Goal: Task Accomplishment & Management: Manage account settings

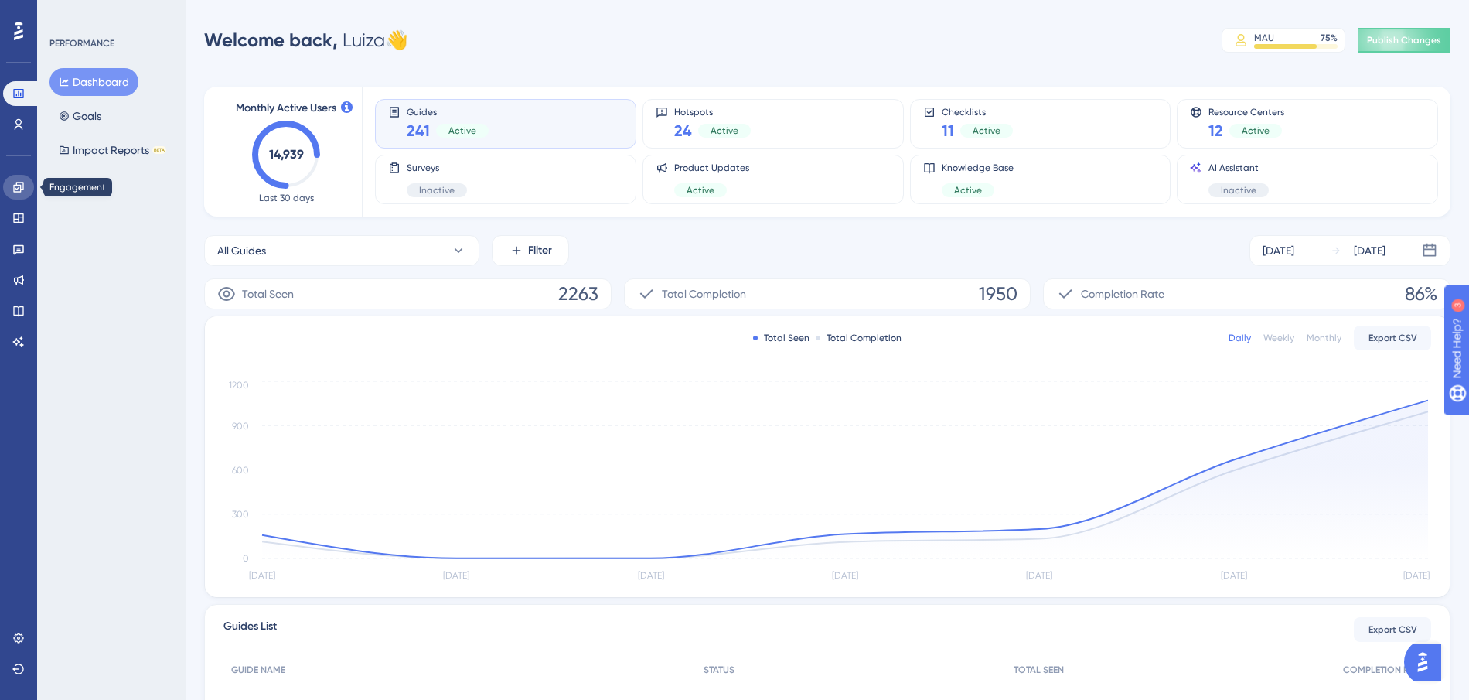
click at [26, 189] on link at bounding box center [18, 187] width 31 height 25
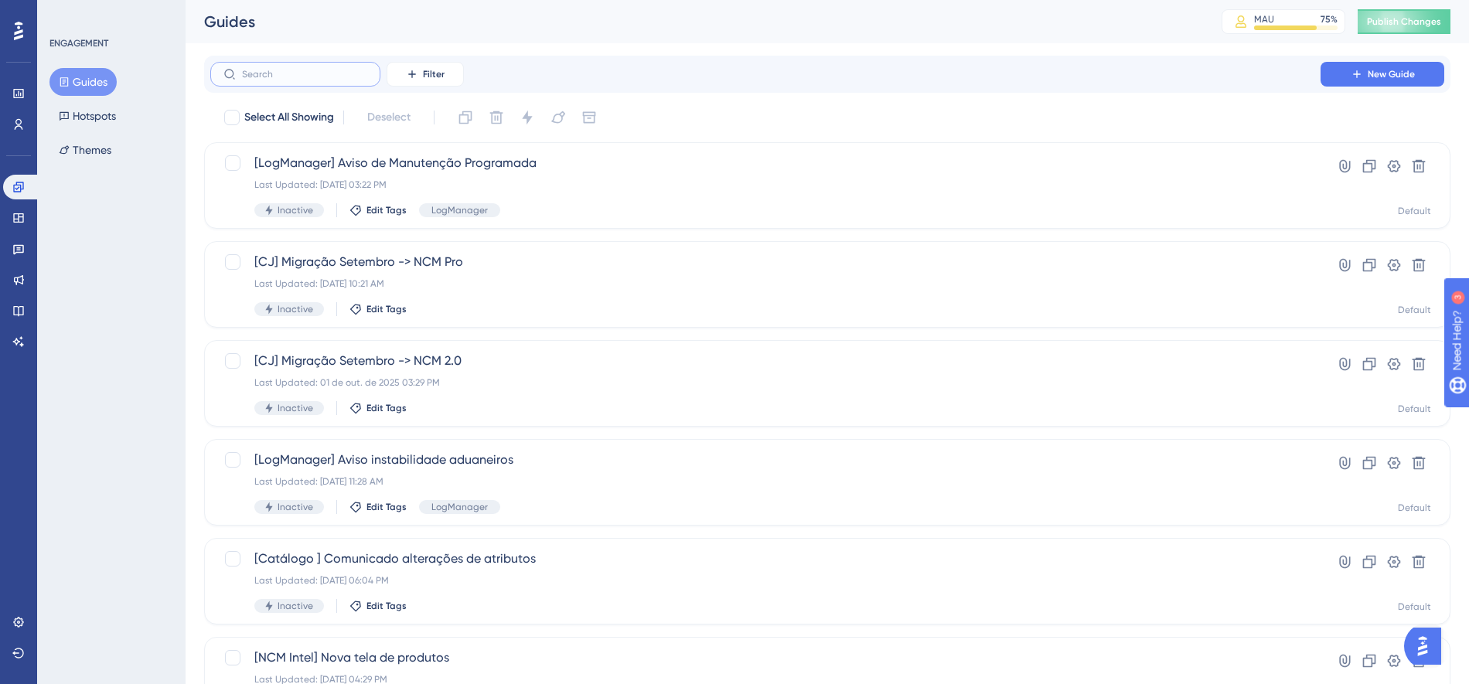
click at [338, 71] on input "text" at bounding box center [304, 74] width 125 height 11
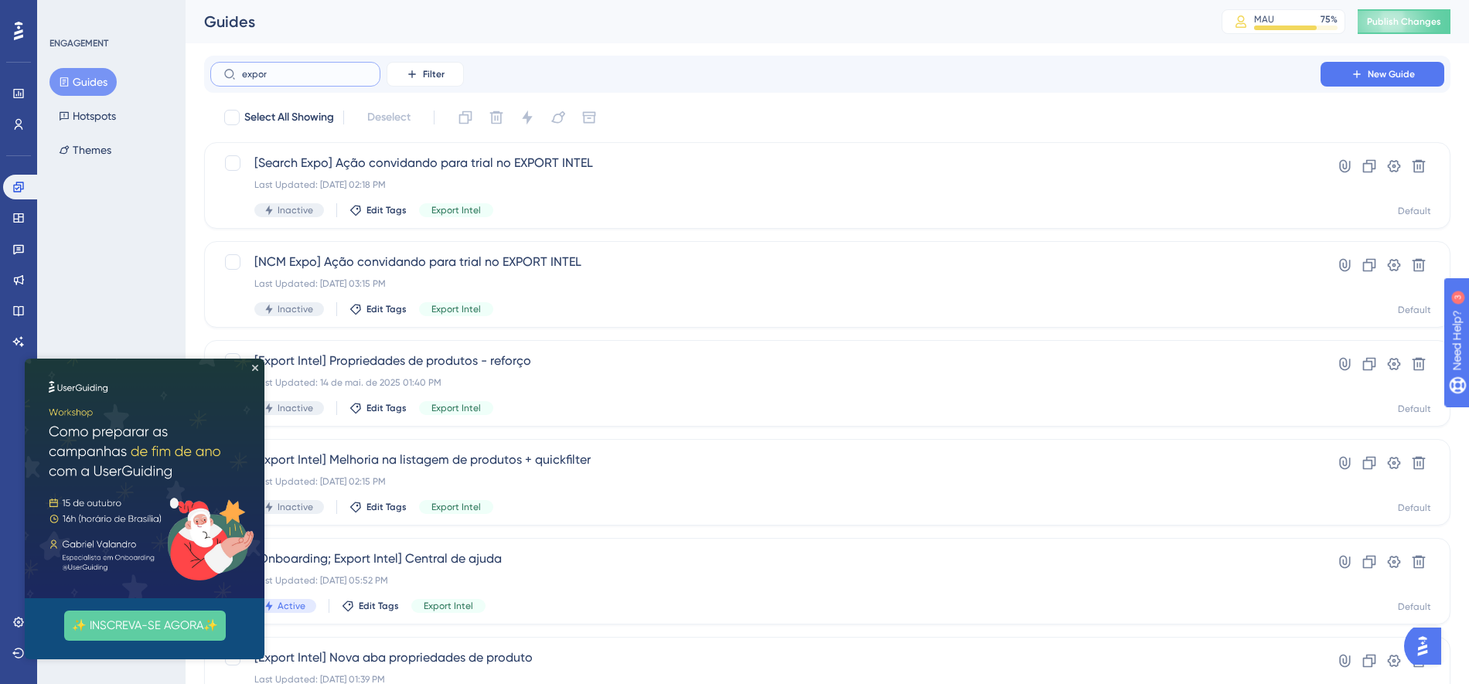
type input "expor"
click at [258, 370] on img at bounding box center [145, 479] width 240 height 240
click at [257, 370] on icon "Close Preview" at bounding box center [255, 368] width 6 height 6
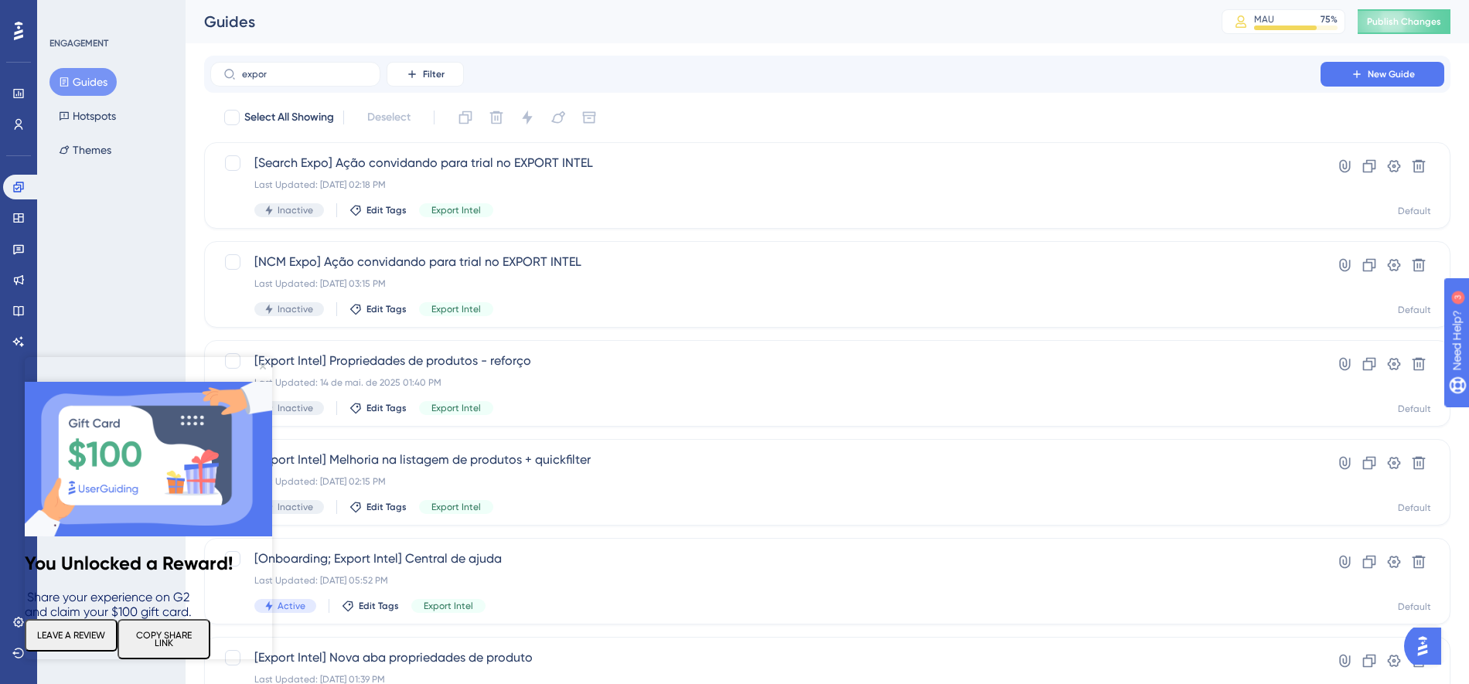
click at [262, 382] on img at bounding box center [148, 459] width 247 height 155
click at [264, 366] on icon "Close Preview" at bounding box center [263, 366] width 6 height 6
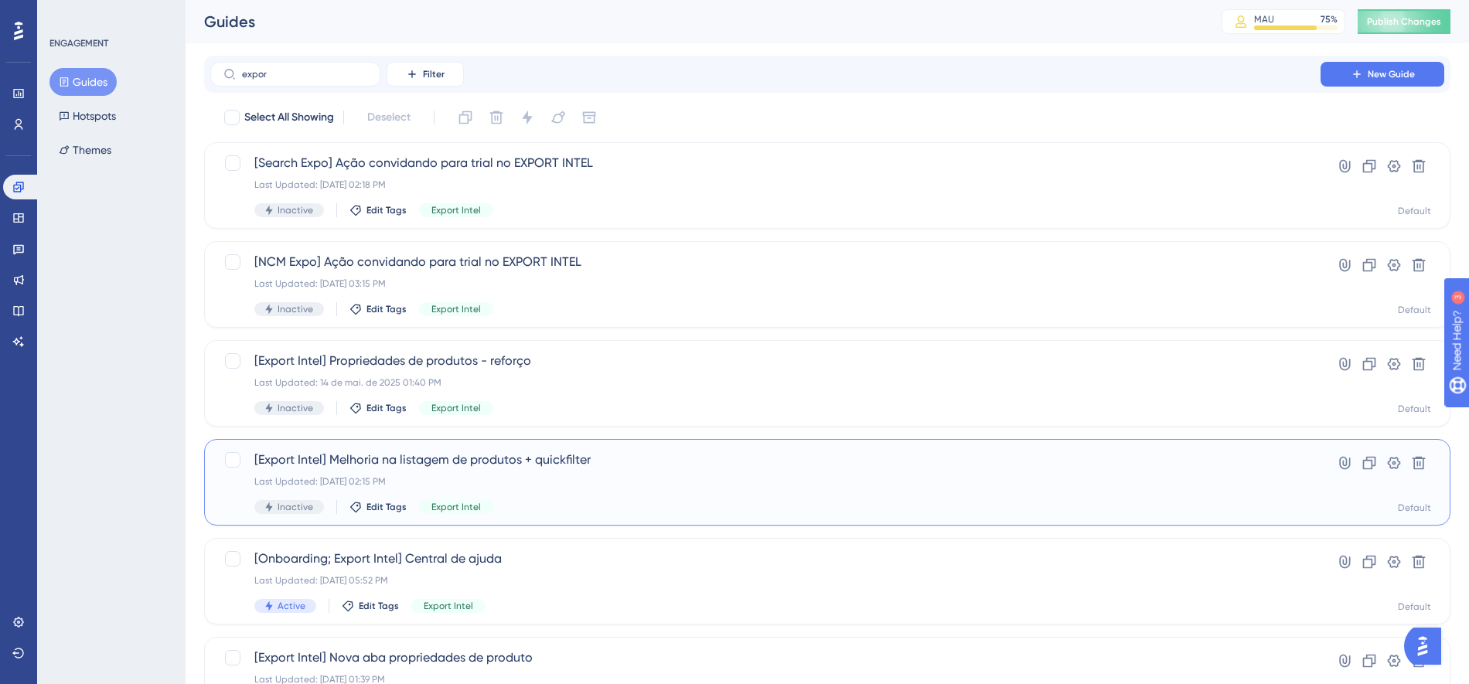
click at [744, 460] on span "[Export Intel] Melhoria na listagem de produtos + quickfilter" at bounding box center [765, 460] width 1022 height 19
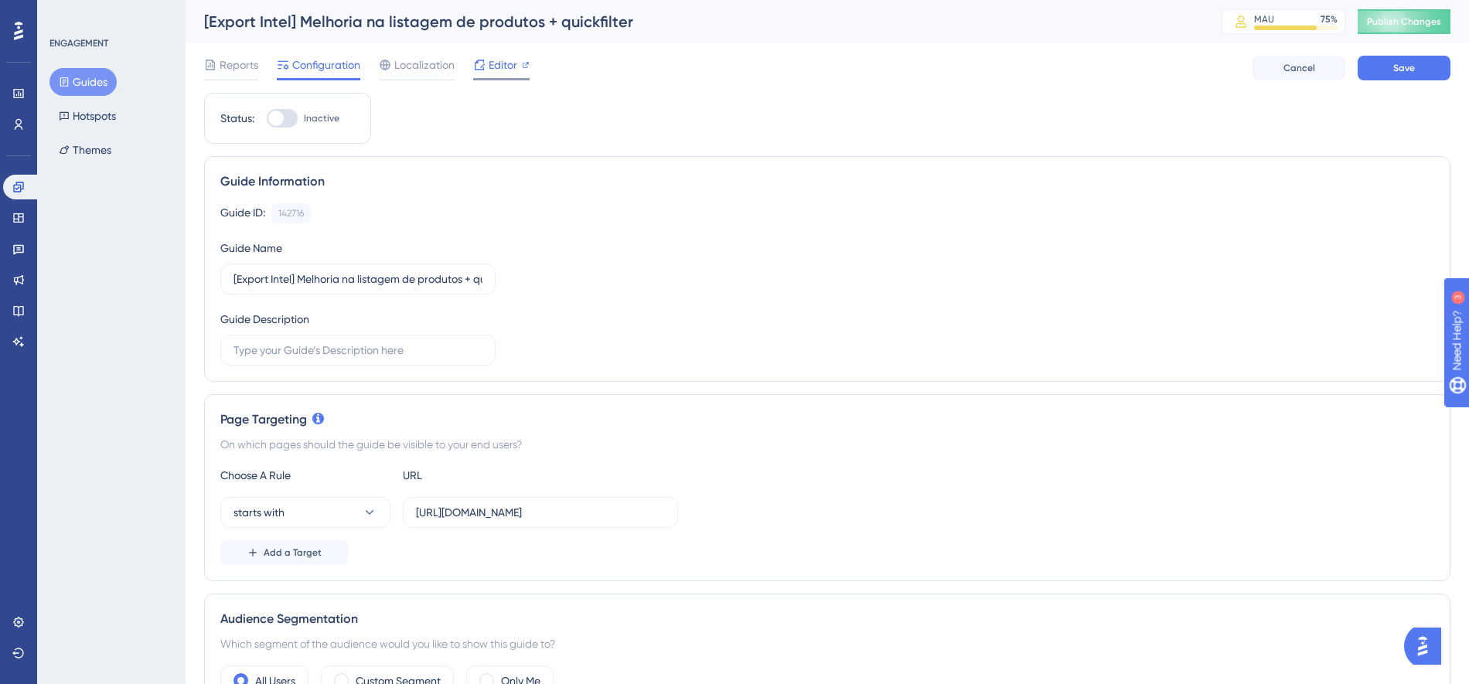
click at [496, 64] on span "Editor" at bounding box center [503, 65] width 29 height 19
click at [231, 65] on span "Reports" at bounding box center [239, 65] width 39 height 19
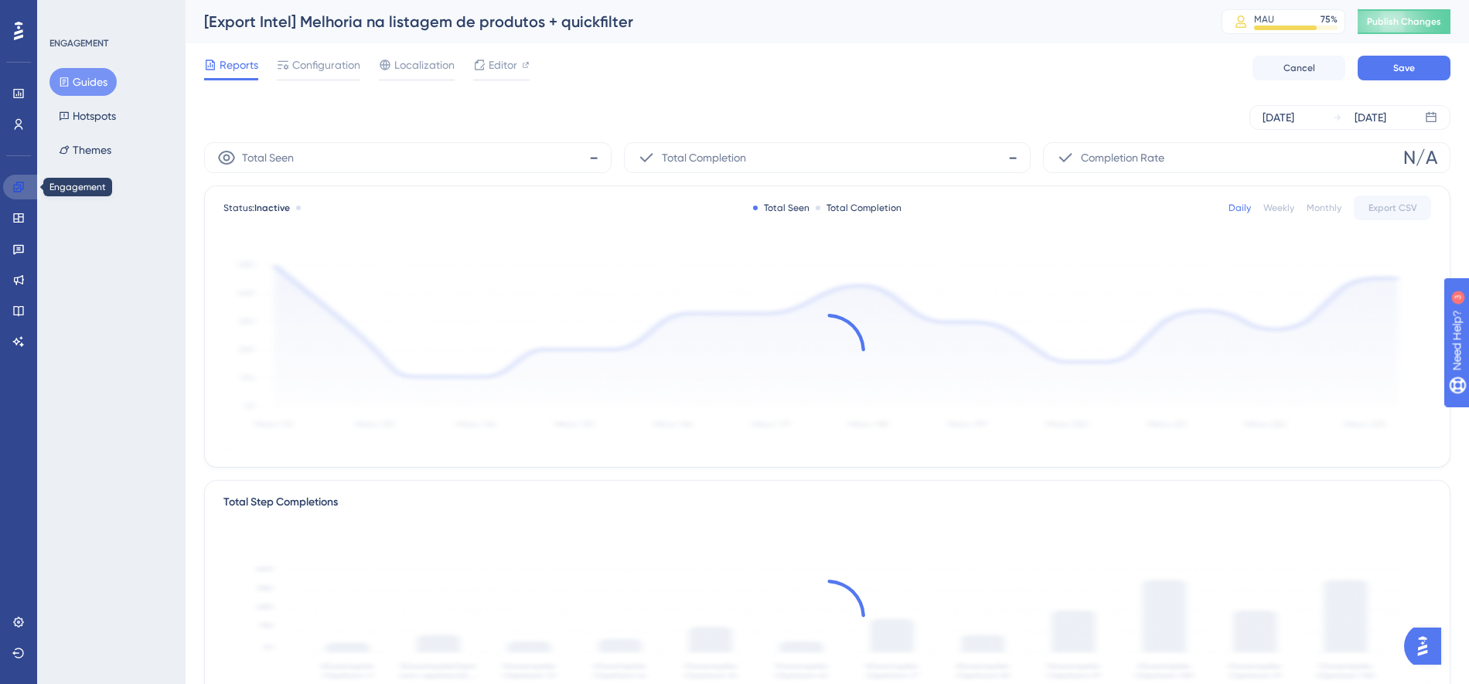
click at [23, 176] on link at bounding box center [21, 187] width 37 height 25
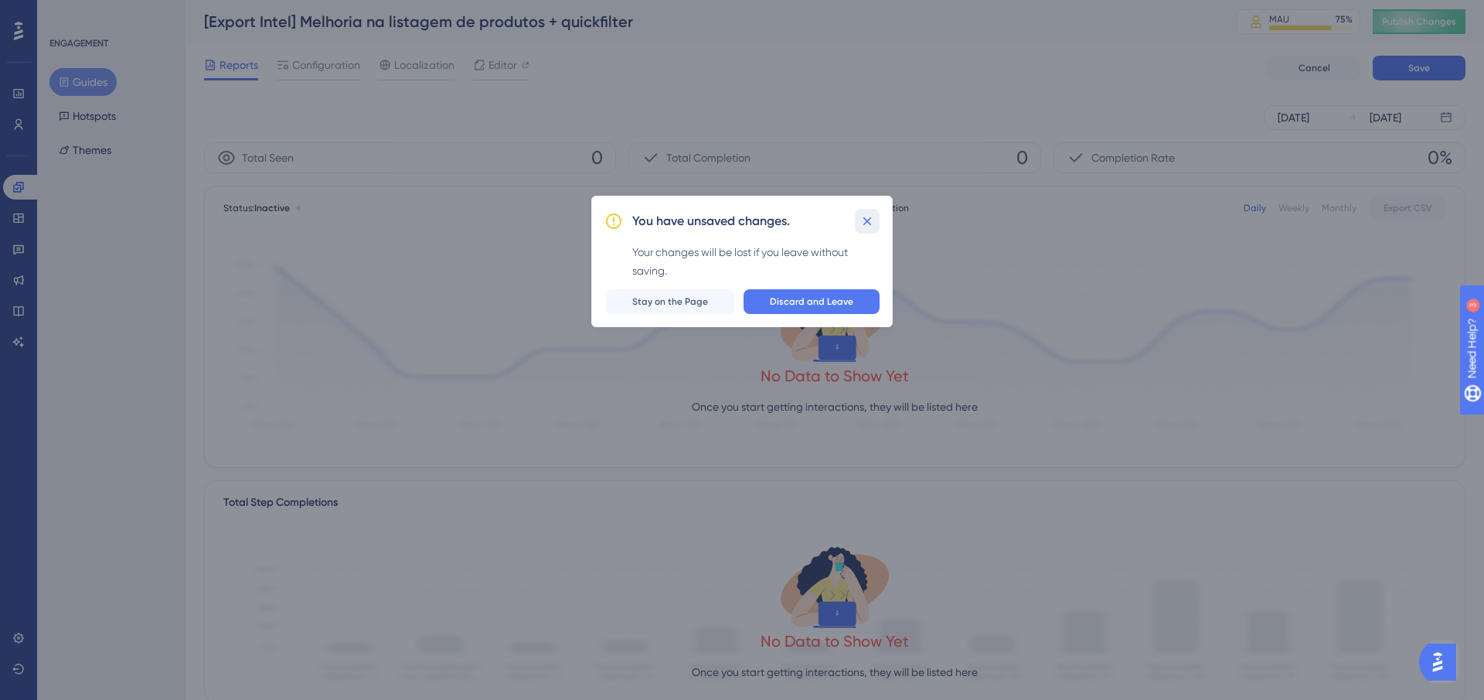
click at [867, 217] on icon at bounding box center [867, 220] width 15 height 15
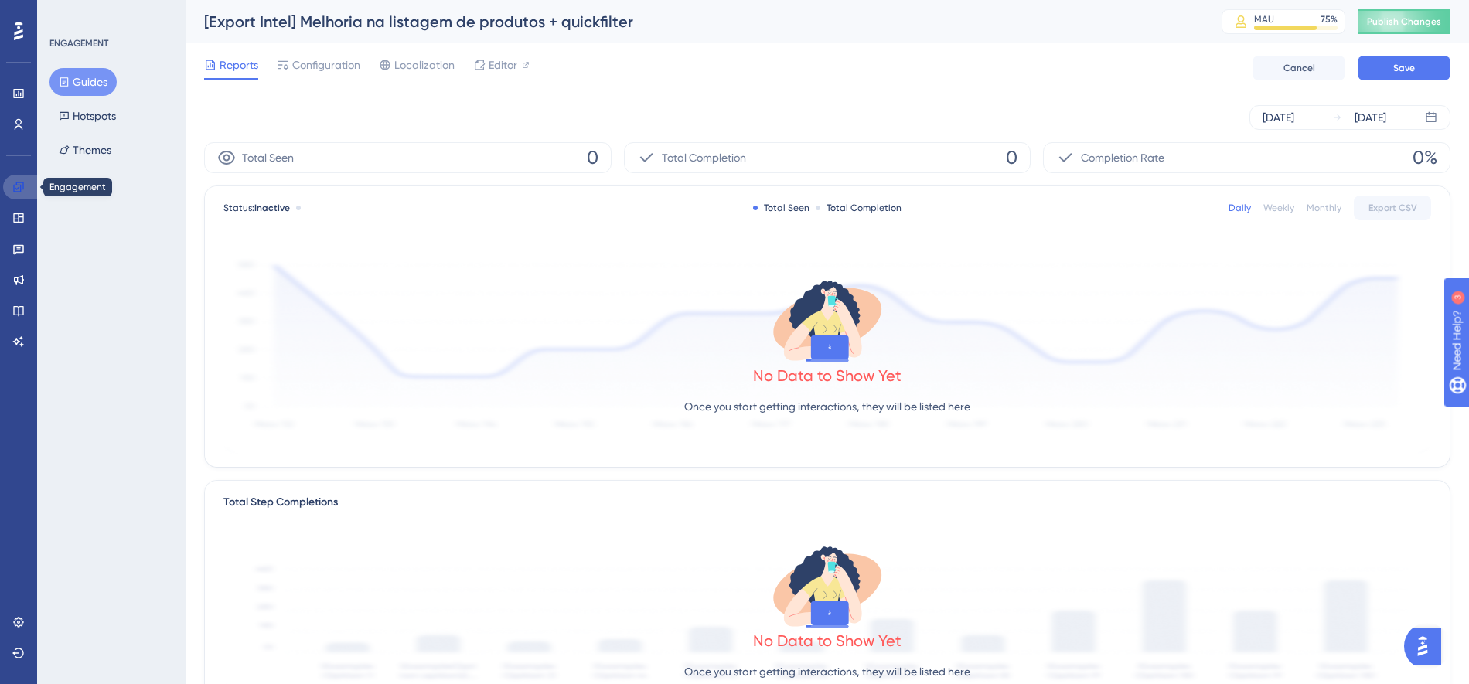
click at [19, 189] on icon at bounding box center [18, 187] width 12 height 12
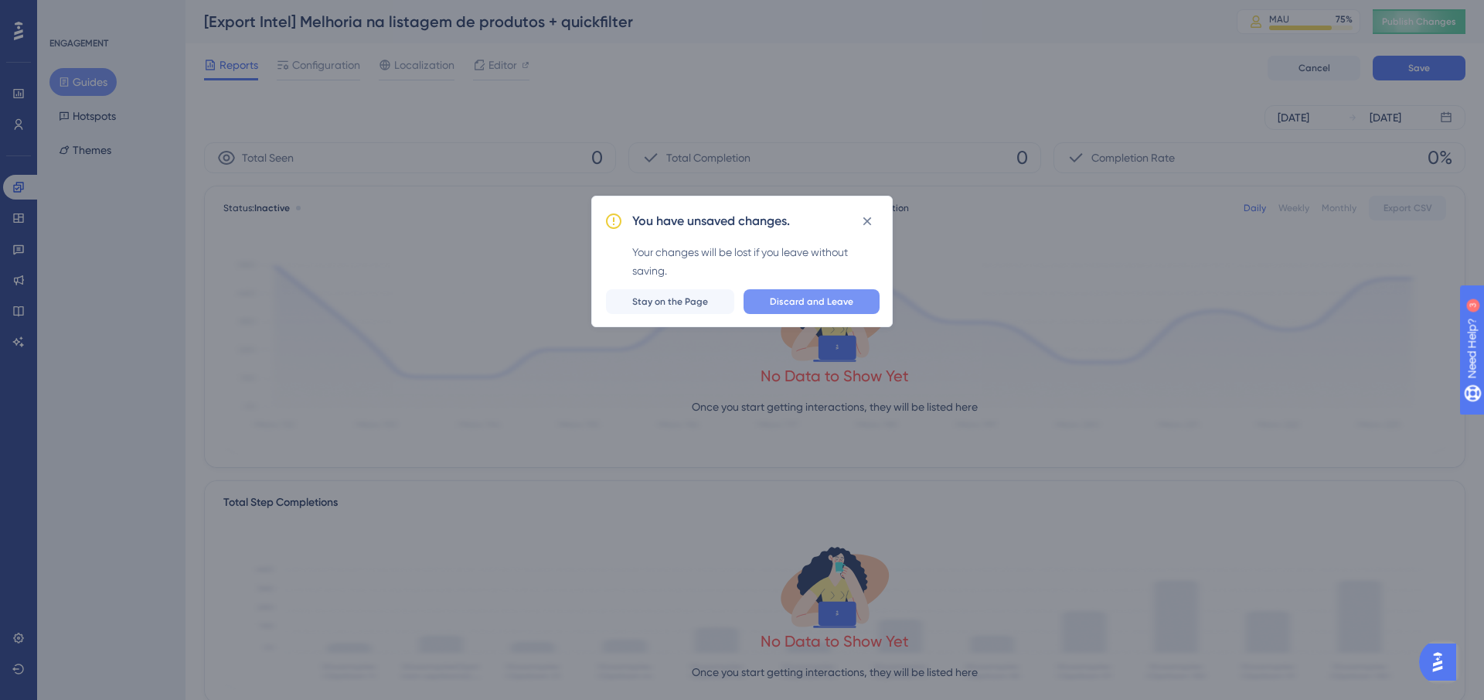
click at [801, 296] on span "Discard and Leave" at bounding box center [811, 301] width 83 height 12
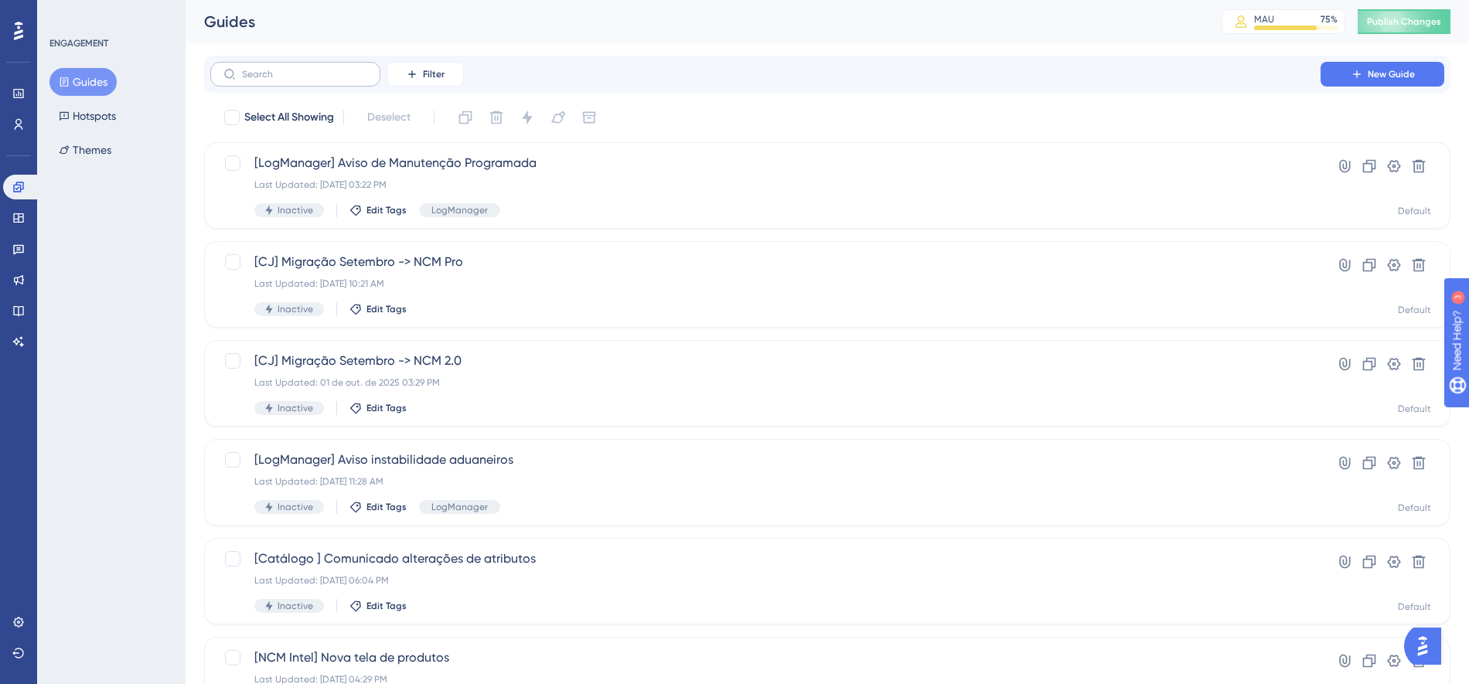
click at [312, 82] on label at bounding box center [295, 74] width 170 height 25
click at [312, 80] on input "text" at bounding box center [304, 74] width 125 height 11
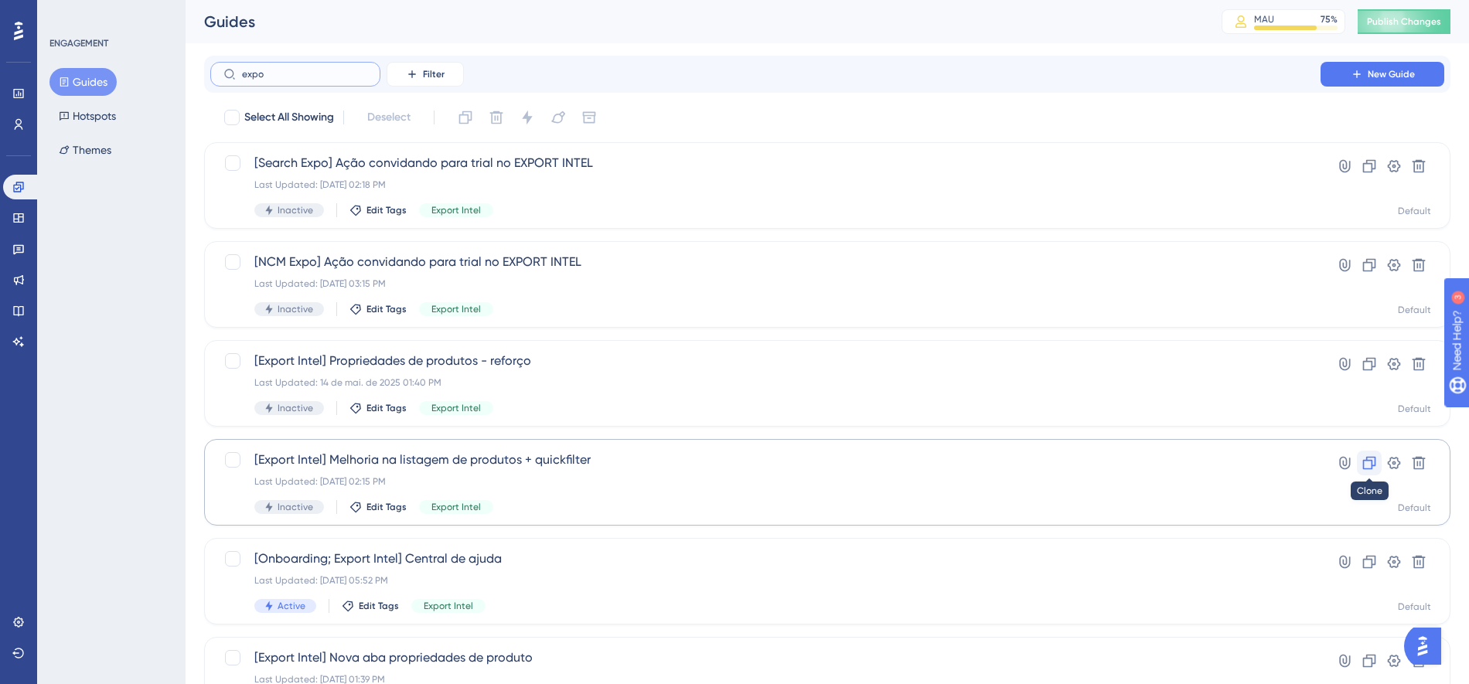
type input "expo"
click at [1372, 468] on icon at bounding box center [1368, 462] width 15 height 15
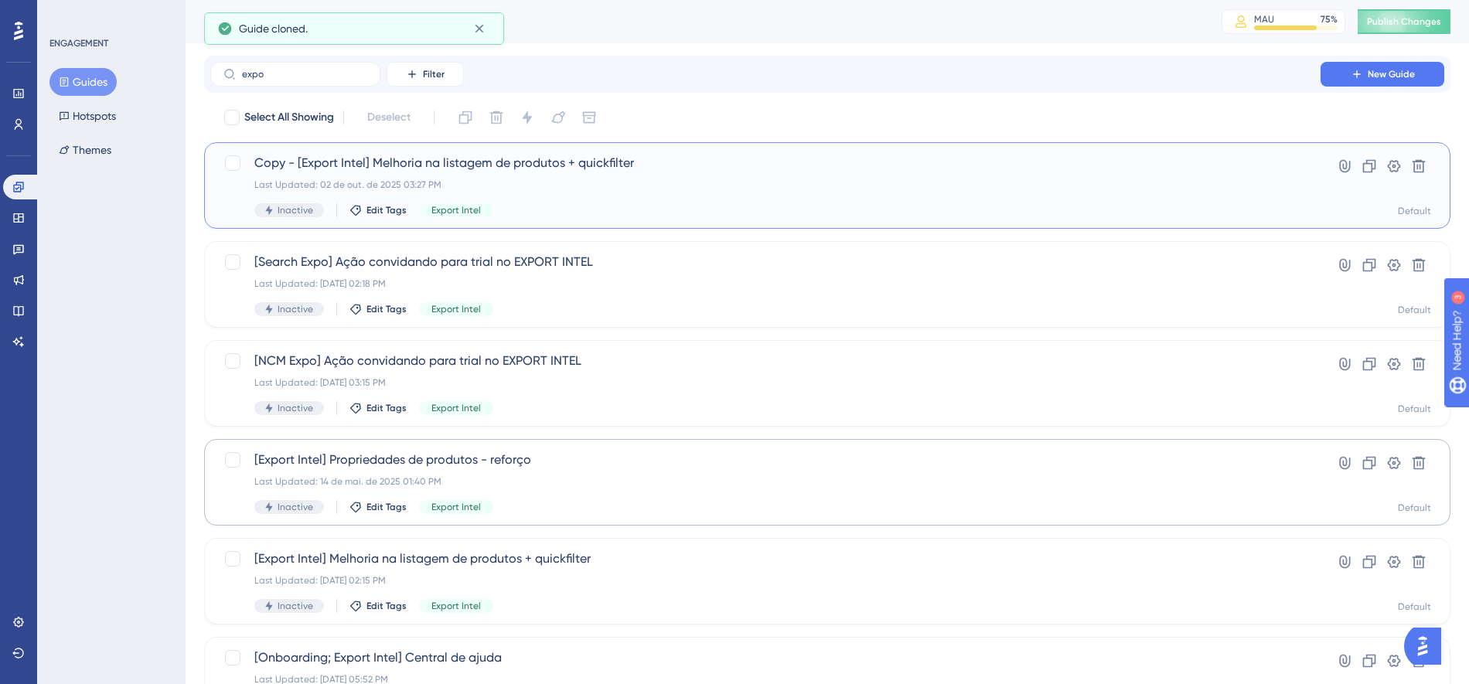
click at [829, 177] on div "Copy - [Export Intel] Melhoria na listagem de produtos + quickfilter Last Updat…" at bounding box center [765, 185] width 1022 height 63
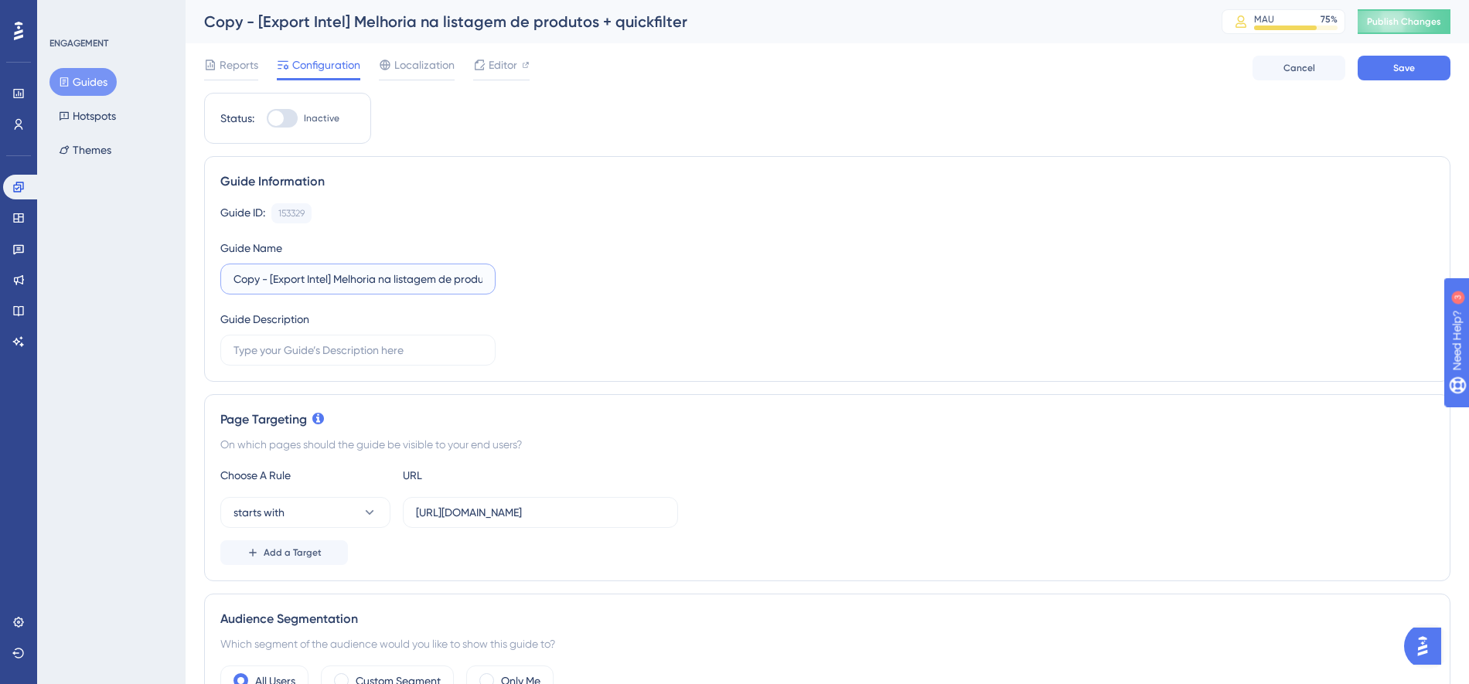
drag, startPoint x: 267, startPoint y: 276, endPoint x: 199, endPoint y: 274, distance: 68.0
drag, startPoint x: 346, startPoint y: 278, endPoint x: 548, endPoint y: 284, distance: 201.9
click at [548, 285] on div "Guide ID: 153329 Copy Guide Name [Export Intel] Melhoria na listagem de produto…" at bounding box center [827, 284] width 1214 height 162
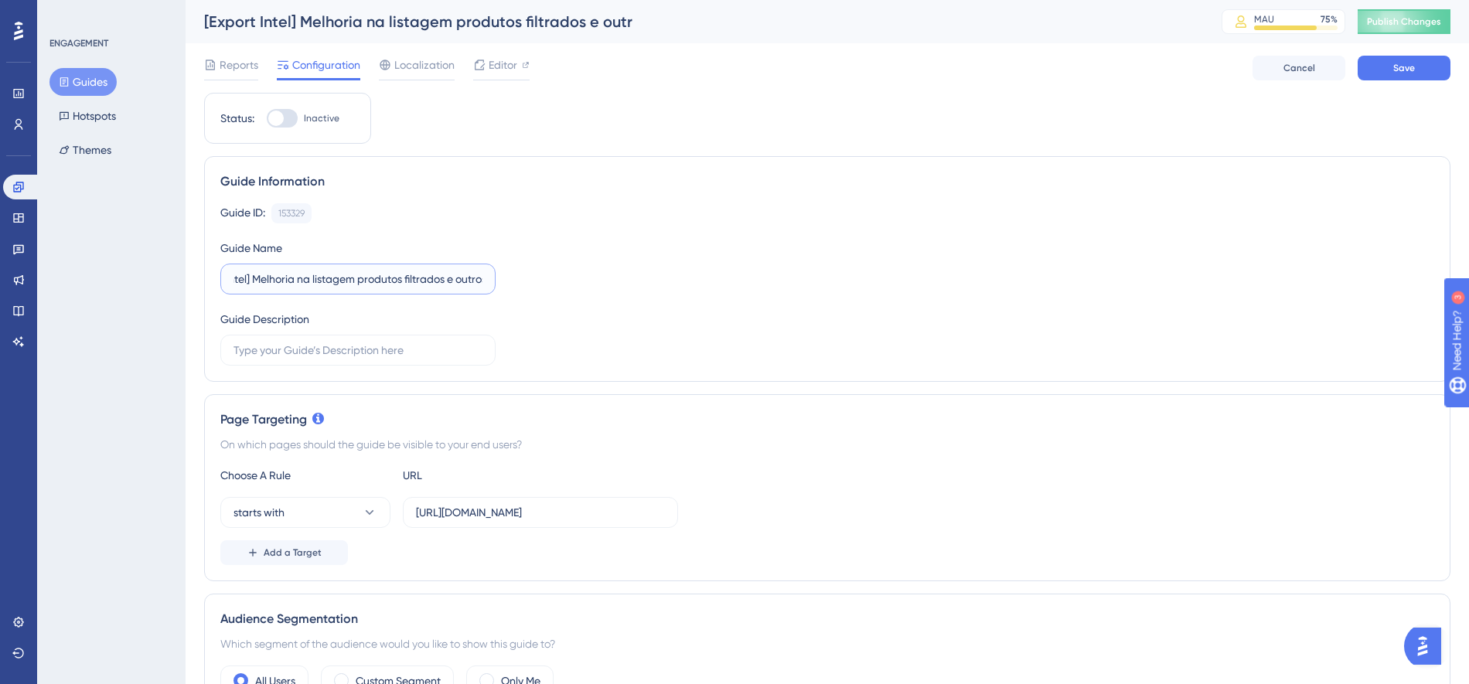
scroll to position [0, 56]
click at [1392, 77] on button "Save" at bounding box center [1403, 68] width 93 height 25
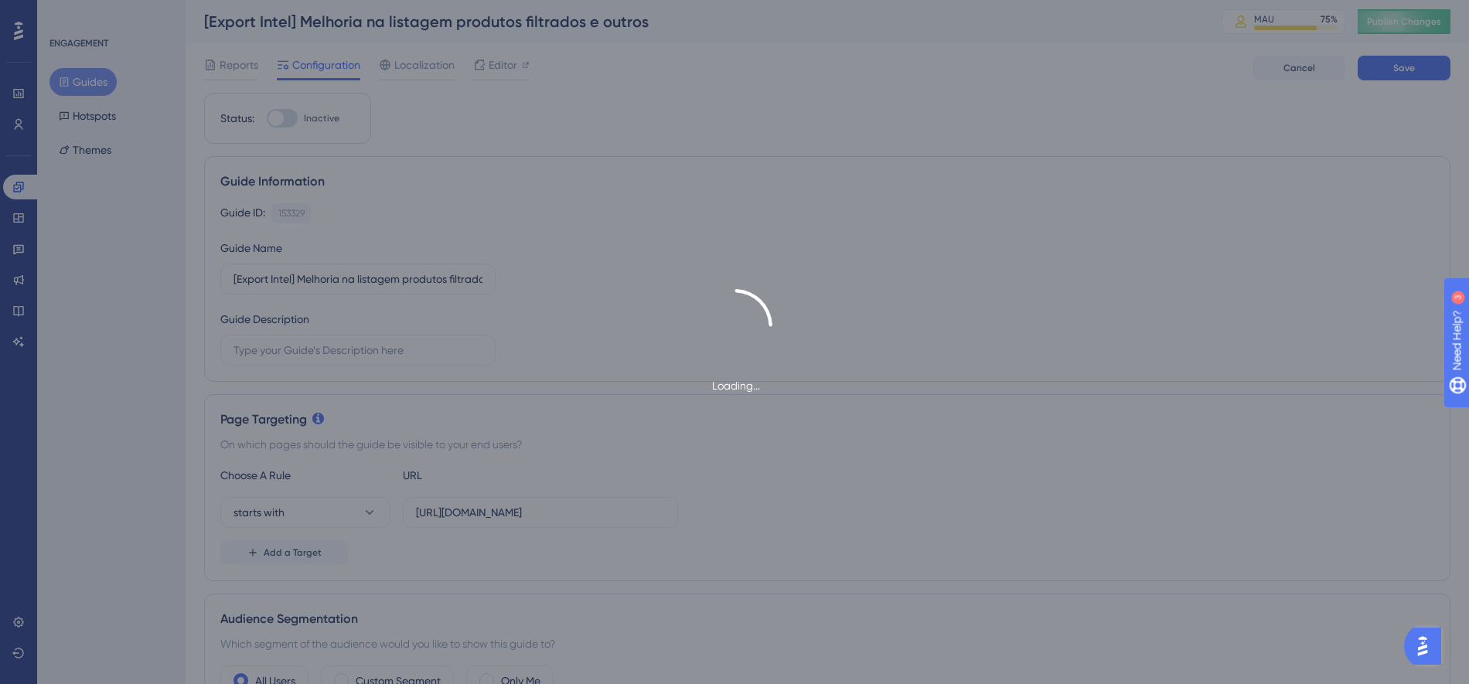
type input "[Export Intel] Melhoria na listagem produtos filtrados e outros"
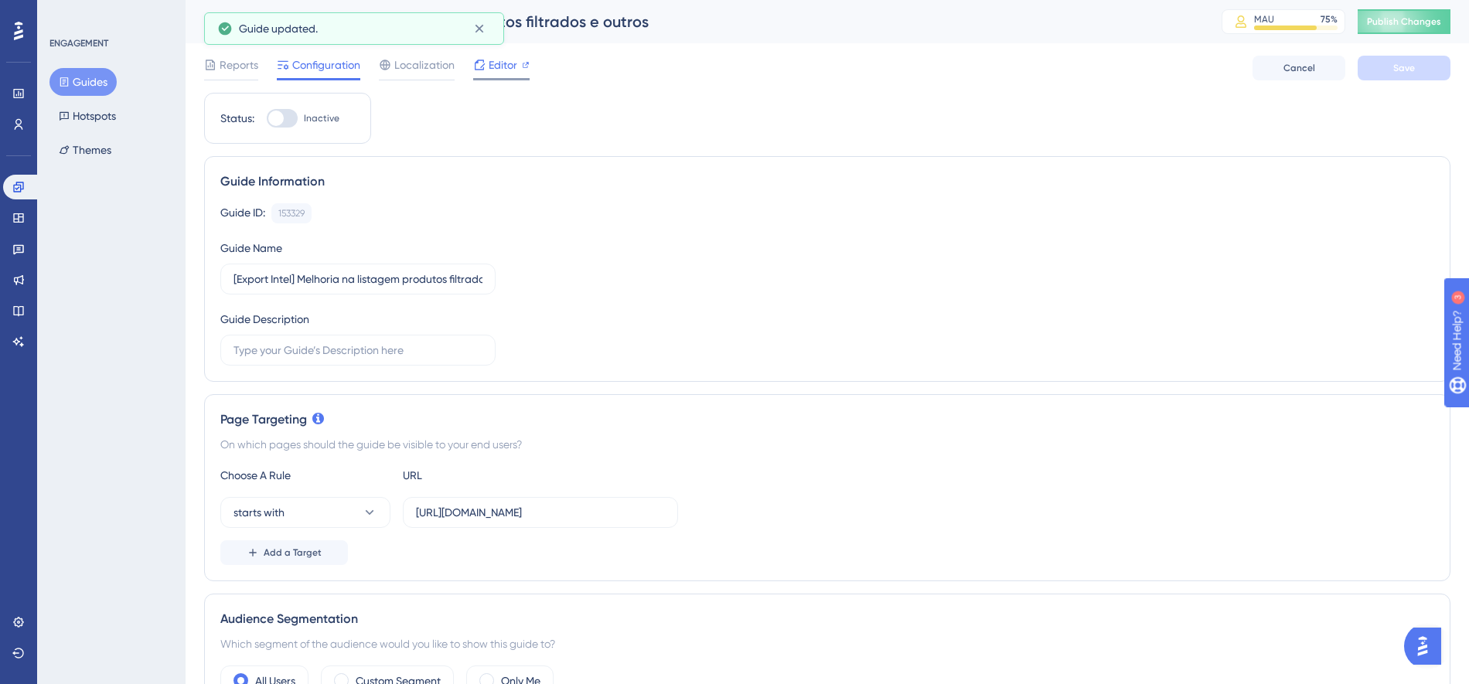
click at [508, 67] on span "Editor" at bounding box center [503, 65] width 29 height 19
click at [606, 517] on input "[URL][DOMAIN_NAME]" at bounding box center [540, 512] width 249 height 17
drag, startPoint x: 582, startPoint y: 514, endPoint x: 825, endPoint y: 511, distance: 242.8
click at [824, 513] on div "starts with [URL][DOMAIN_NAME]" at bounding box center [827, 512] width 1214 height 31
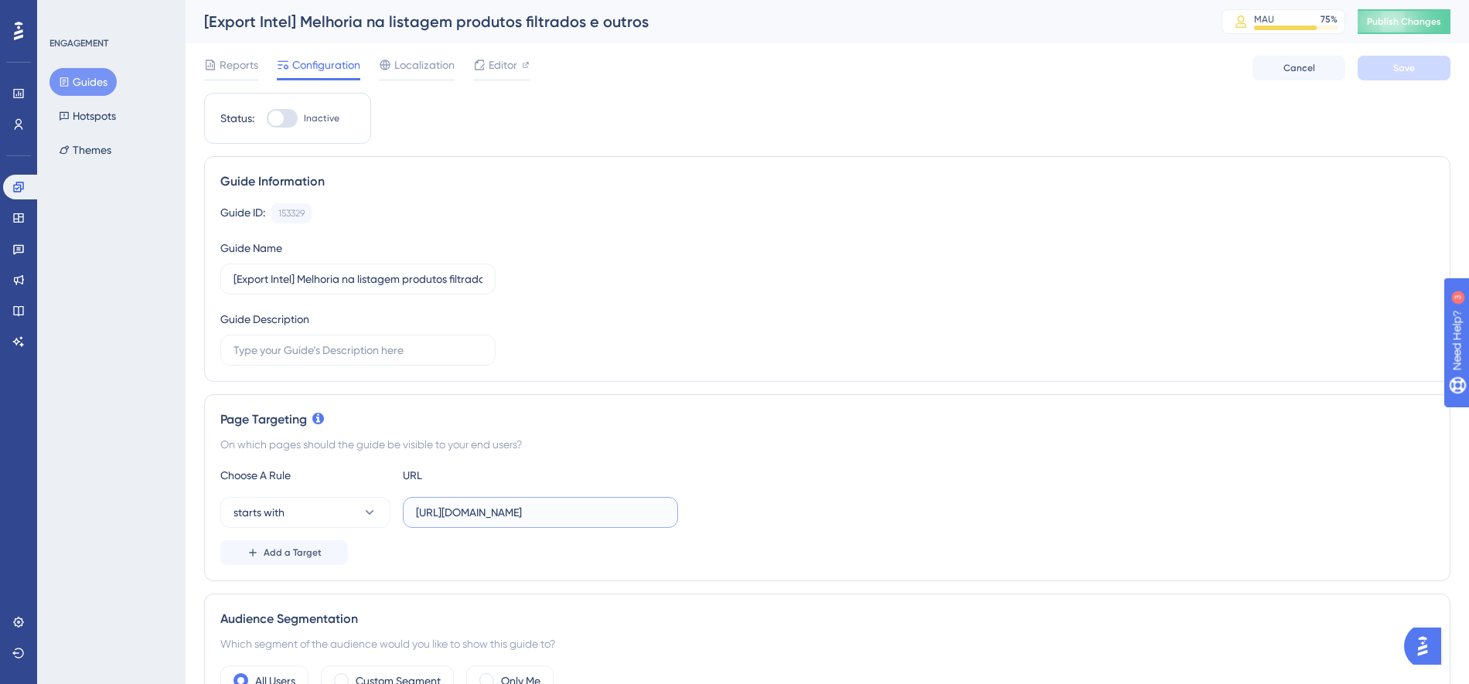
scroll to position [0, 0]
type input "[URL][DOMAIN_NAME]"
click at [1397, 74] on button "Save" at bounding box center [1403, 68] width 93 height 25
click at [434, 349] on input "text" at bounding box center [357, 350] width 249 height 17
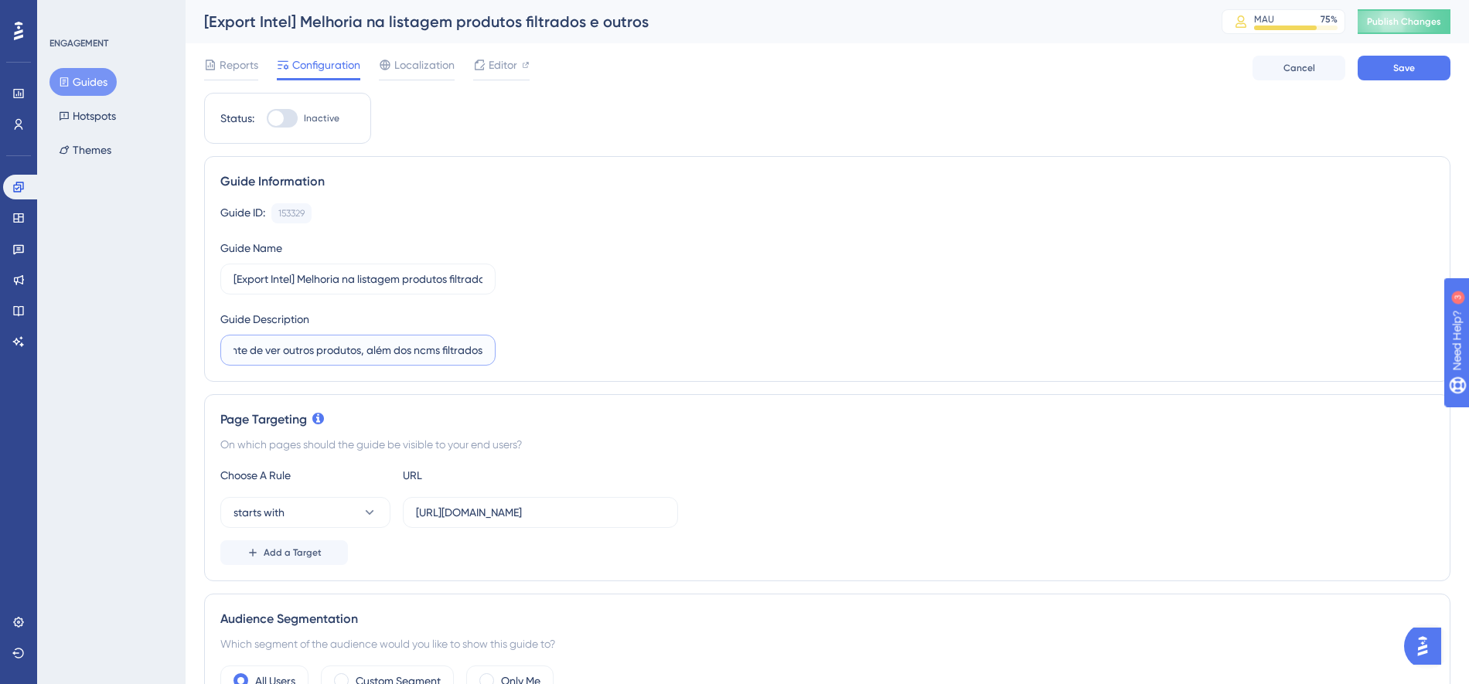
click at [402, 355] on input "Componente de ver outros produtos, além dos ncms filtrados" at bounding box center [357, 350] width 249 height 17
click at [1384, 62] on button "Save" at bounding box center [1403, 68] width 93 height 25
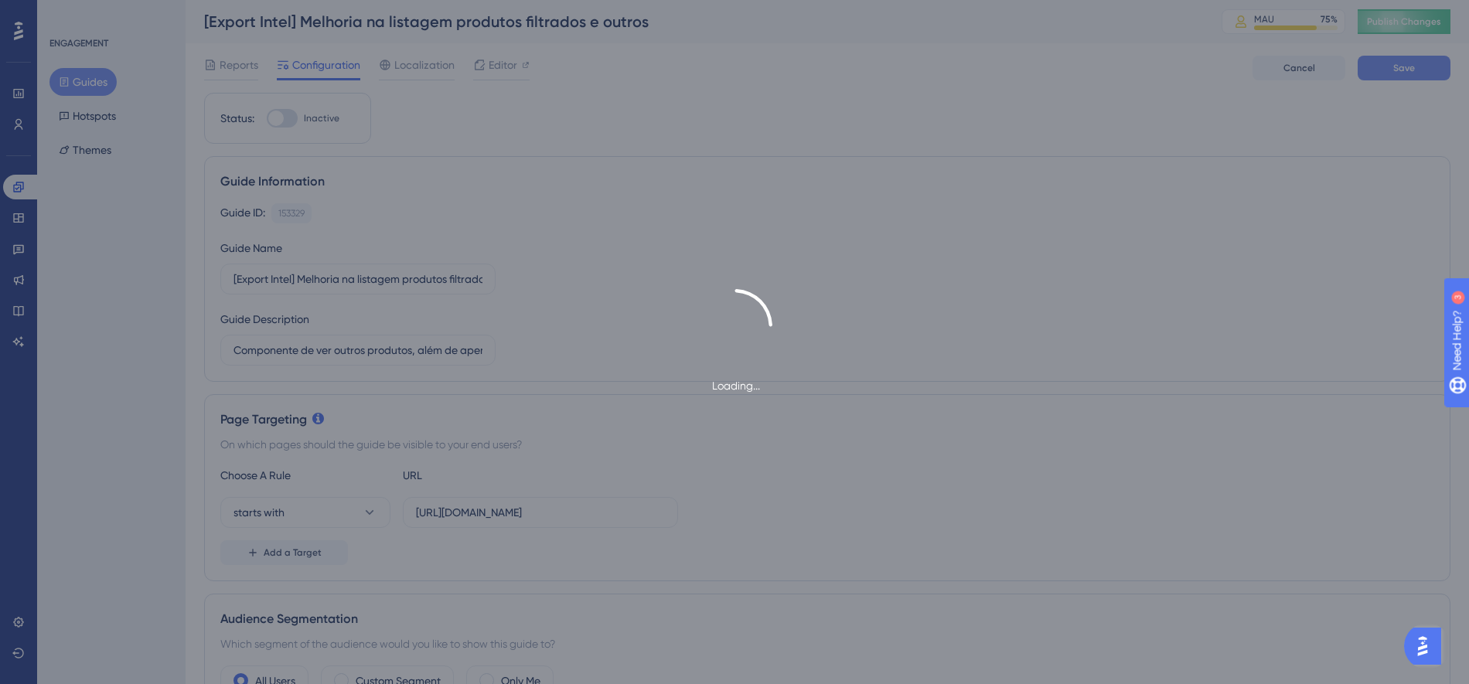
type input "Componente de ver outros produtos, além de apenas ncms filtrados"
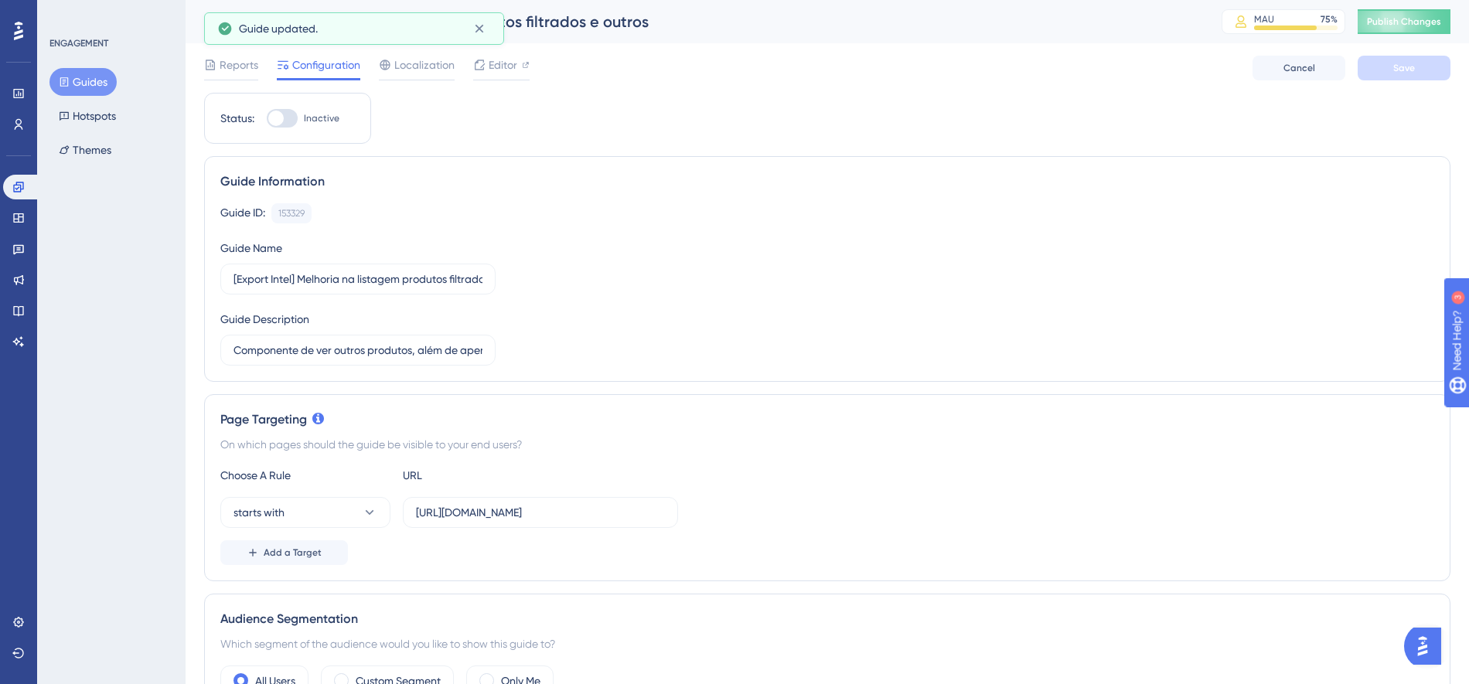
click at [284, 121] on div at bounding box center [282, 118] width 31 height 19
click at [267, 119] on input "Inactive" at bounding box center [266, 118] width 1 height 1
checkbox input "true"
click at [1419, 60] on button "Save" at bounding box center [1403, 68] width 93 height 25
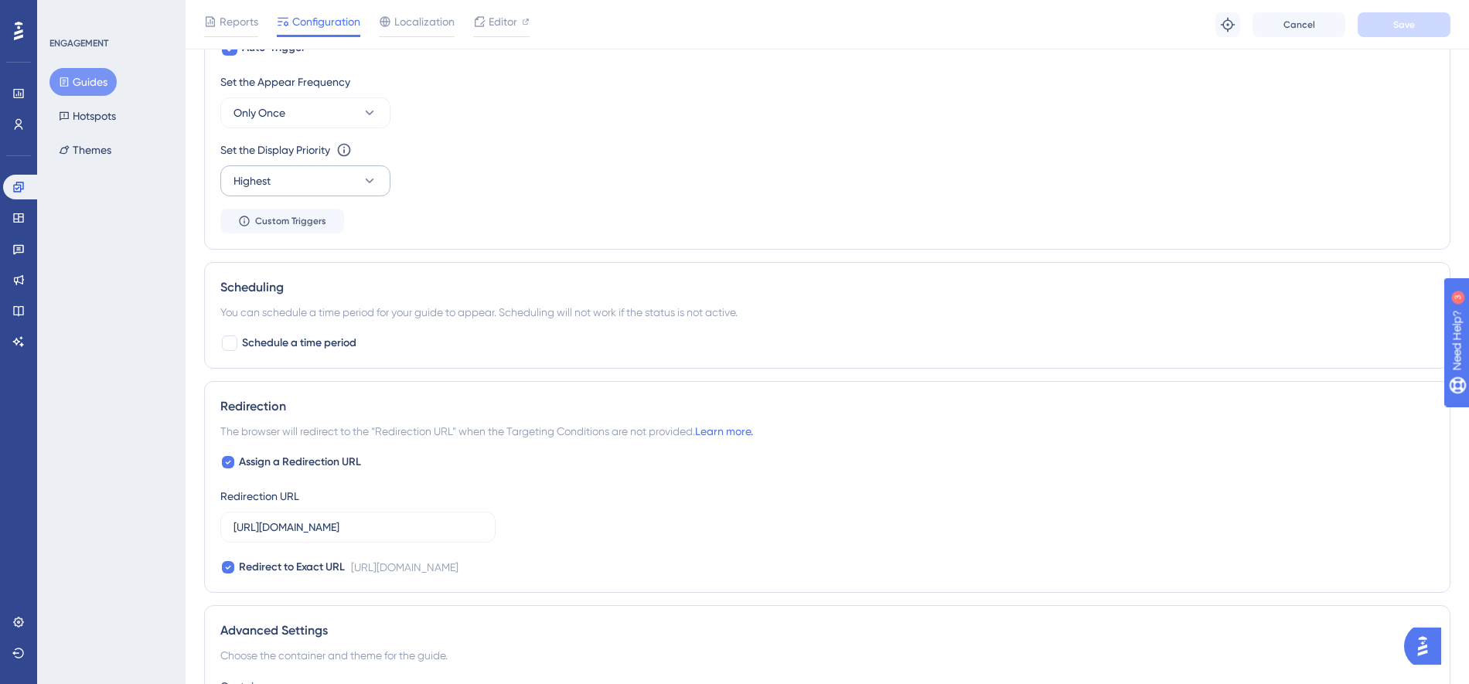
scroll to position [765, 0]
click at [240, 342] on label "Schedule a time period" at bounding box center [288, 342] width 136 height 19
checkbox input "true"
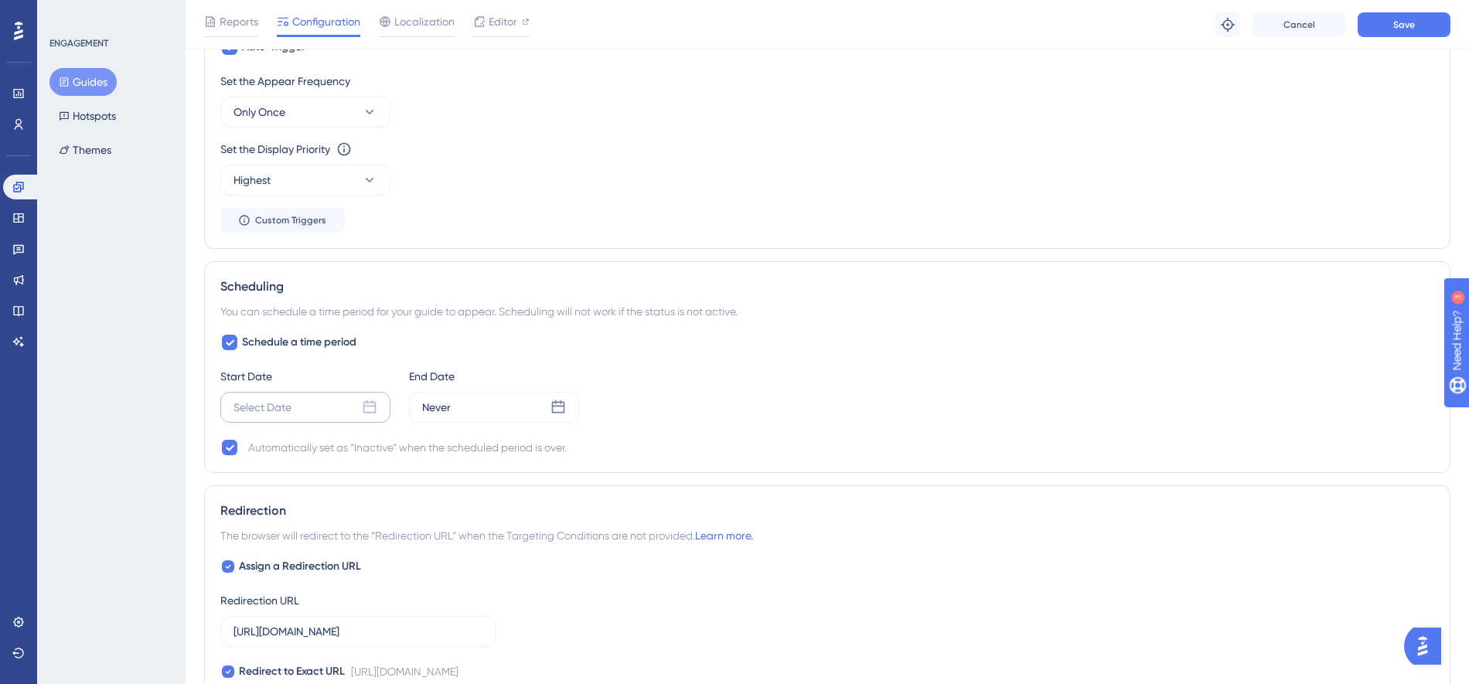
click at [287, 406] on div "Select Date" at bounding box center [262, 407] width 58 height 19
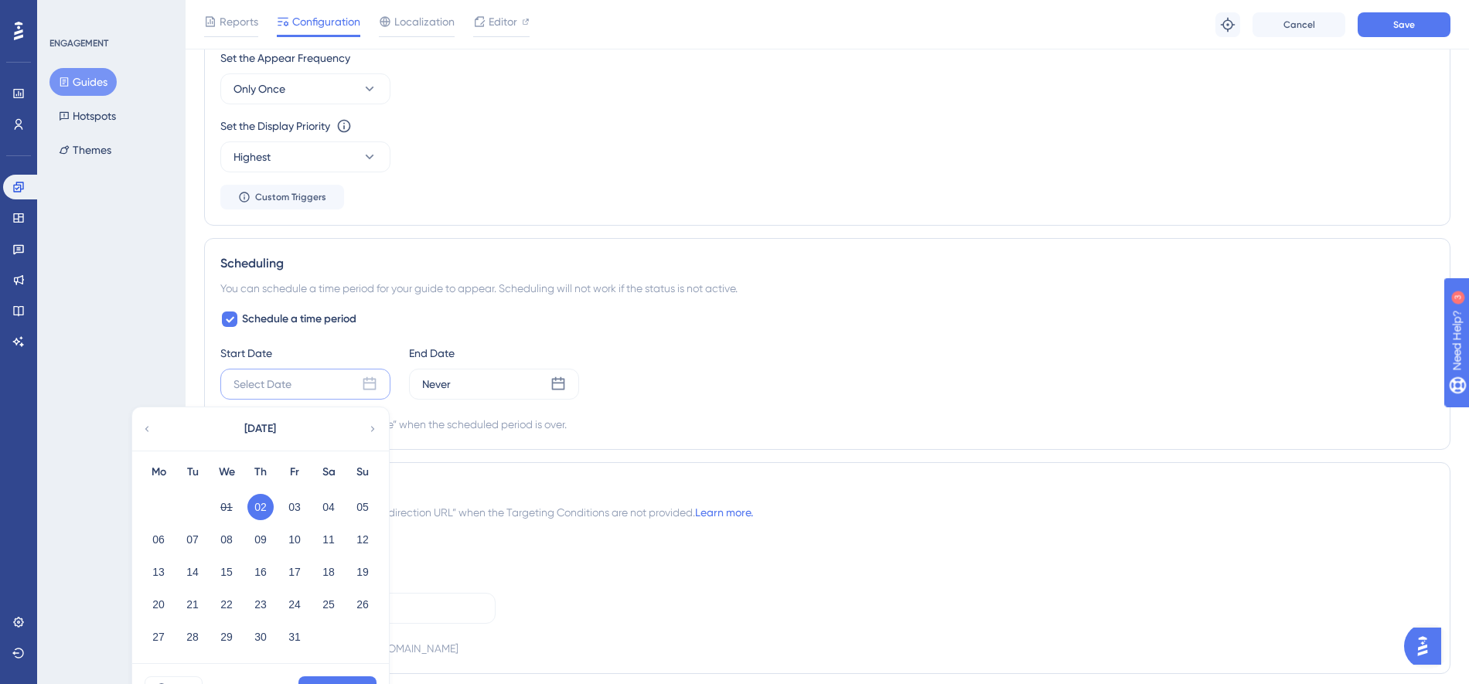
scroll to position [938, 0]
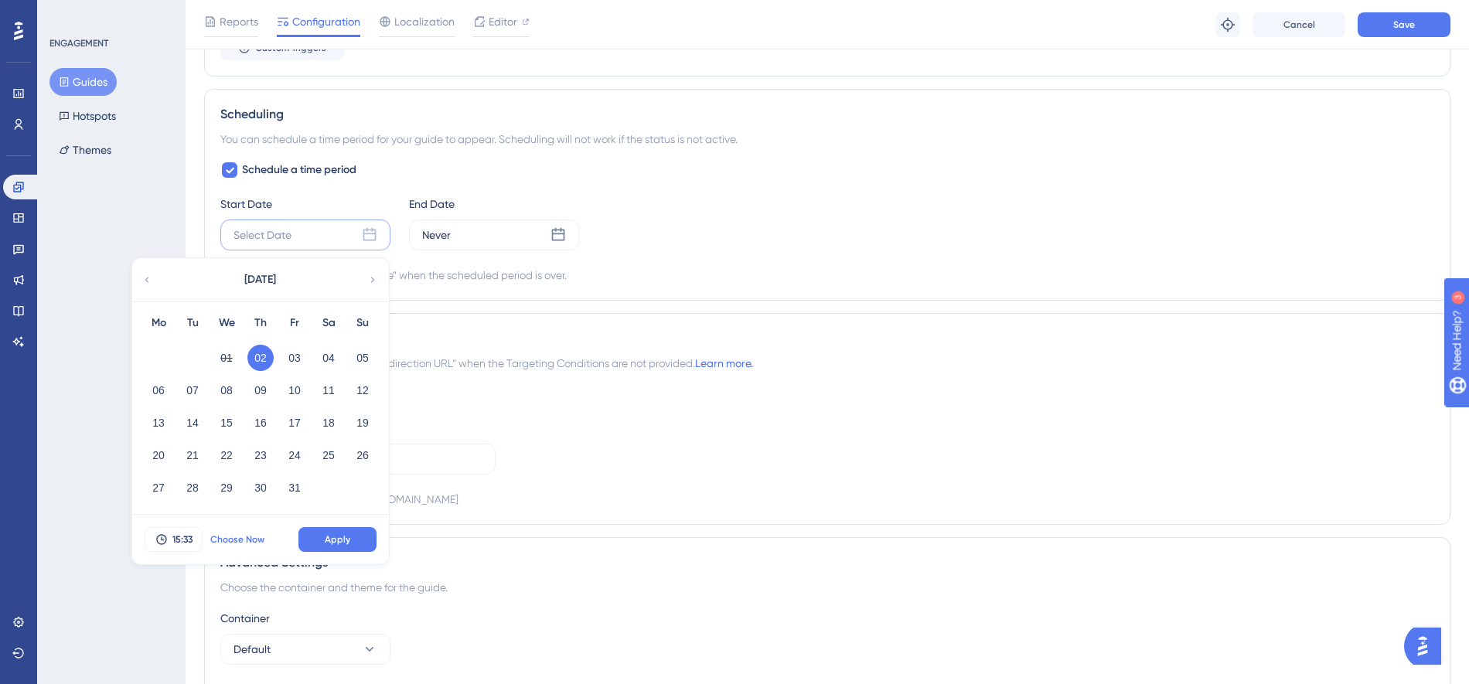
click at [245, 533] on span "Choose Now" at bounding box center [237, 539] width 54 height 12
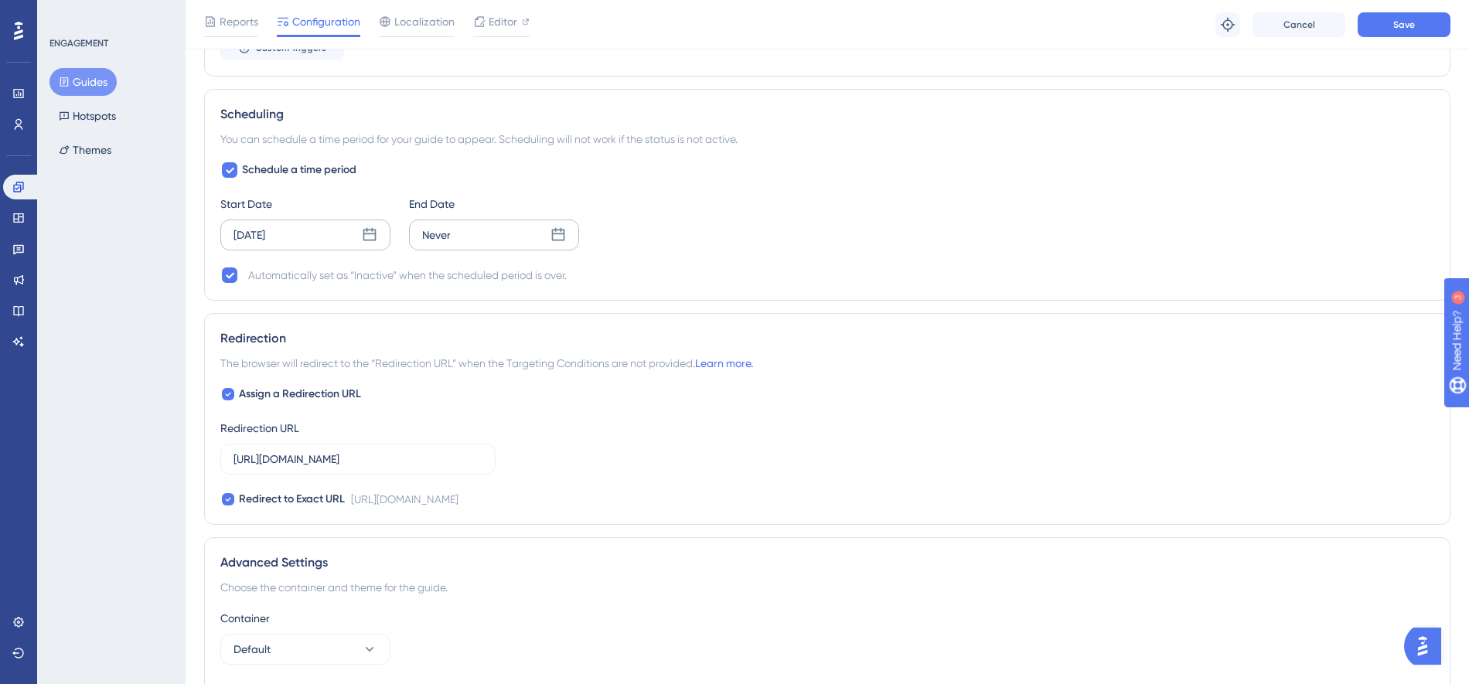
click at [463, 232] on div "Never" at bounding box center [494, 235] width 170 height 31
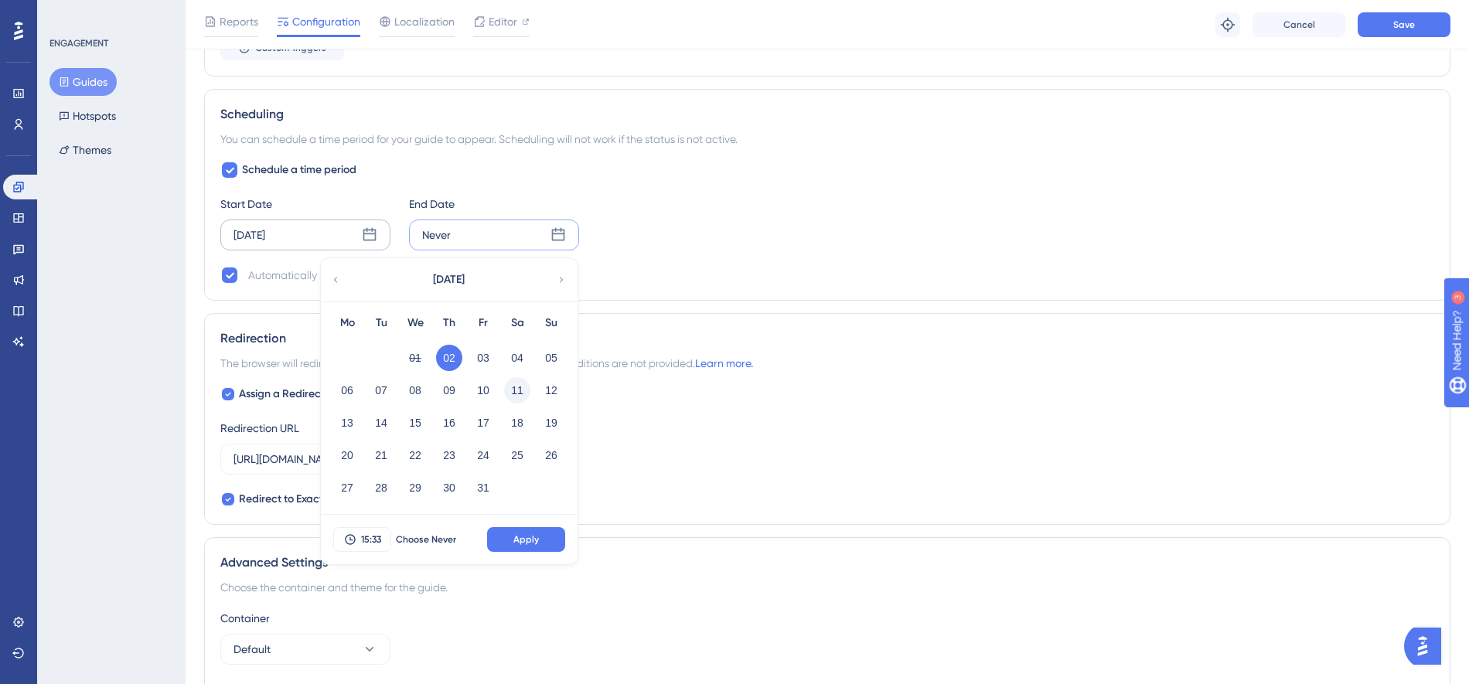
click at [517, 384] on button "11" at bounding box center [517, 390] width 26 height 26
click at [488, 390] on button "10" at bounding box center [483, 390] width 26 height 26
click at [535, 536] on span "Apply" at bounding box center [526, 539] width 26 height 12
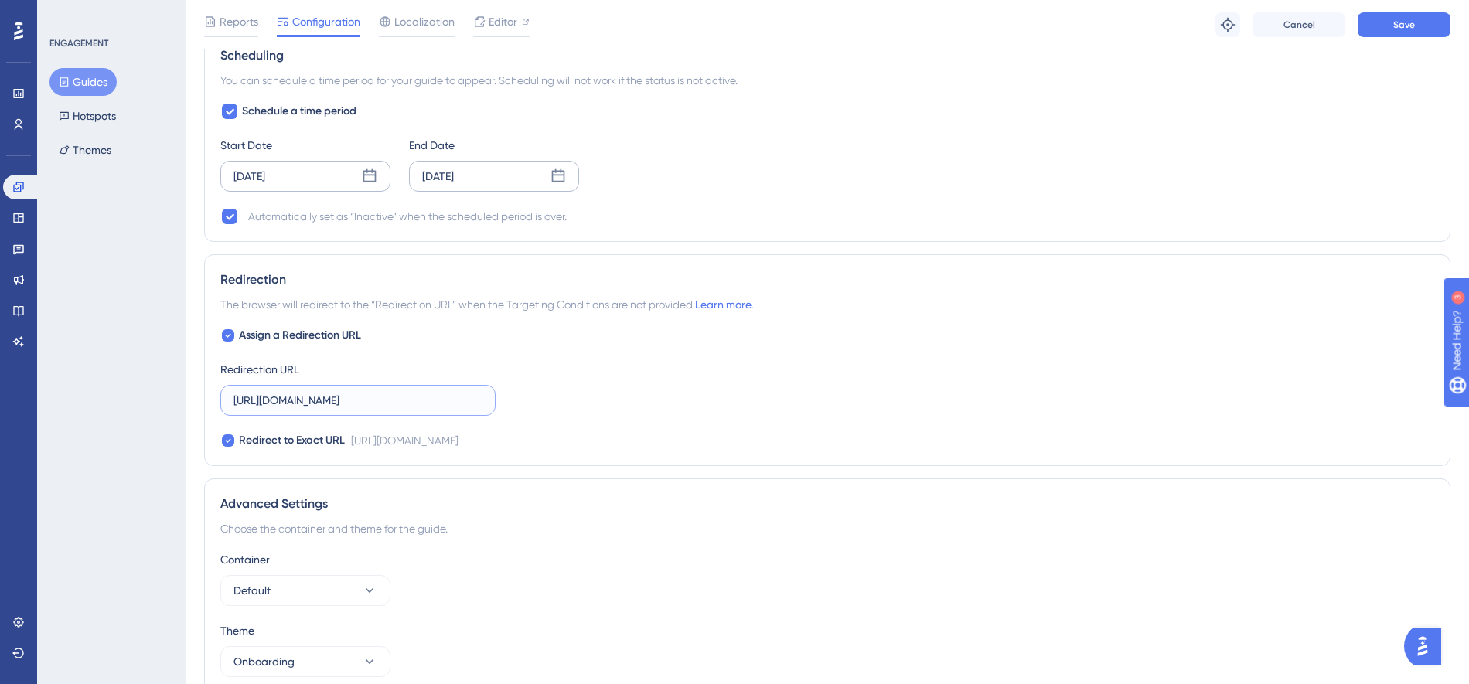
scroll to position [0, 12]
drag, startPoint x: 400, startPoint y: 401, endPoint x: 641, endPoint y: 400, distance: 241.2
click at [639, 400] on div "Assign a Redirection URL Redirection URL [URL][DOMAIN_NAME] Redirect to Exact U…" at bounding box center [827, 388] width 1214 height 124
type input "[URL][DOMAIN_NAME]"
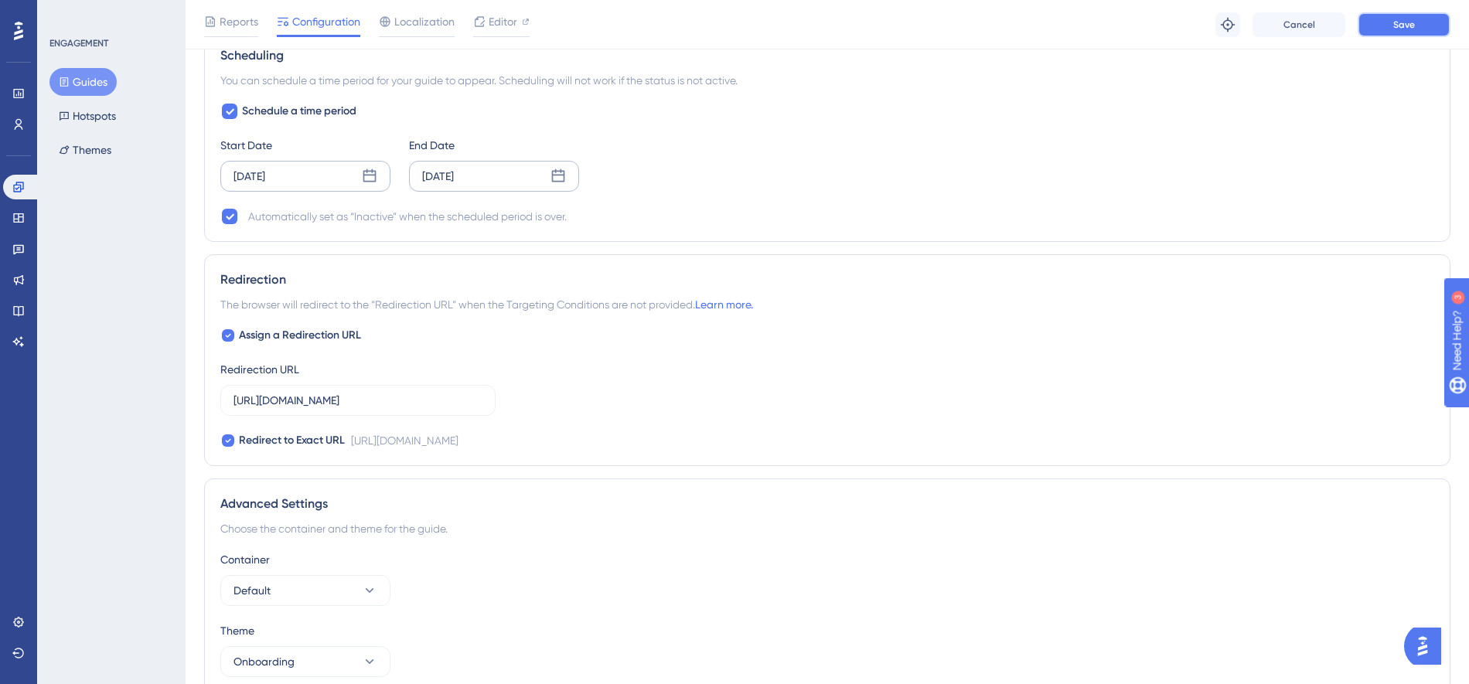
click at [1423, 29] on button "Save" at bounding box center [1403, 24] width 93 height 25
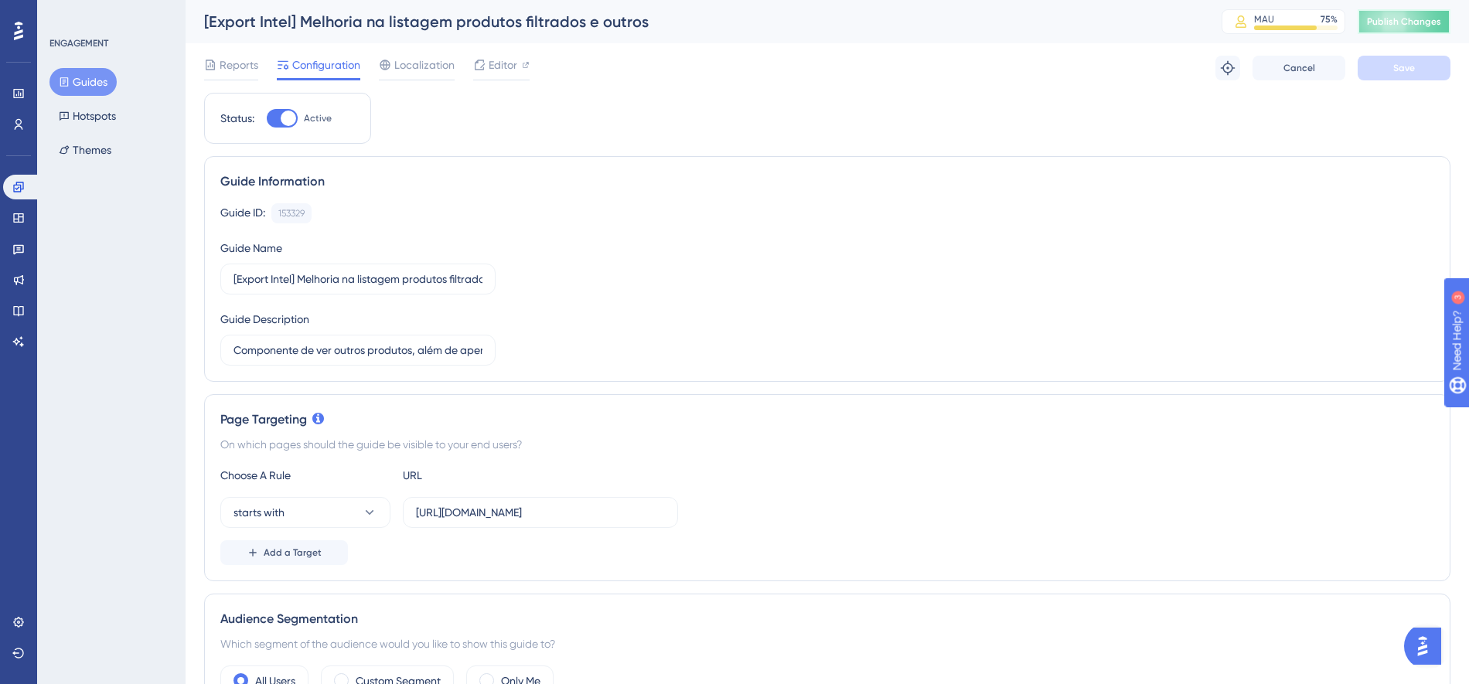
click at [1419, 25] on span "Publish Changes" at bounding box center [1404, 21] width 74 height 12
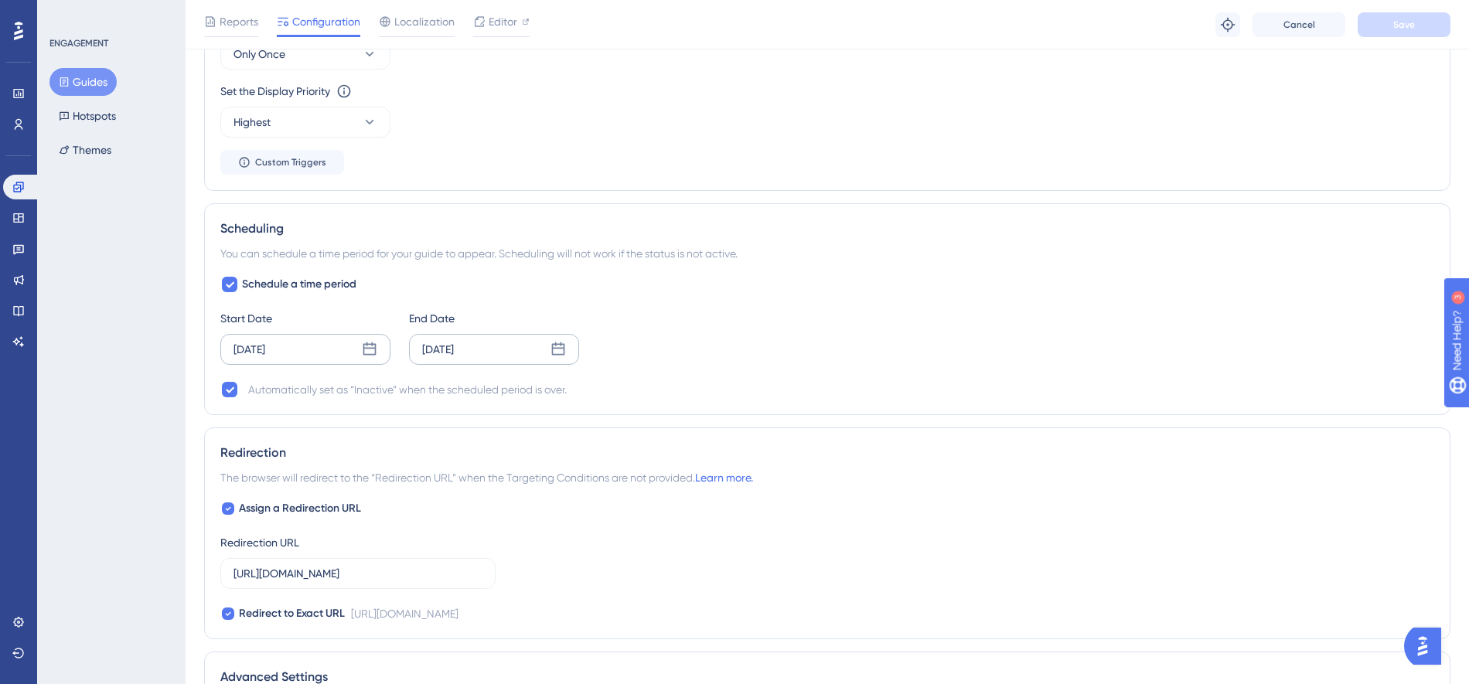
scroll to position [844, 0]
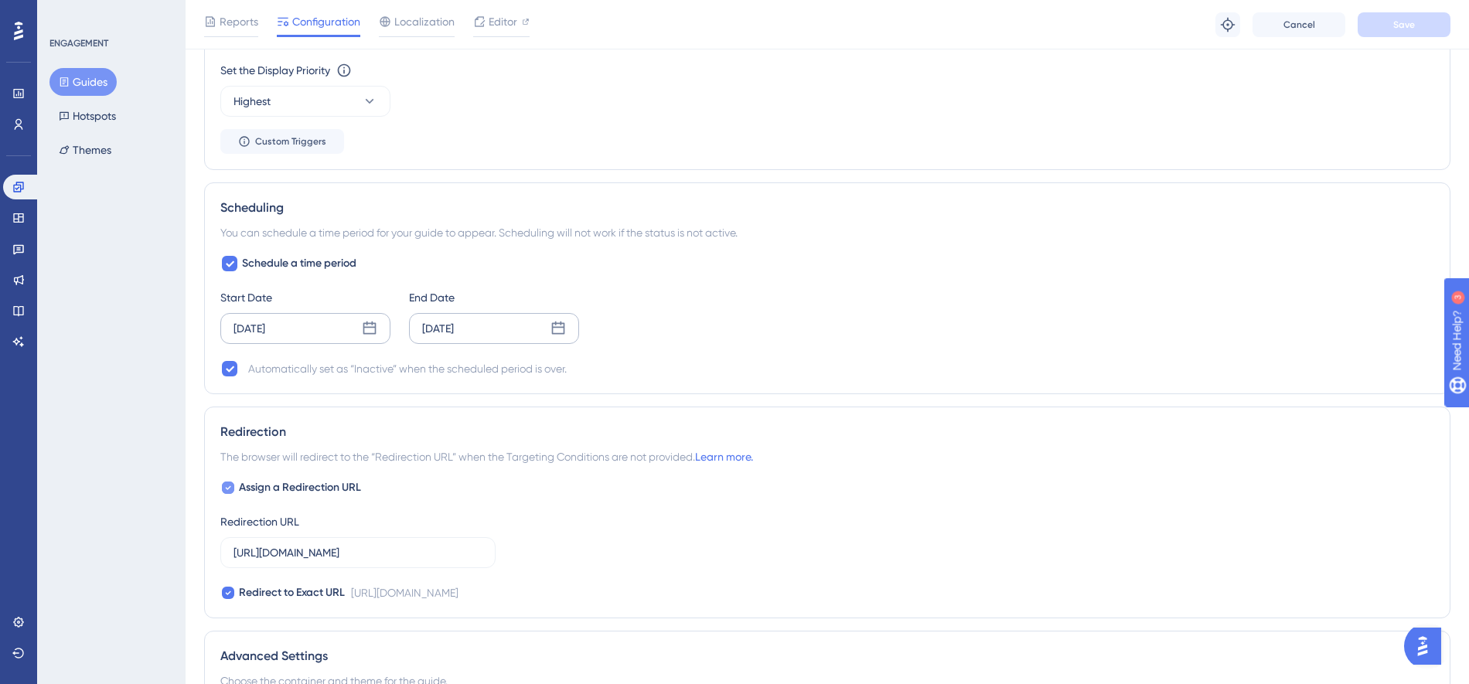
click at [236, 485] on label "Assign a Redirection URL" at bounding box center [290, 488] width 141 height 19
checkbox input "false"
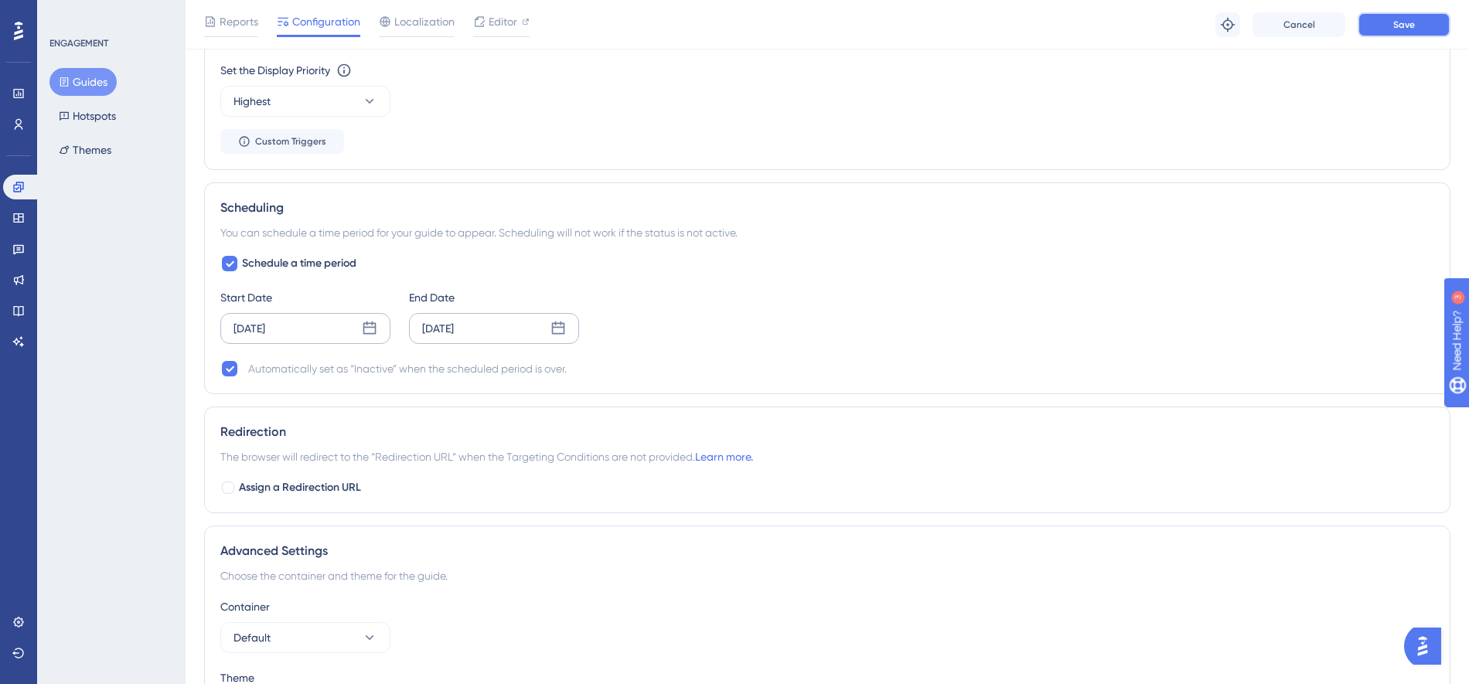
click at [1410, 26] on span "Save" at bounding box center [1404, 25] width 22 height 12
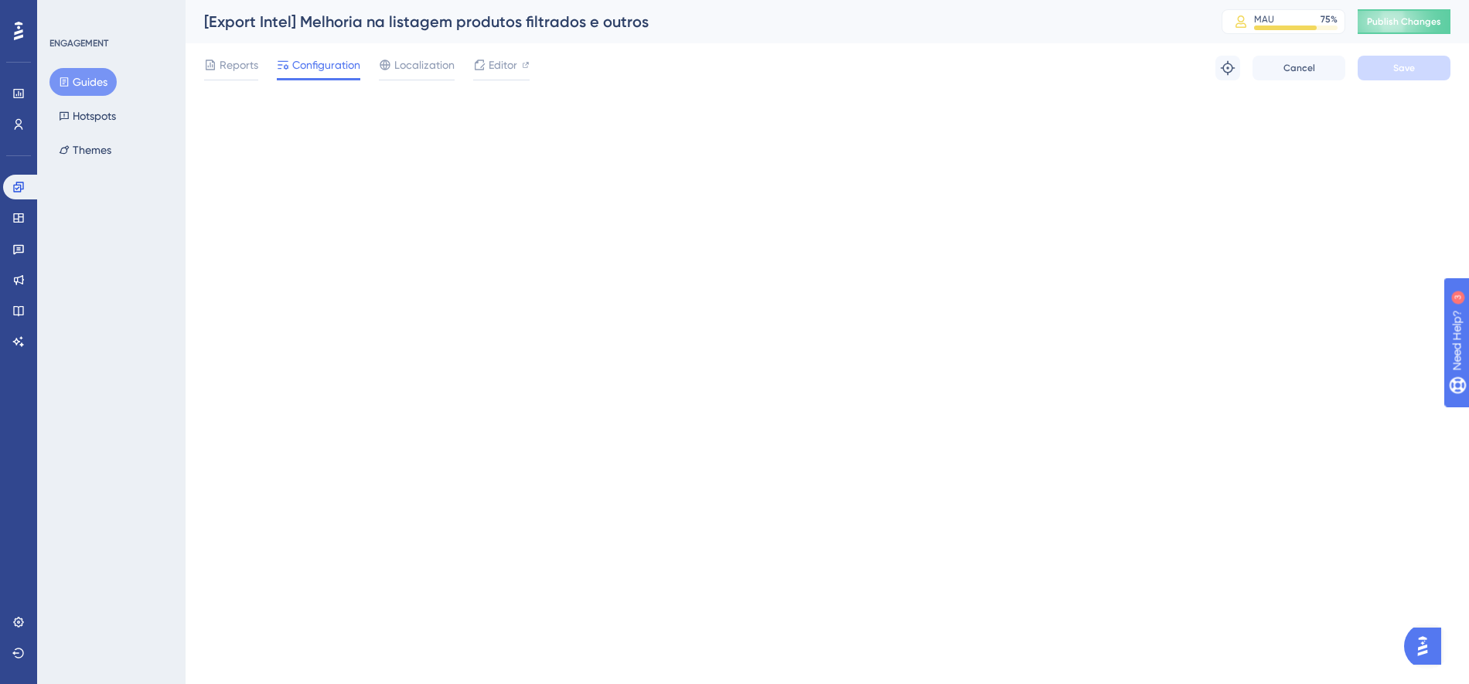
scroll to position [0, 0]
click at [1407, 24] on button "Publish Changes" at bounding box center [1419, 21] width 93 height 25
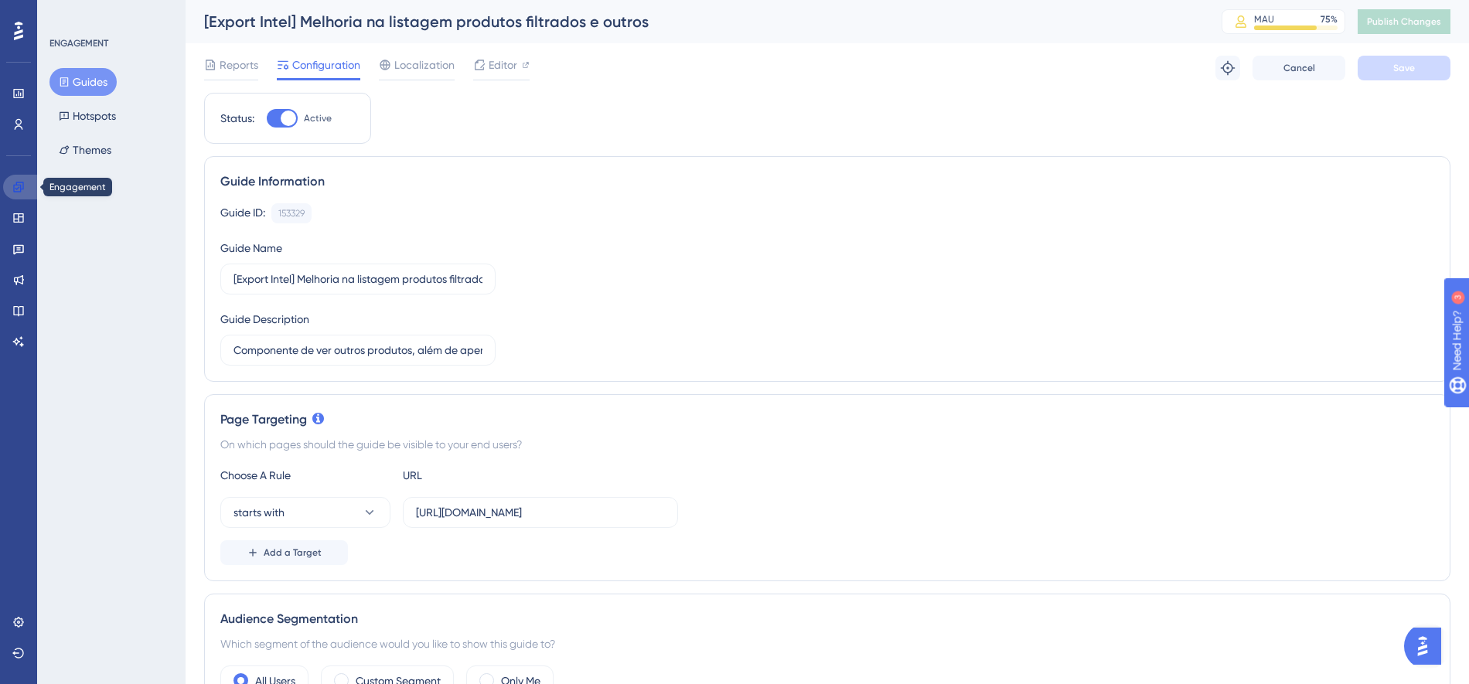
click at [17, 190] on icon at bounding box center [18, 187] width 12 height 12
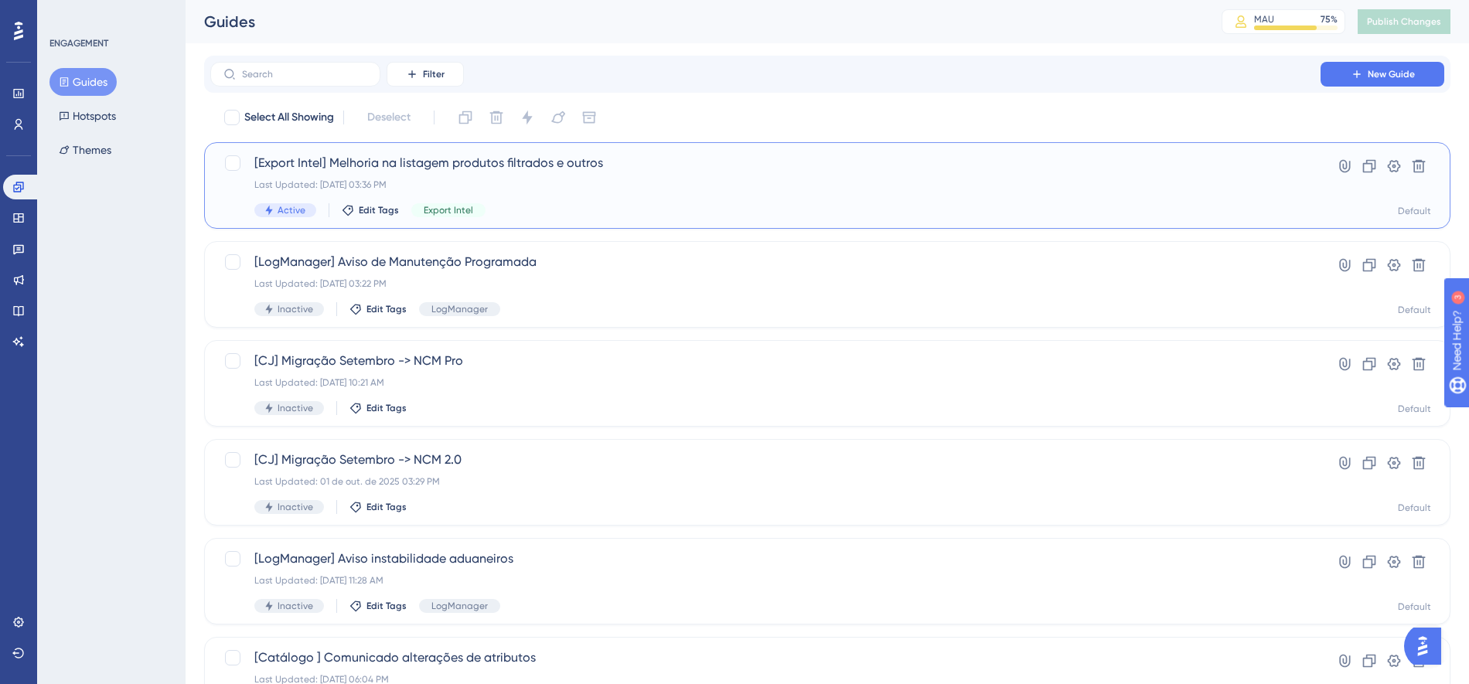
click at [640, 193] on div "[Export Intel] Melhoria na listagem produtos filtrados e outros Last Updated: […" at bounding box center [765, 185] width 1022 height 63
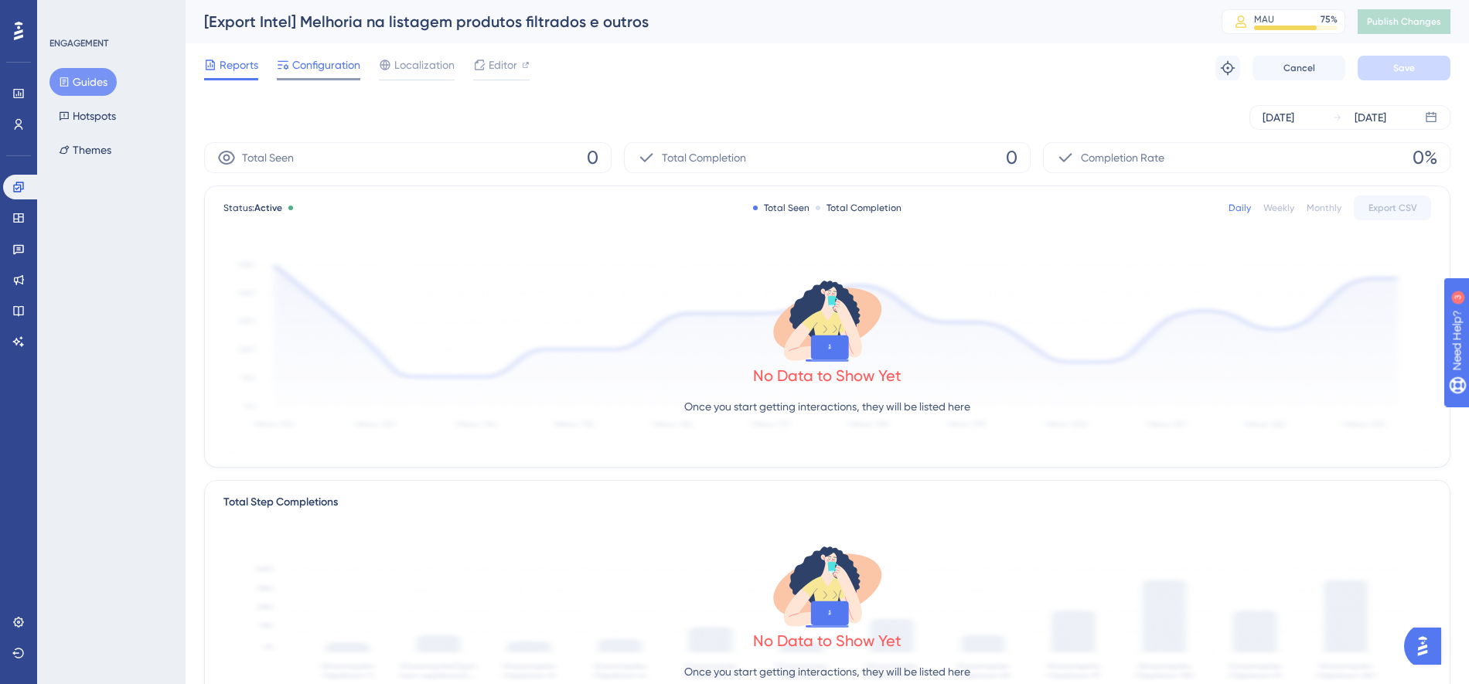
click at [337, 67] on span "Configuration" at bounding box center [326, 65] width 68 height 19
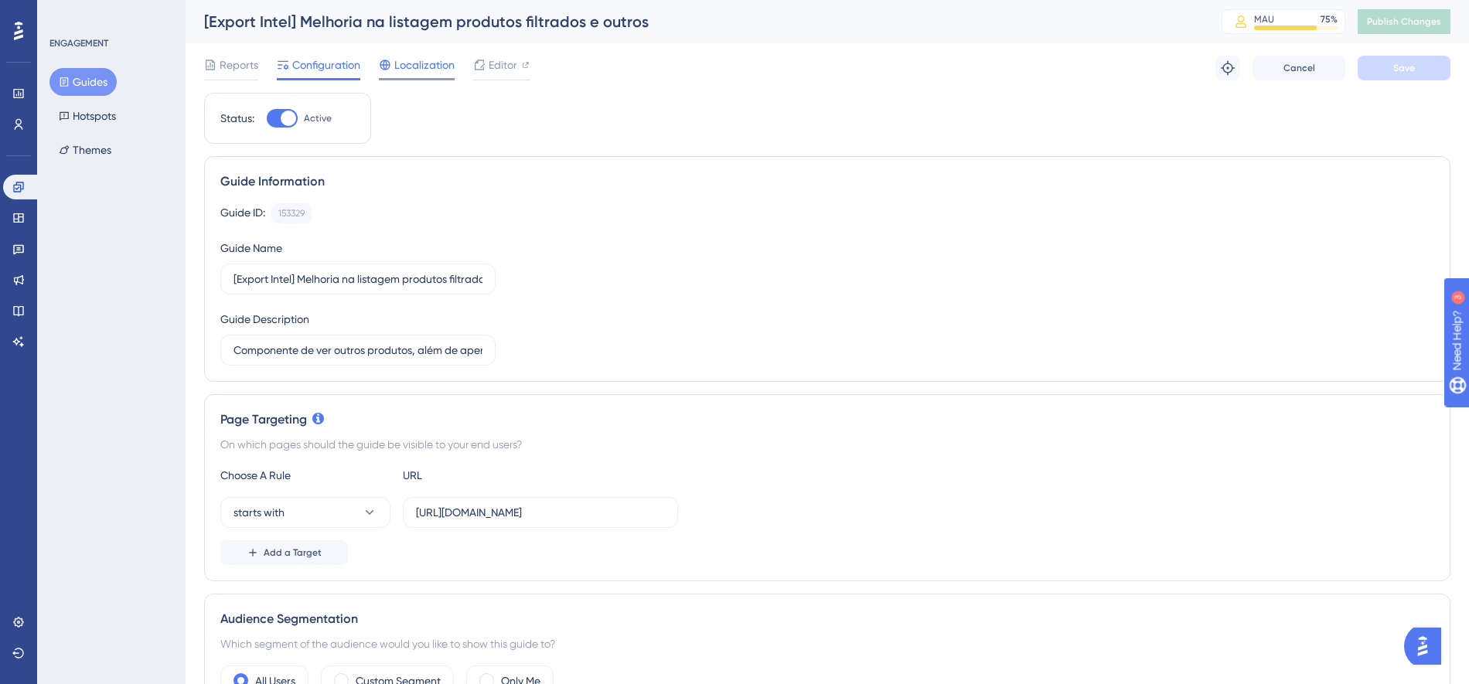
click at [440, 64] on span "Localization" at bounding box center [424, 65] width 60 height 19
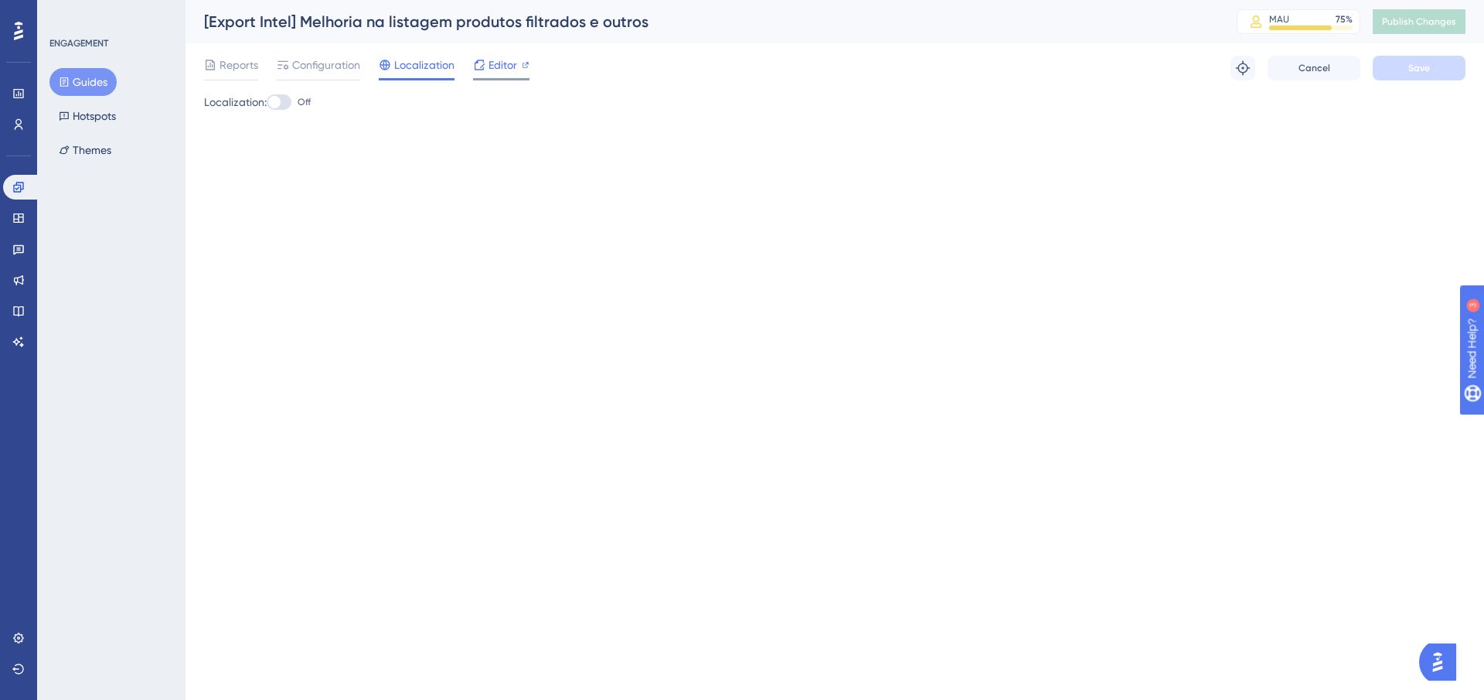
click at [506, 76] on div "Editor" at bounding box center [501, 68] width 56 height 25
click at [246, 61] on span "Reports" at bounding box center [239, 65] width 39 height 19
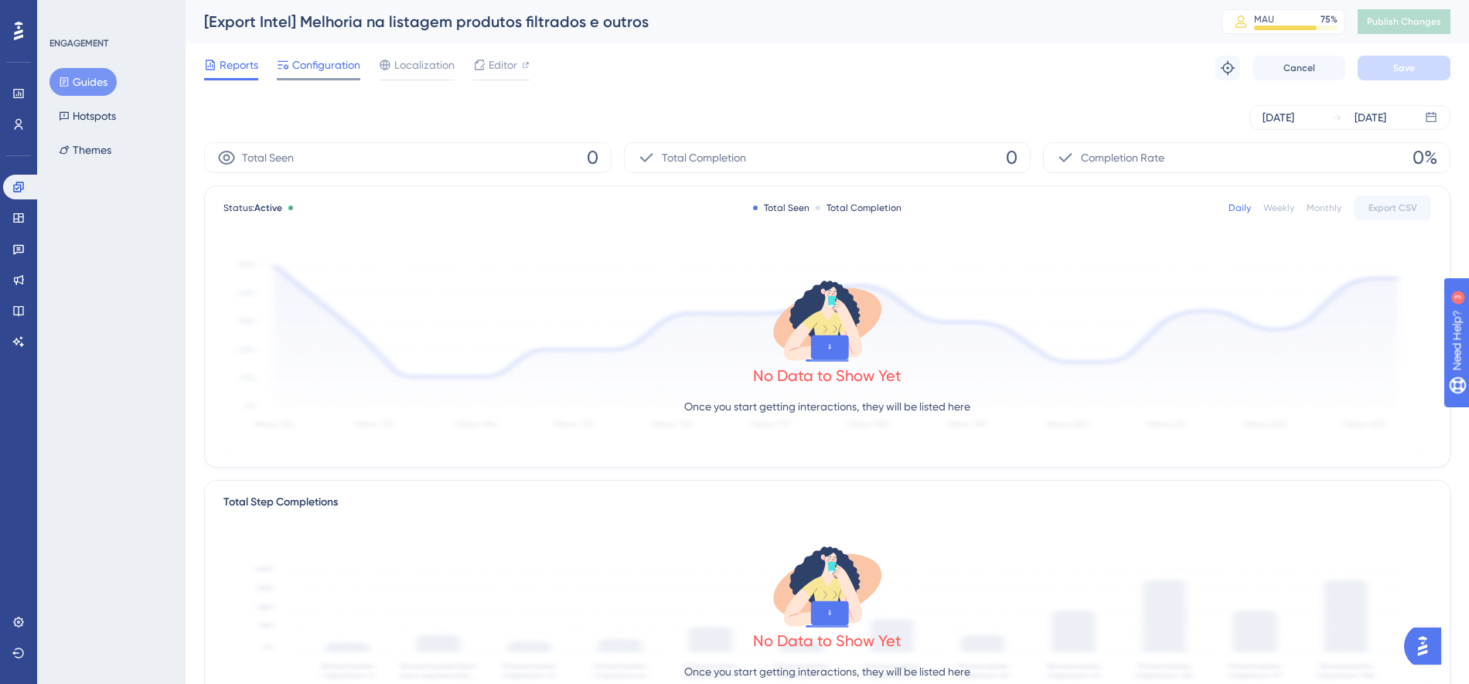
click at [336, 63] on span "Configuration" at bounding box center [326, 65] width 68 height 19
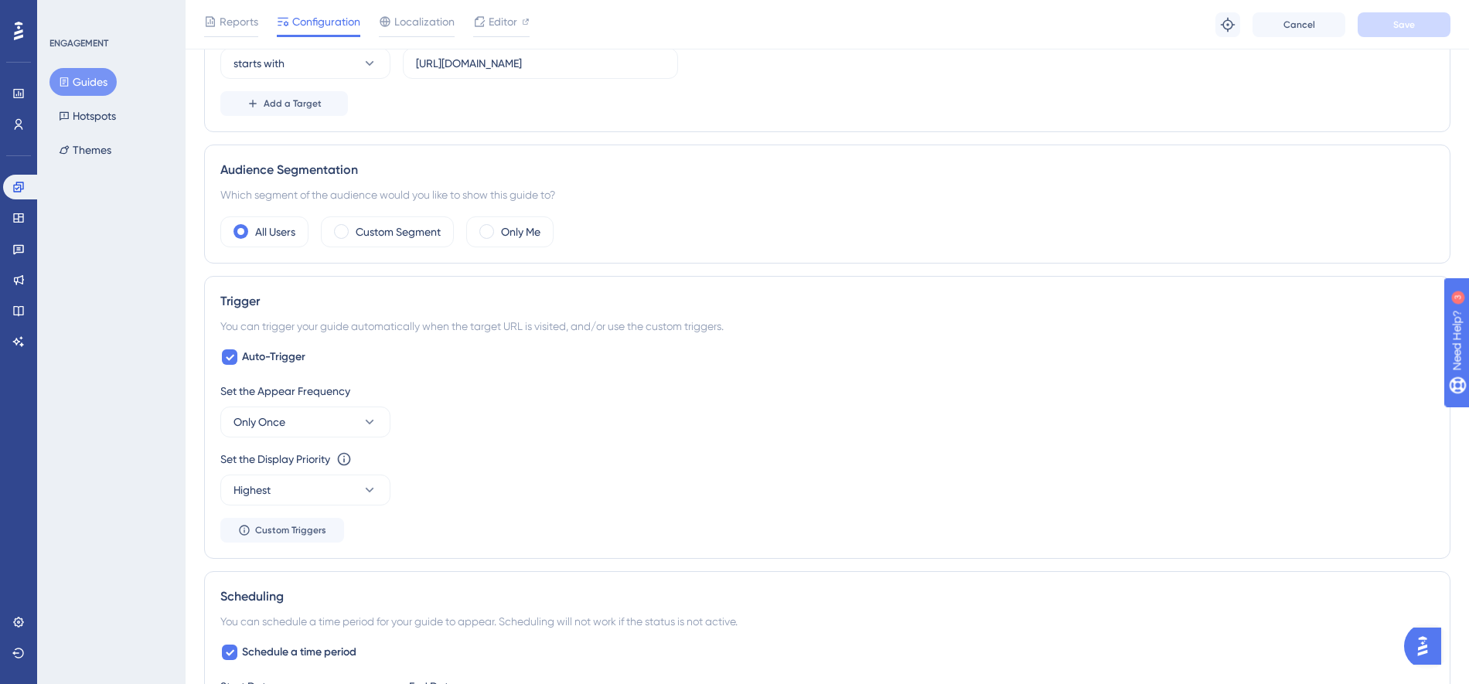
scroll to position [459, 0]
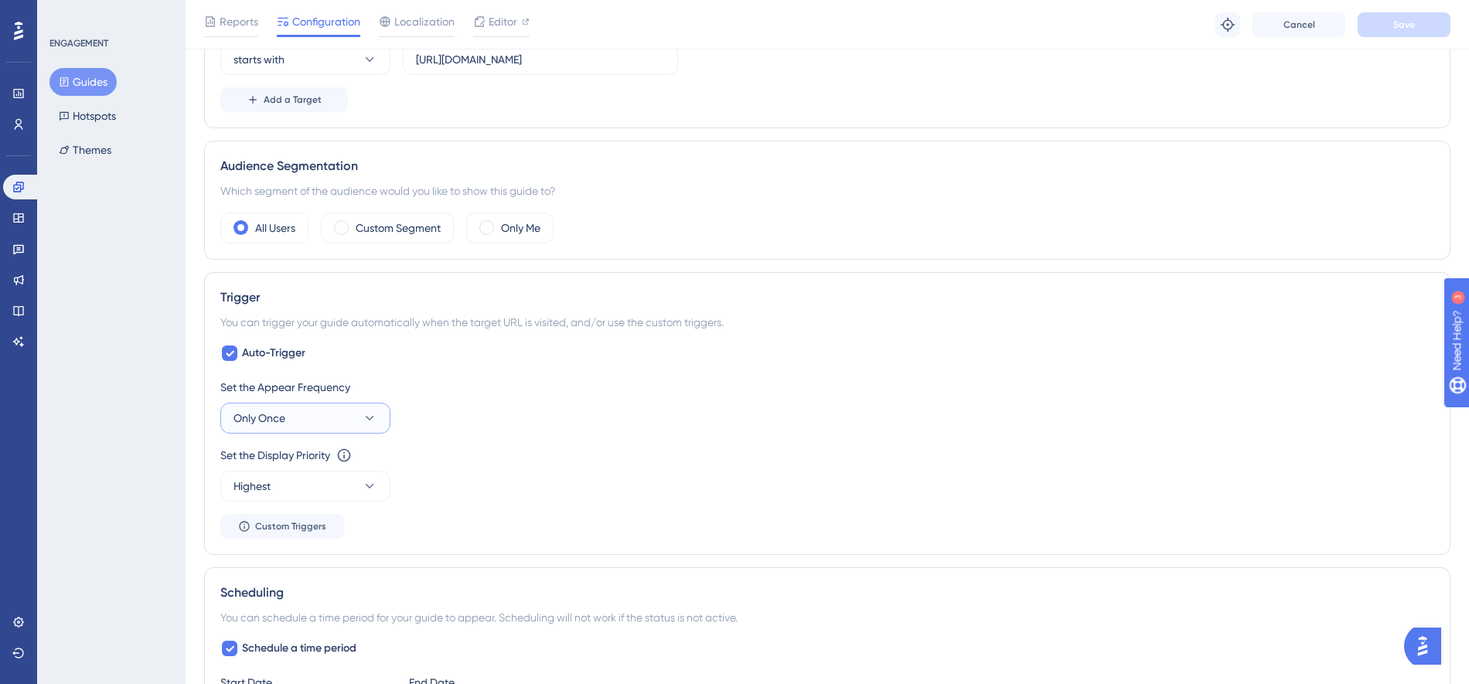
click at [373, 414] on icon at bounding box center [369, 417] width 15 height 15
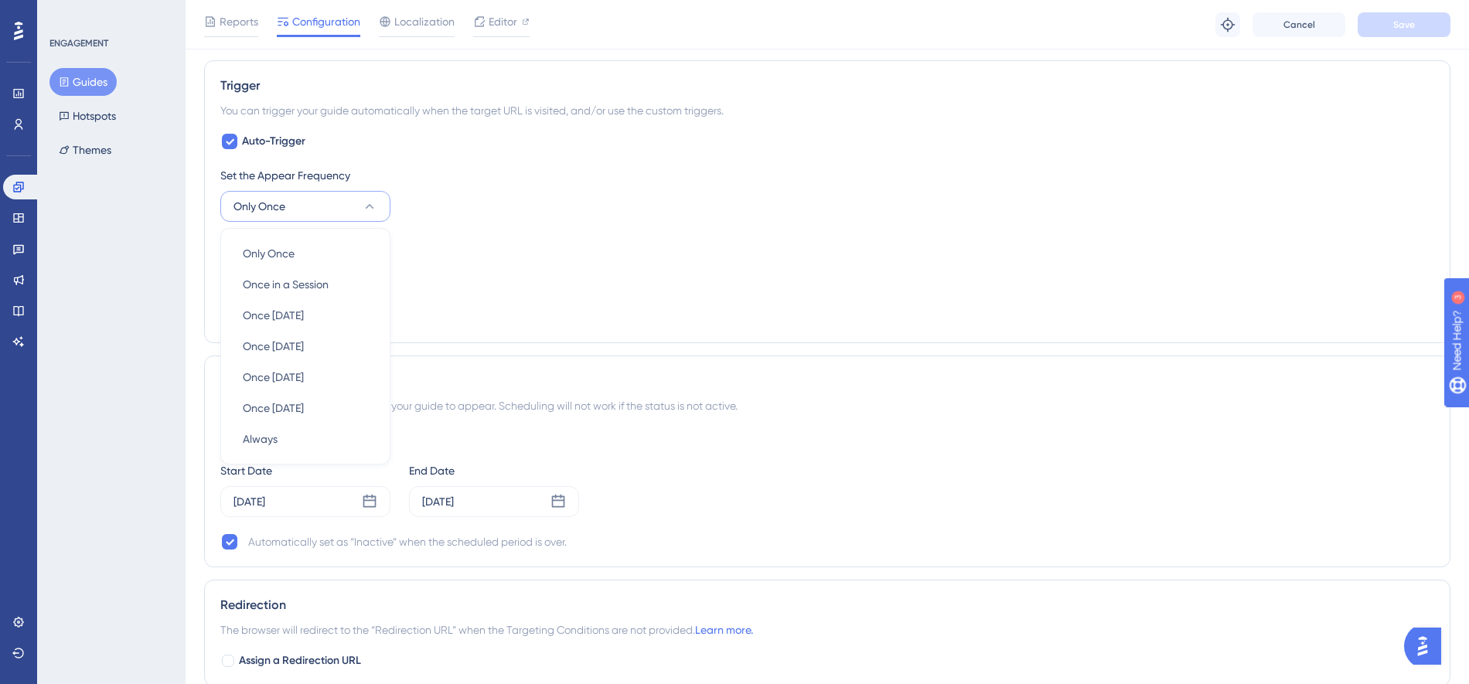
click at [481, 173] on div "Set the Appear Frequency" at bounding box center [827, 175] width 1214 height 19
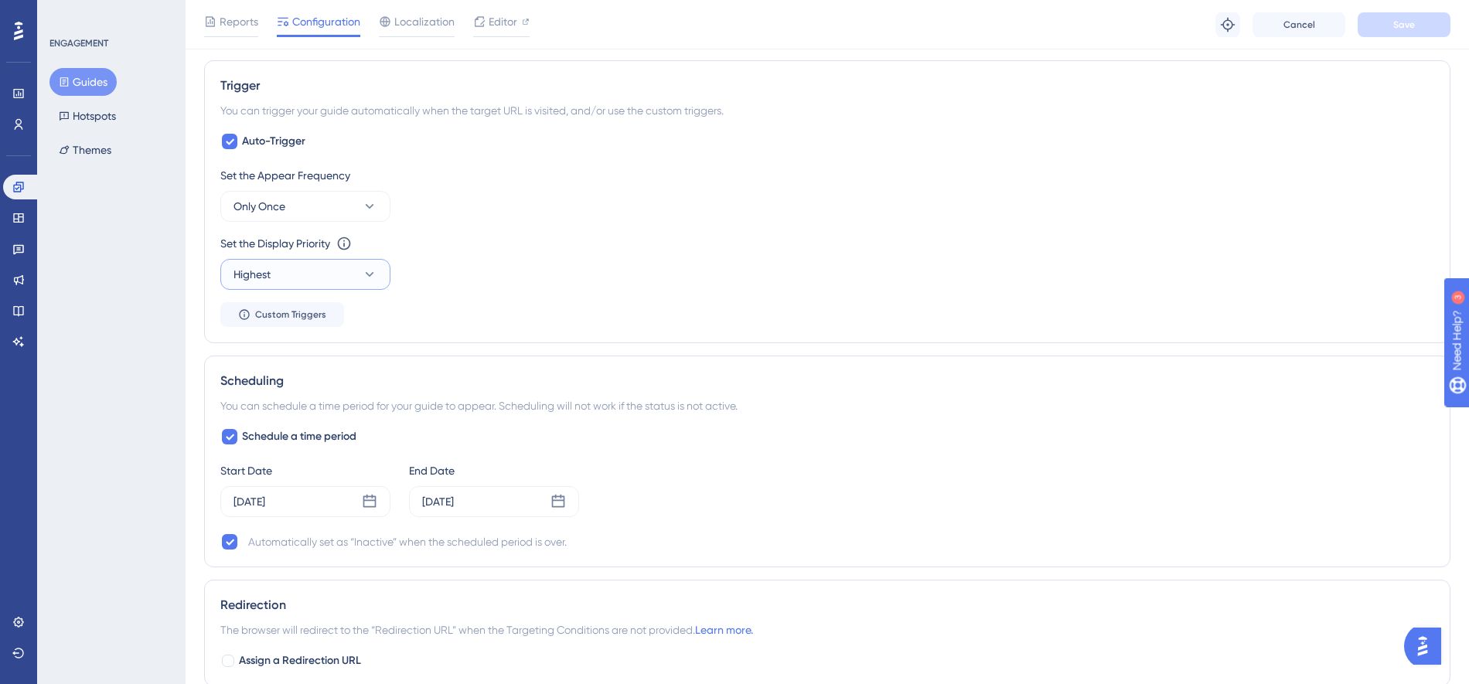
click at [370, 270] on icon at bounding box center [369, 274] width 15 height 15
click at [503, 190] on div "Set the Appear Frequency Only Once" at bounding box center [827, 194] width 1214 height 56
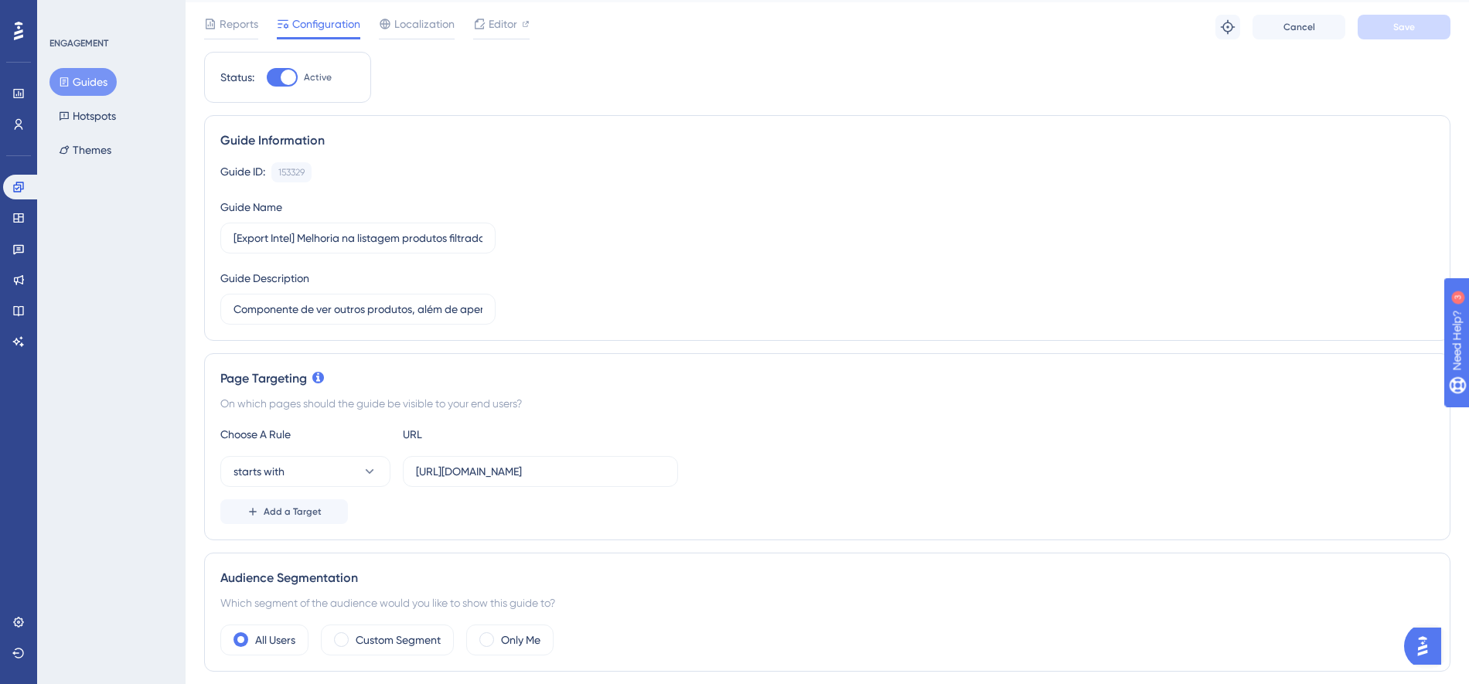
scroll to position [53, 0]
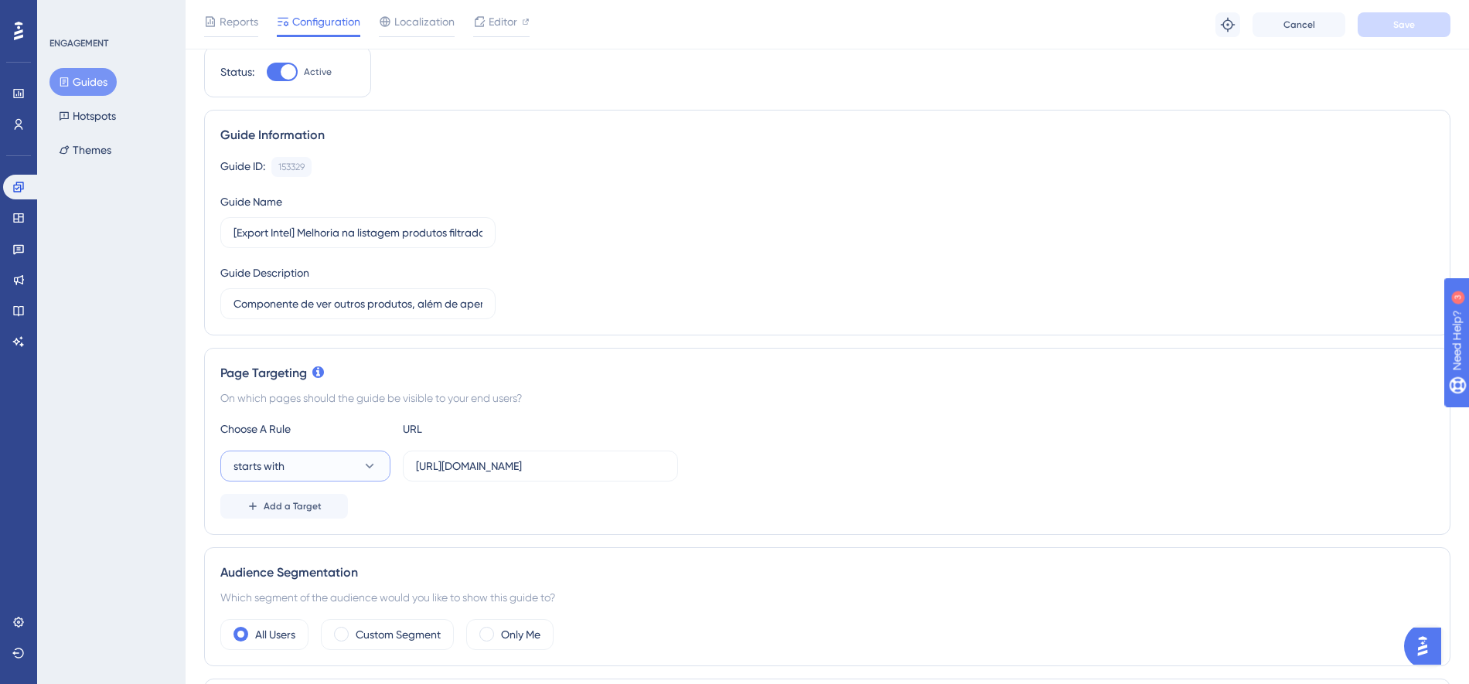
click at [368, 465] on icon at bounding box center [370, 466] width 9 height 5
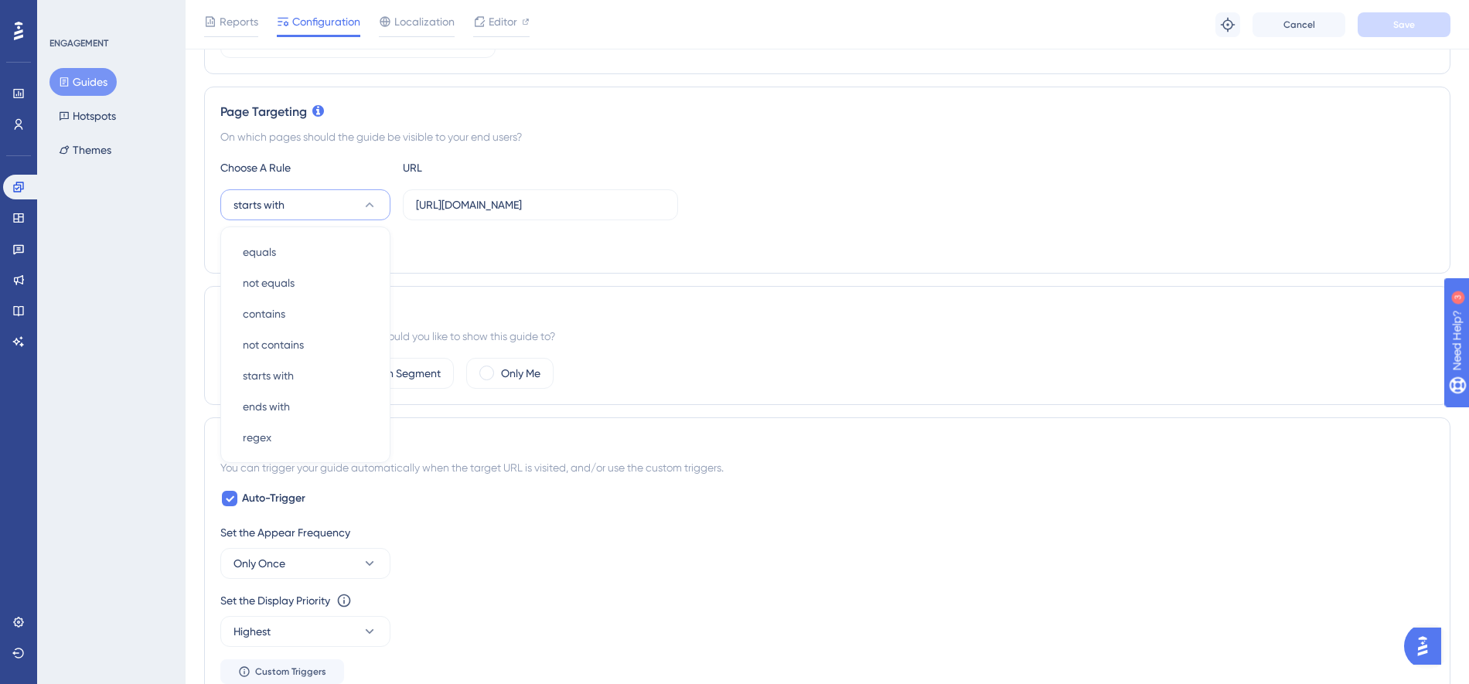
click at [465, 238] on div "Add a Target" at bounding box center [827, 245] width 1214 height 25
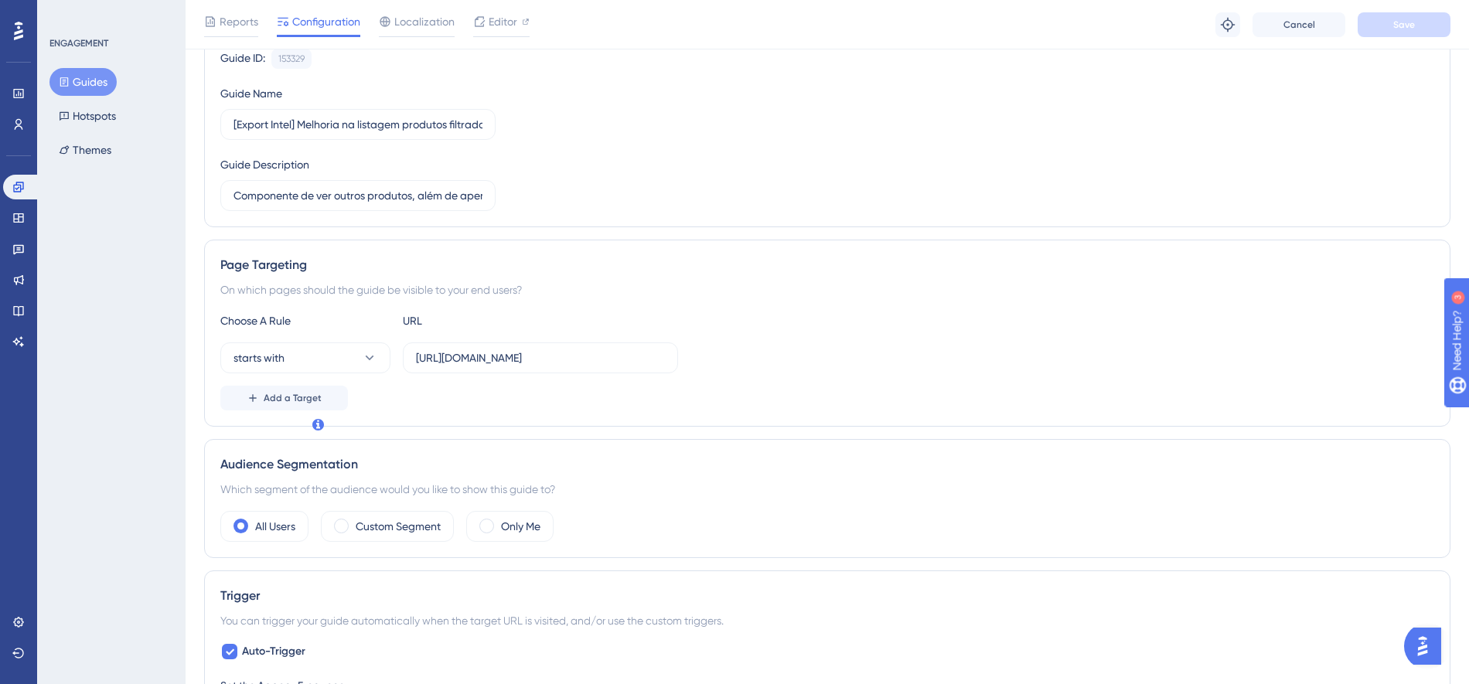
scroll to position [0, 0]
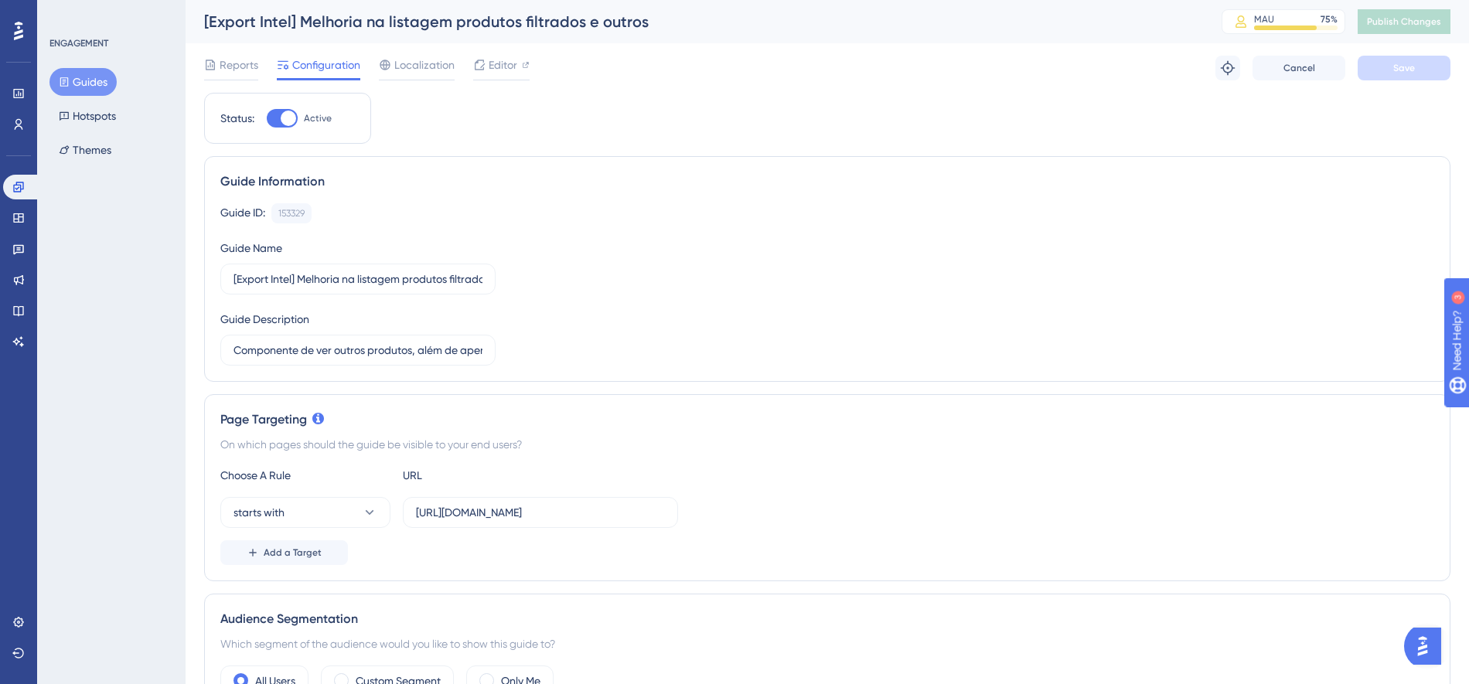
click at [89, 81] on button "Guides" at bounding box center [82, 82] width 67 height 28
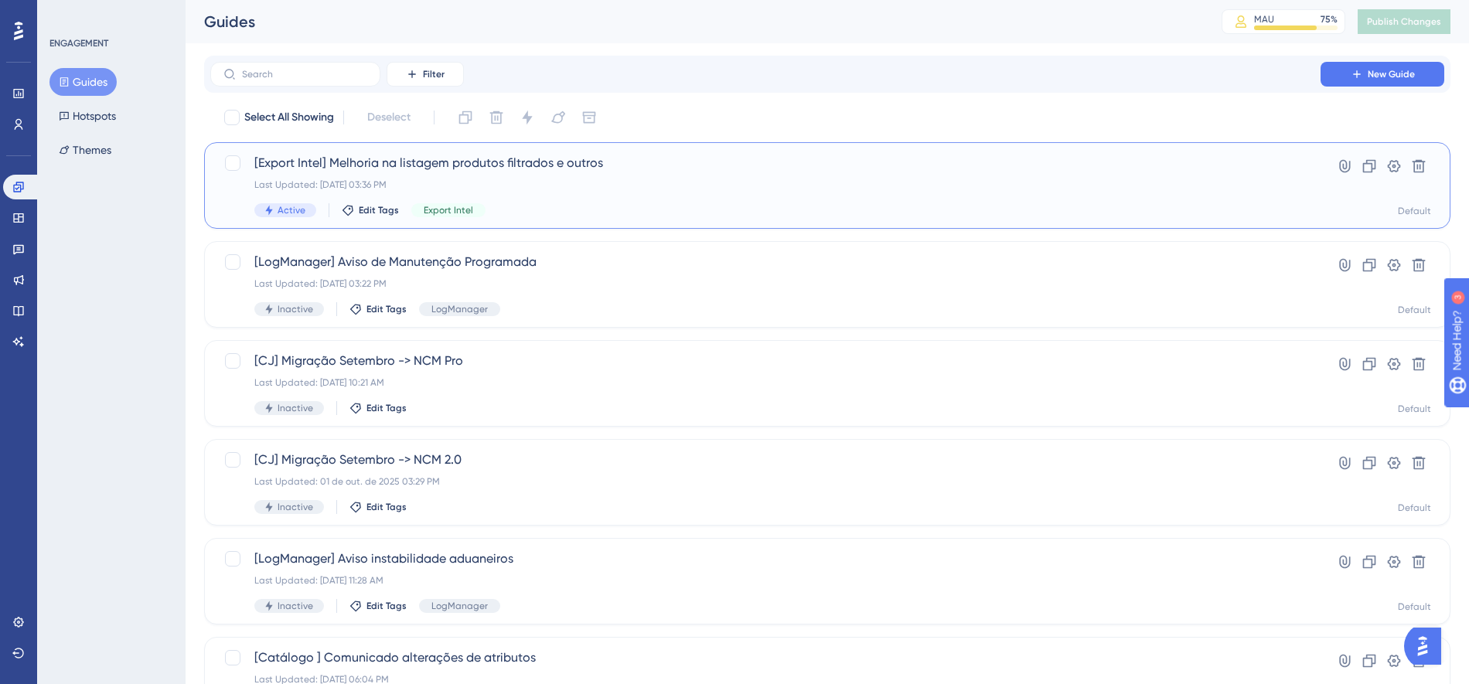
click at [582, 188] on div "Last Updated: [DATE] 03:36 PM" at bounding box center [765, 185] width 1022 height 12
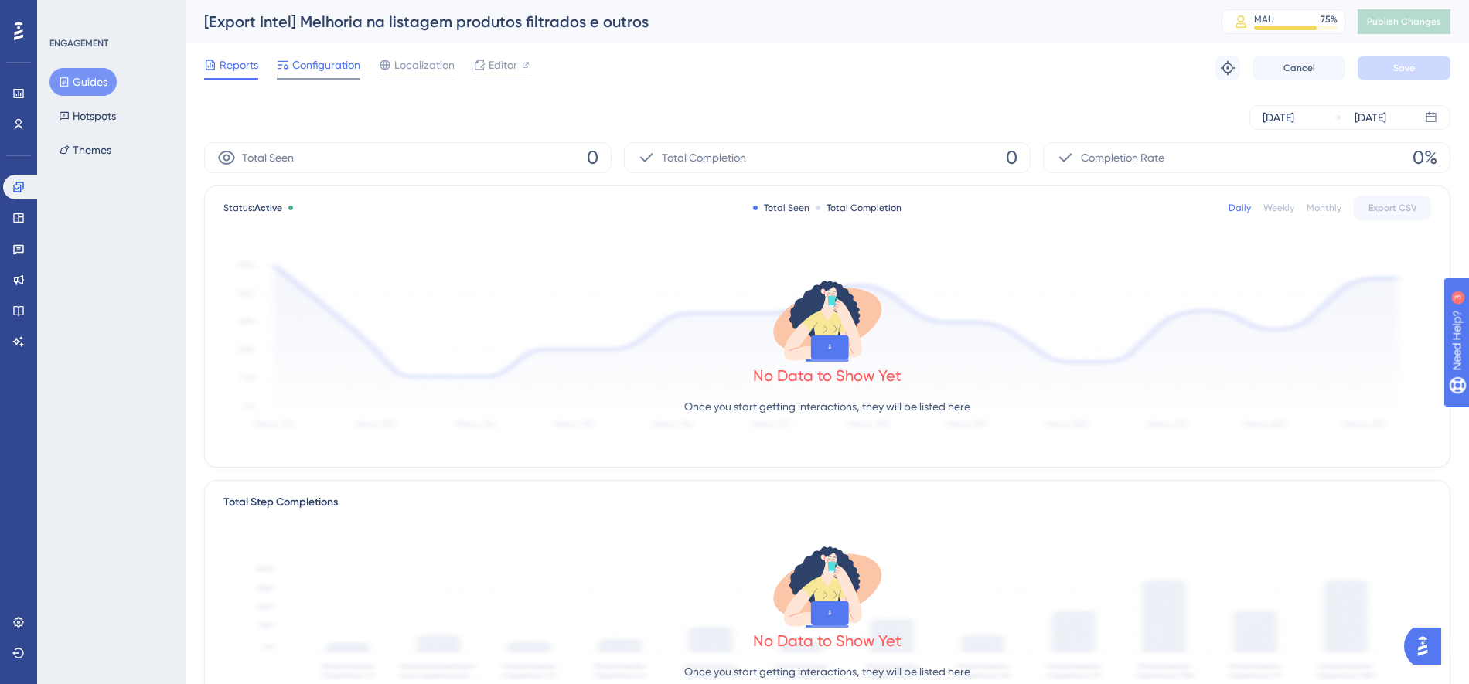
click at [315, 67] on span "Configuration" at bounding box center [326, 65] width 68 height 19
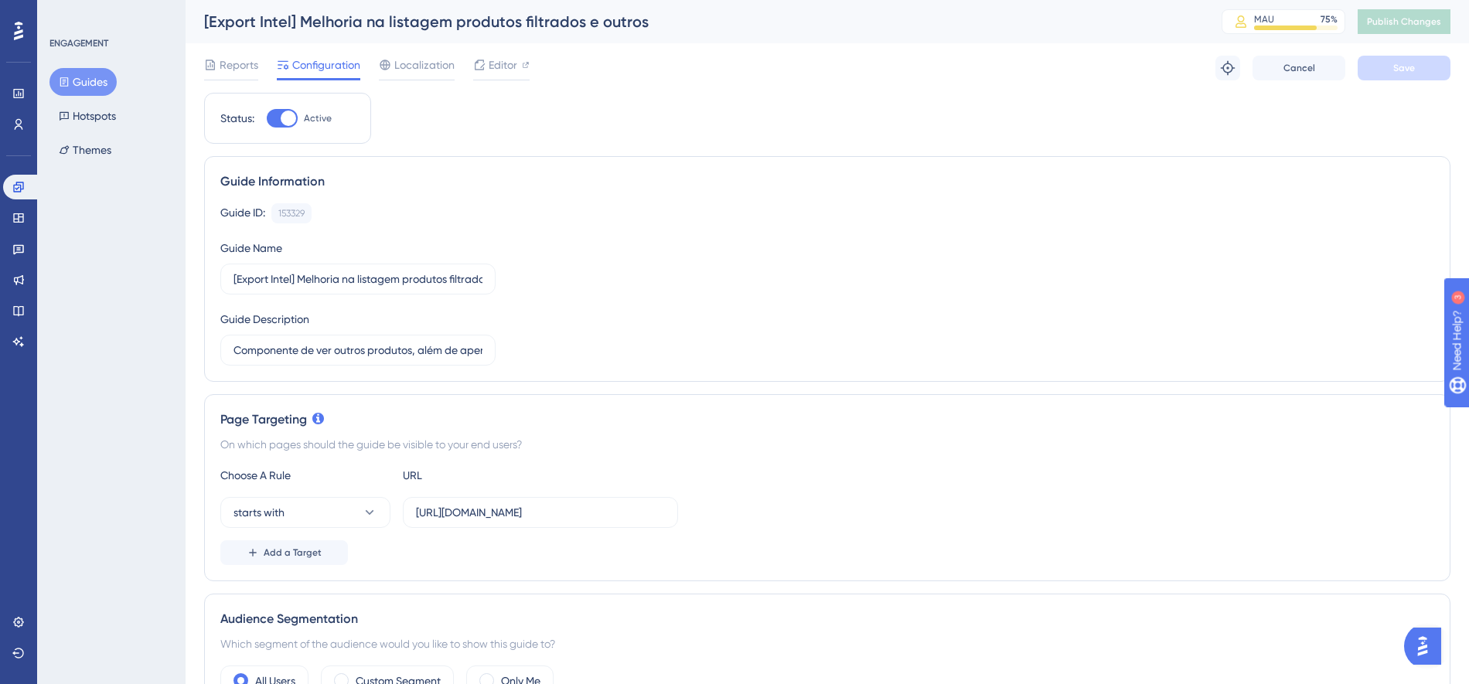
click at [277, 121] on div at bounding box center [282, 118] width 31 height 19
click at [267, 119] on input "Active" at bounding box center [266, 118] width 1 height 1
click at [1376, 68] on button "Save" at bounding box center [1403, 68] width 93 height 25
click at [1398, 22] on span "Publish Changes" at bounding box center [1404, 21] width 74 height 12
click at [280, 117] on div at bounding box center [275, 118] width 15 height 15
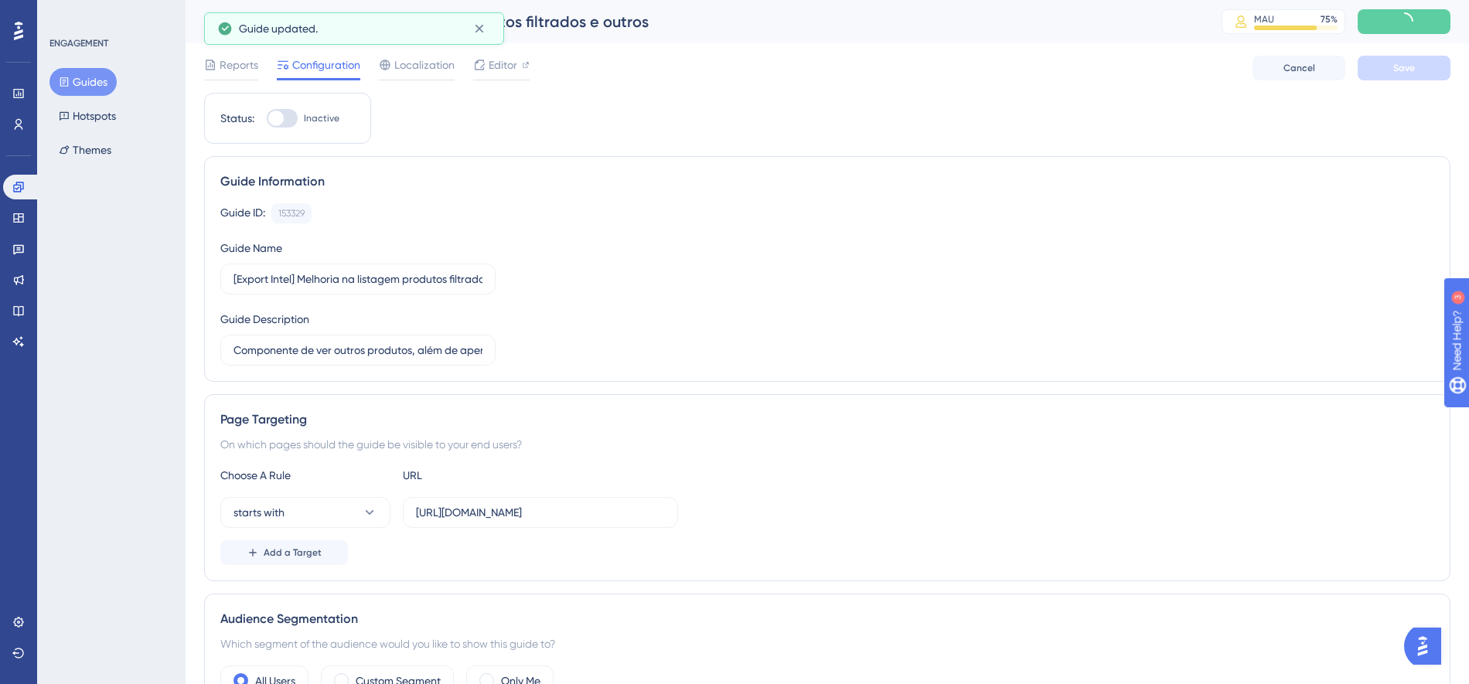
click at [267, 118] on input "Inactive" at bounding box center [266, 118] width 1 height 1
checkbox input "true"
click at [1391, 66] on button "Save" at bounding box center [1403, 68] width 93 height 25
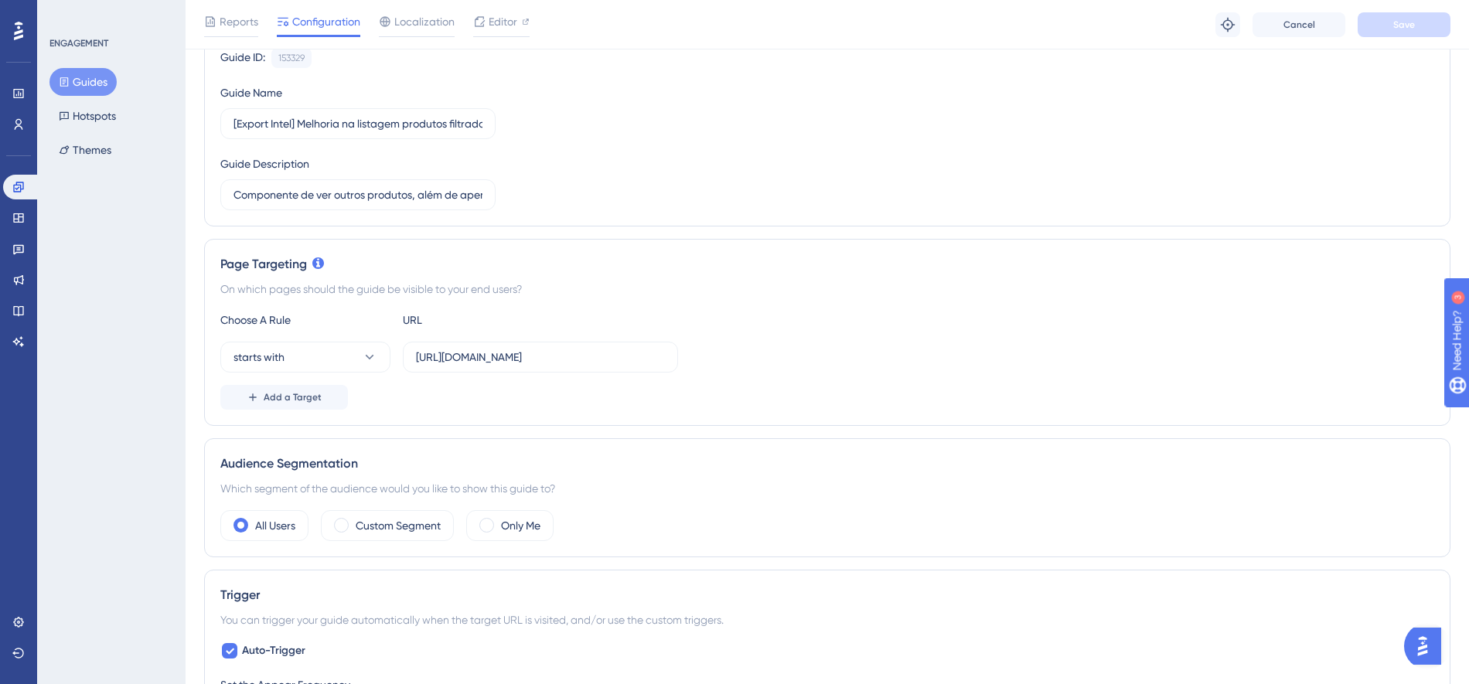
scroll to position [482, 0]
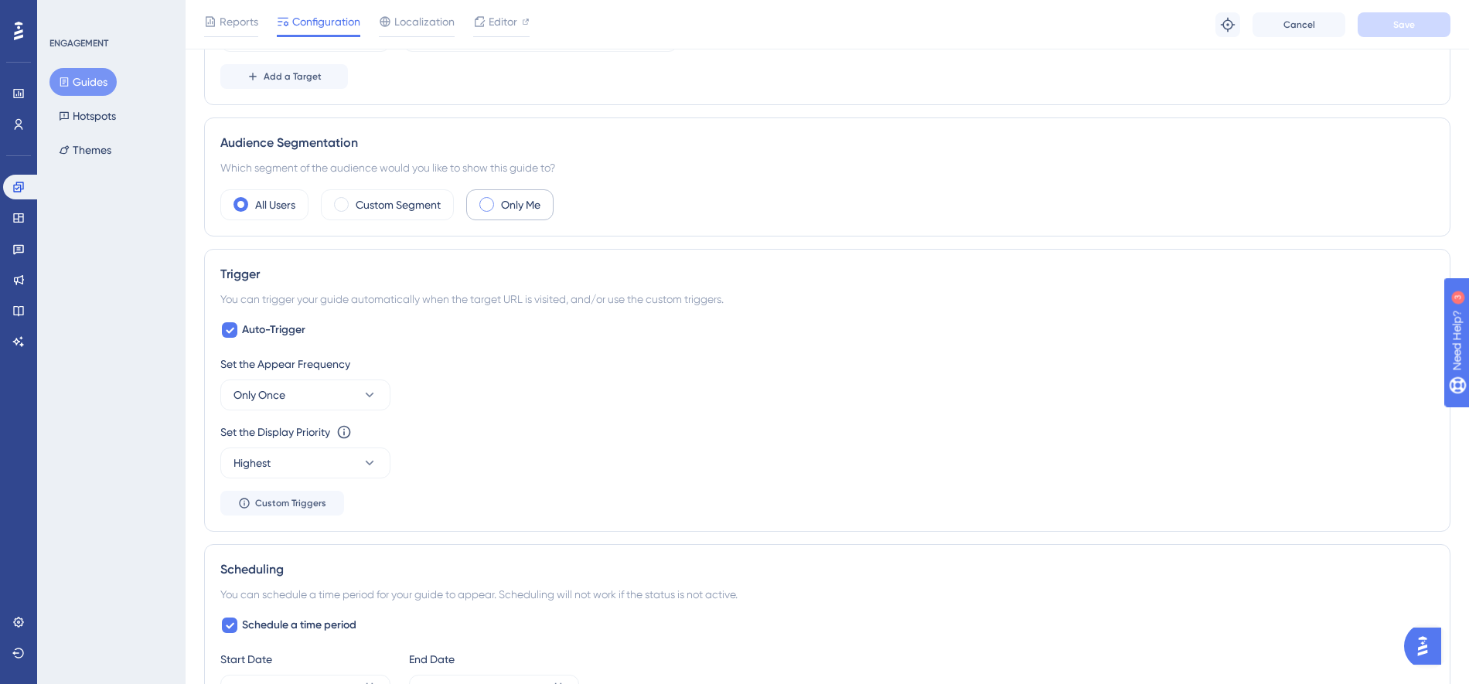
click at [520, 197] on label "Only Me" at bounding box center [520, 205] width 39 height 19
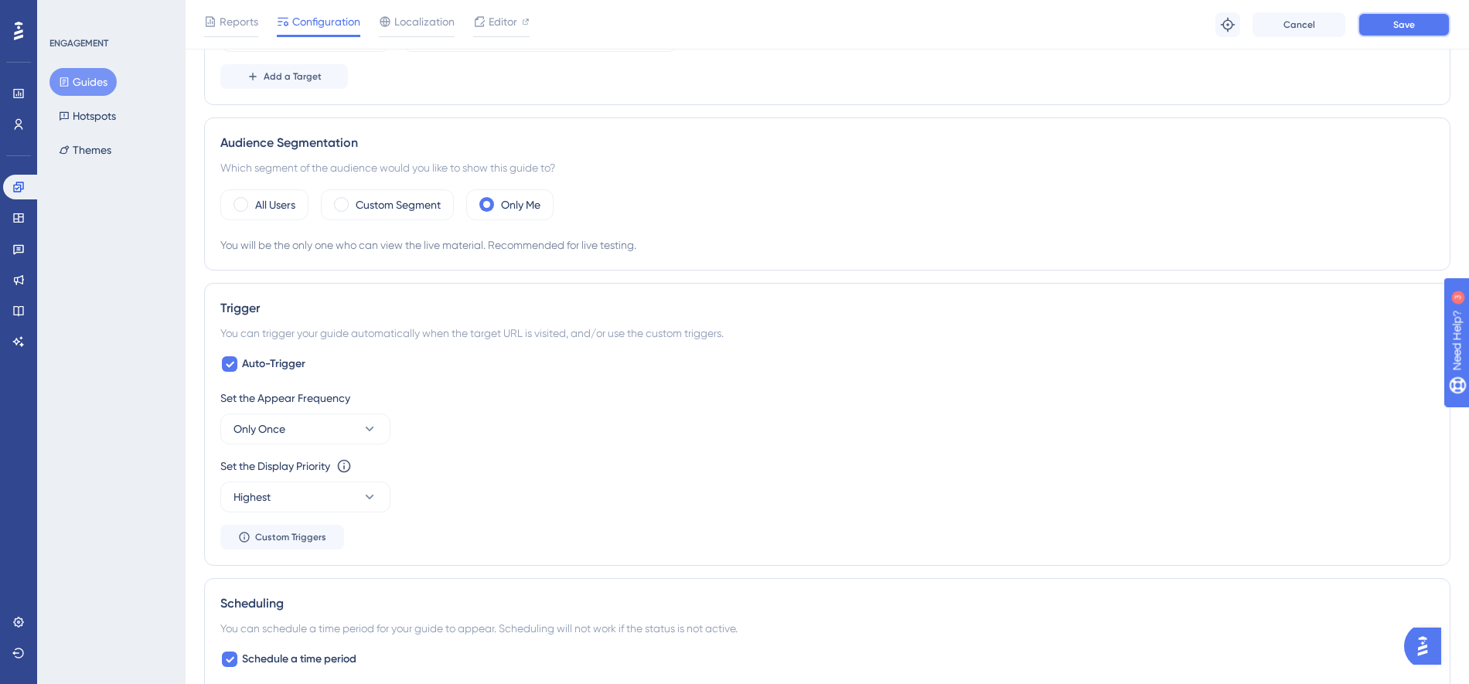
click at [1384, 32] on button "Save" at bounding box center [1403, 24] width 93 height 25
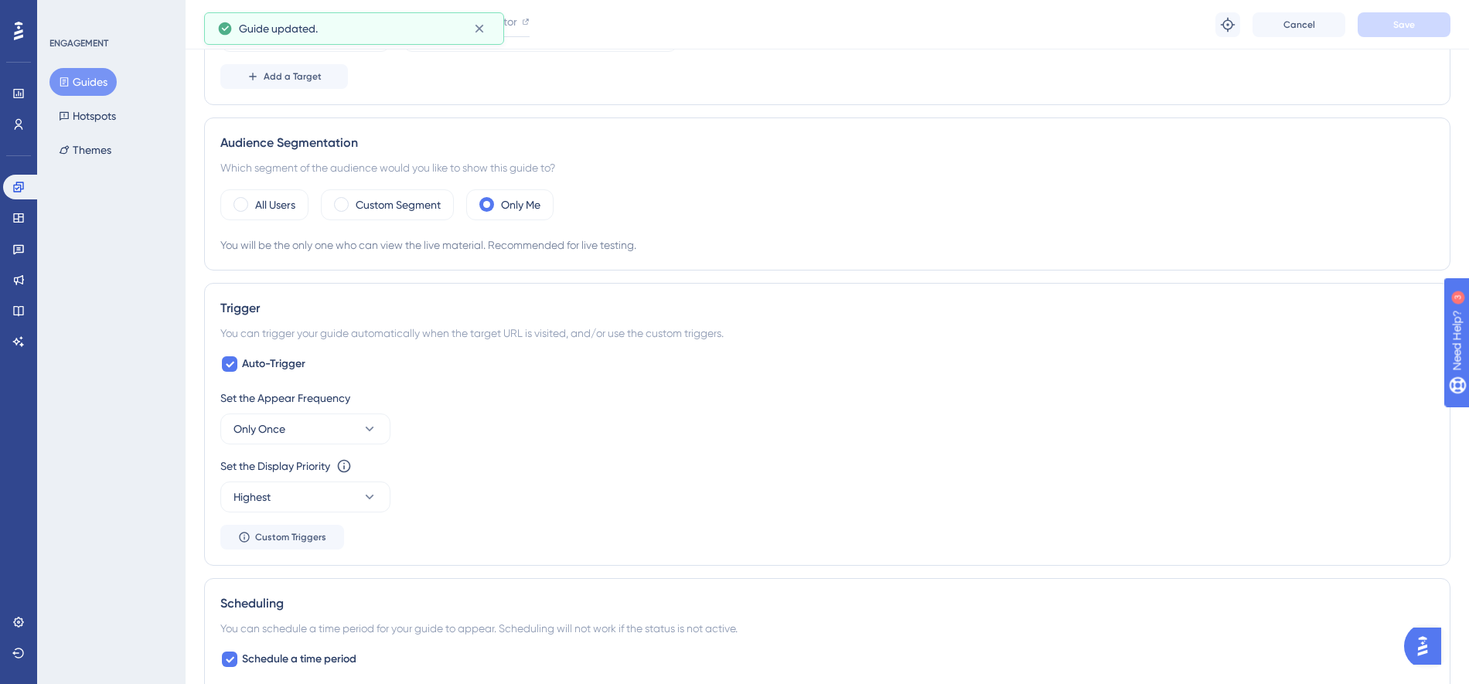
scroll to position [0, 0]
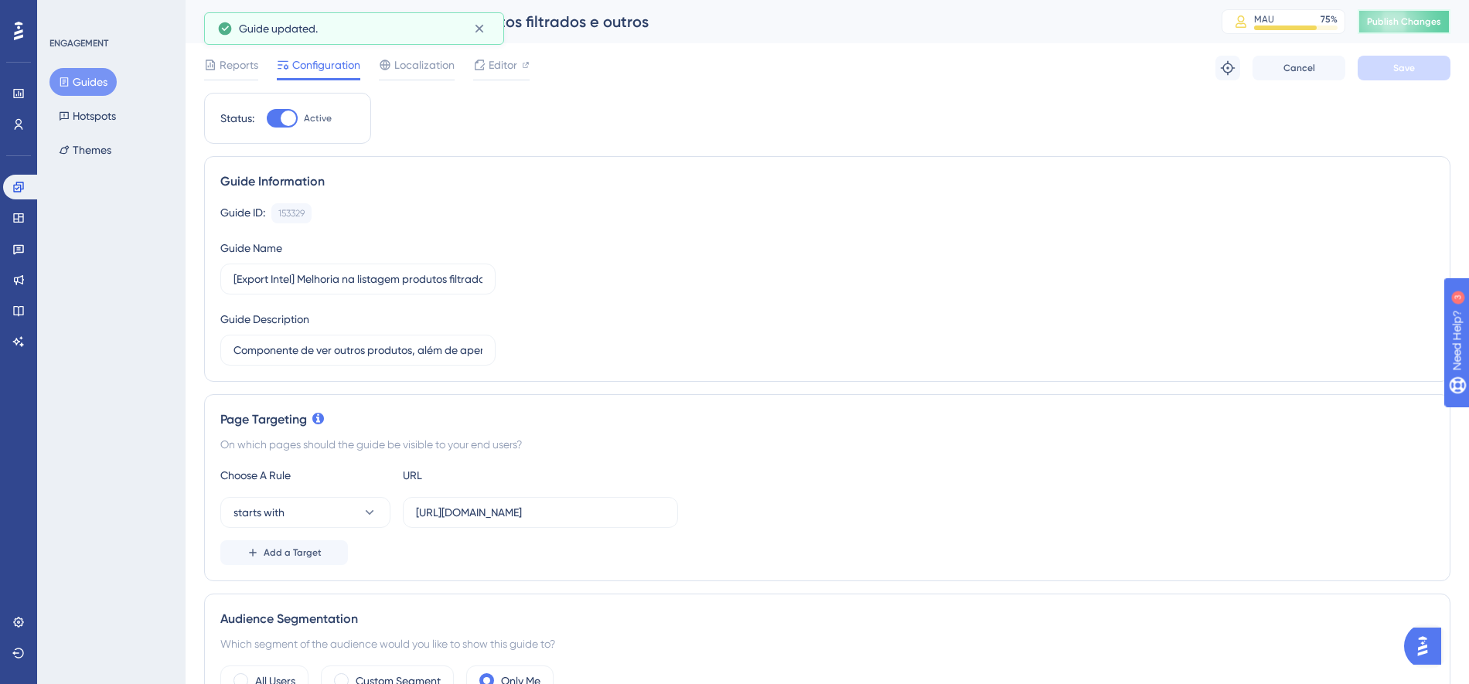
click at [1406, 19] on span "Publish Changes" at bounding box center [1404, 21] width 74 height 12
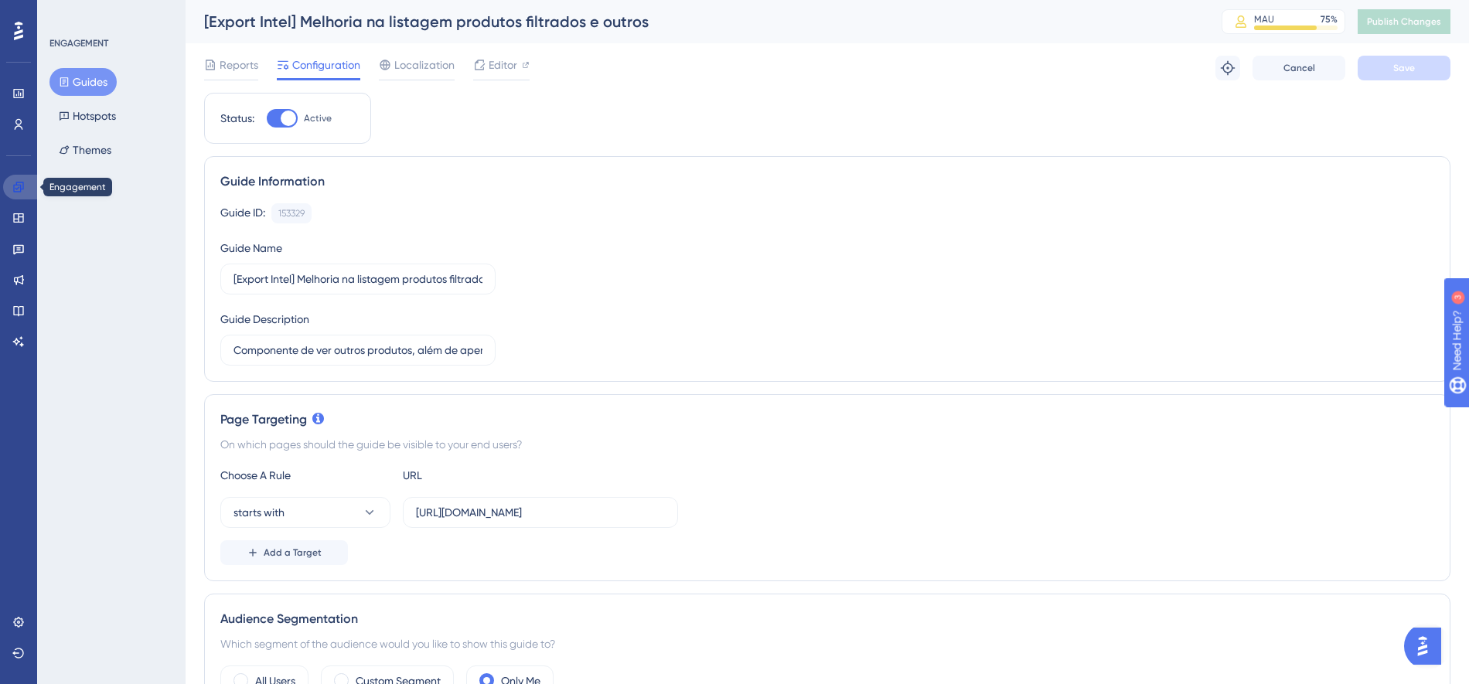
click at [15, 187] on icon at bounding box center [18, 187] width 12 height 12
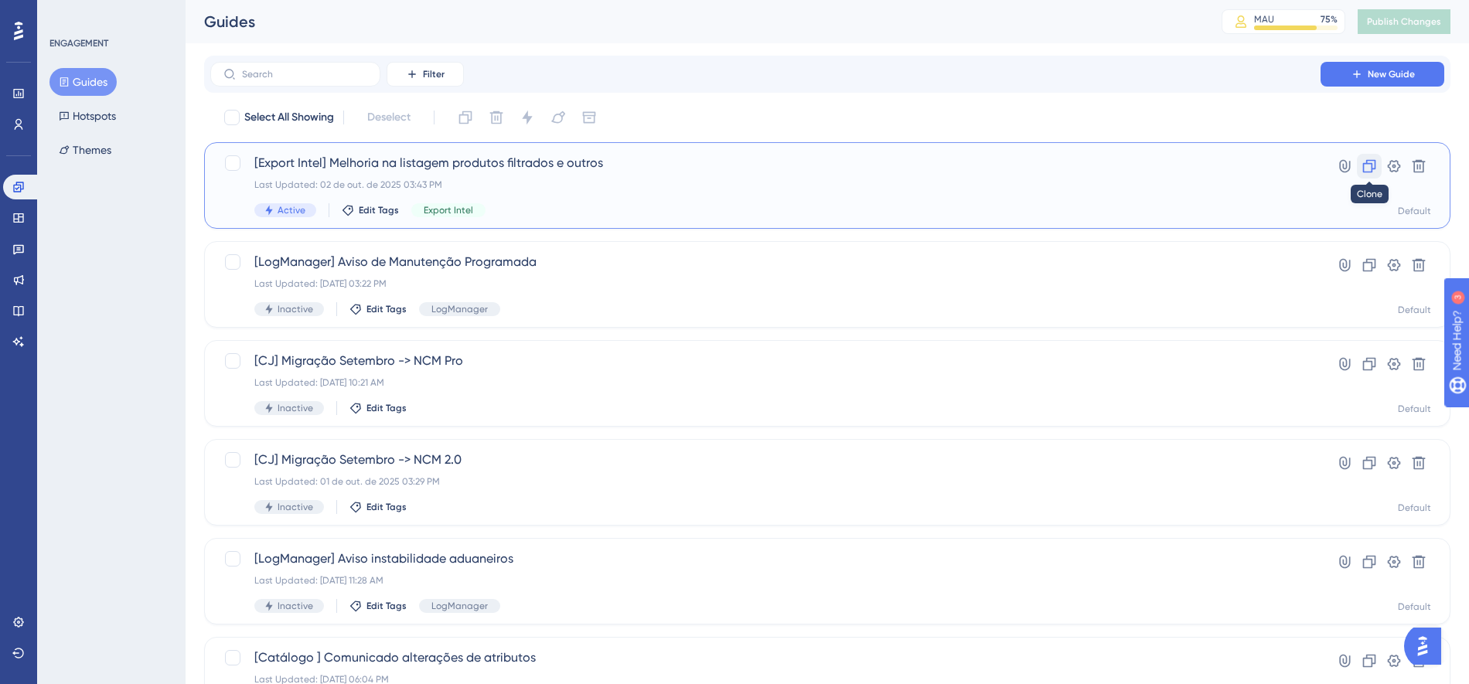
click at [1366, 162] on icon at bounding box center [1369, 166] width 13 height 13
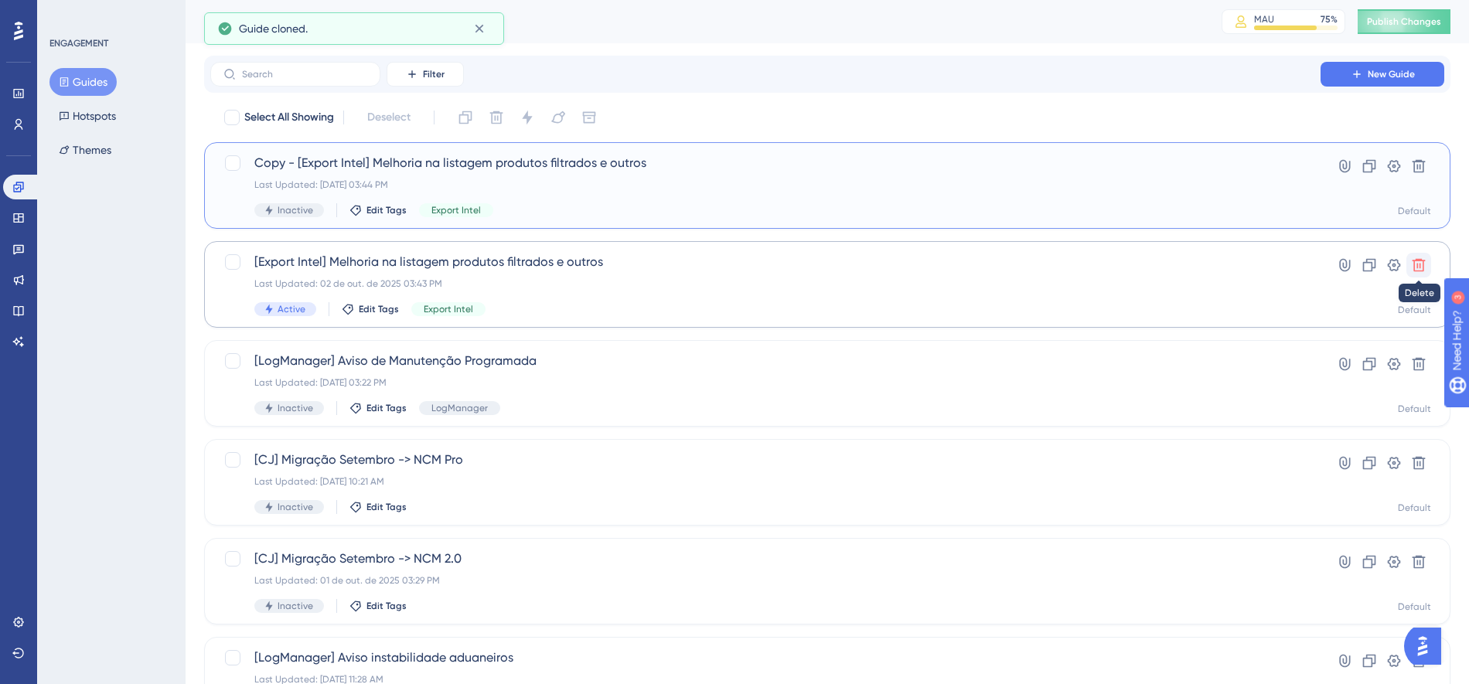
click at [1420, 266] on icon at bounding box center [1418, 265] width 13 height 13
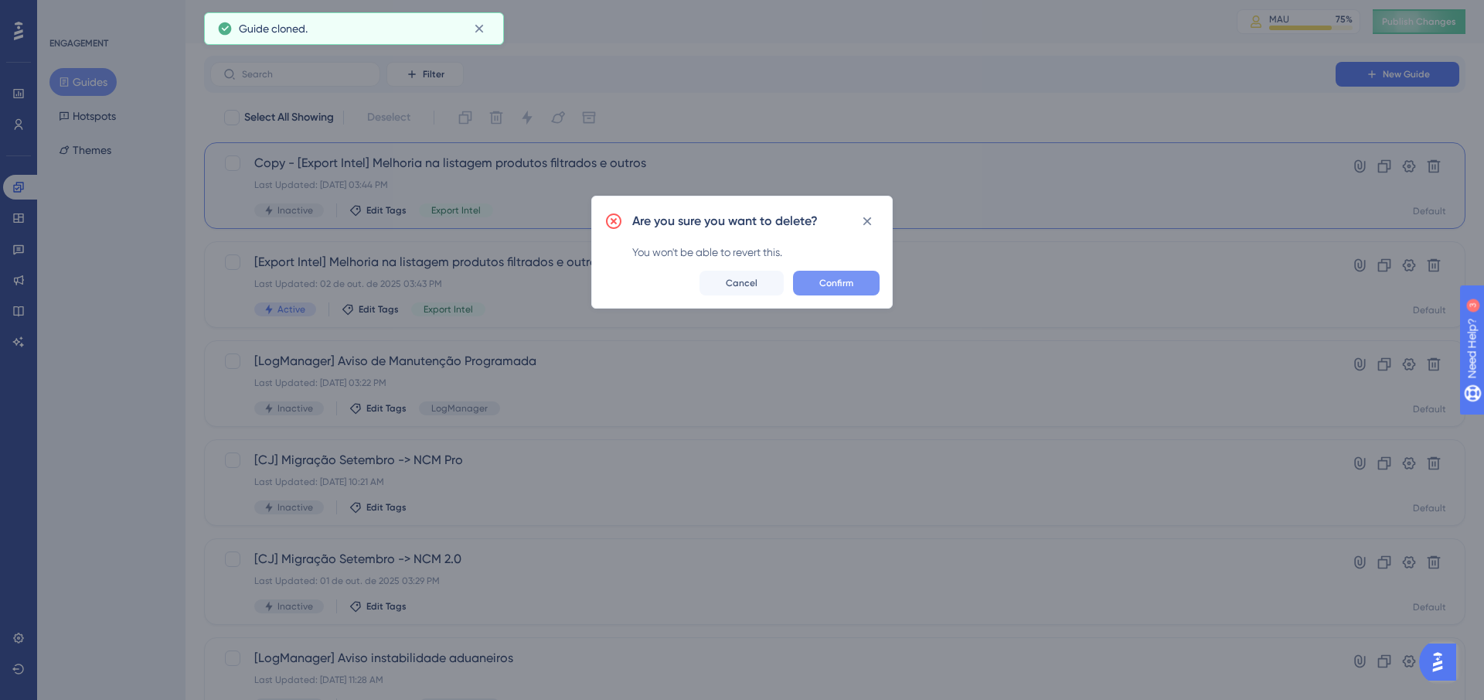
click at [836, 284] on span "Confirm" at bounding box center [836, 283] width 34 height 12
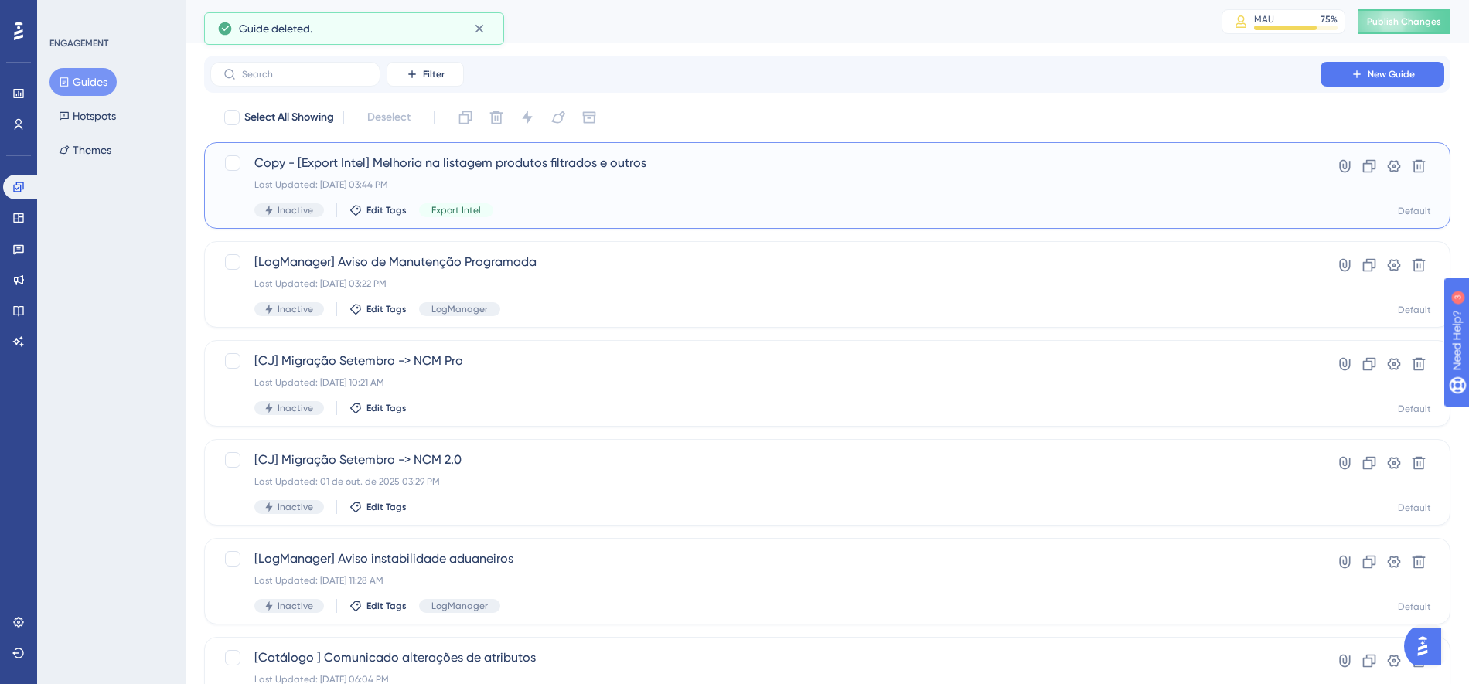
click at [1296, 187] on div "Copy - [Export Intel] Melhoria na listagem produtos filtrados e outros Last Upd…" at bounding box center [827, 185] width 1208 height 63
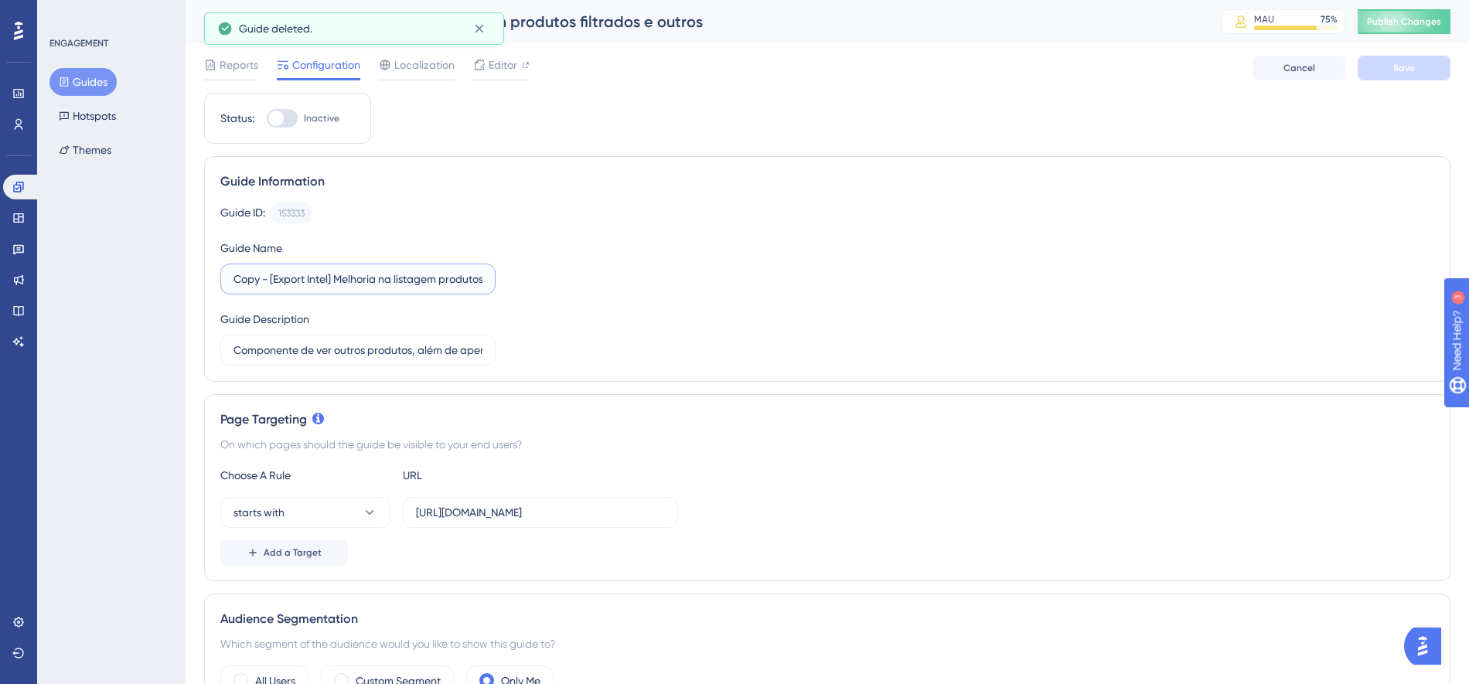
drag, startPoint x: 269, startPoint y: 279, endPoint x: 220, endPoint y: 275, distance: 48.9
click at [220, 276] on label "Copy - [Export Intel] Melhoria na listagem produtos filtrados e outros" at bounding box center [357, 279] width 275 height 31
click at [1417, 65] on button "Save" at bounding box center [1403, 68] width 93 height 25
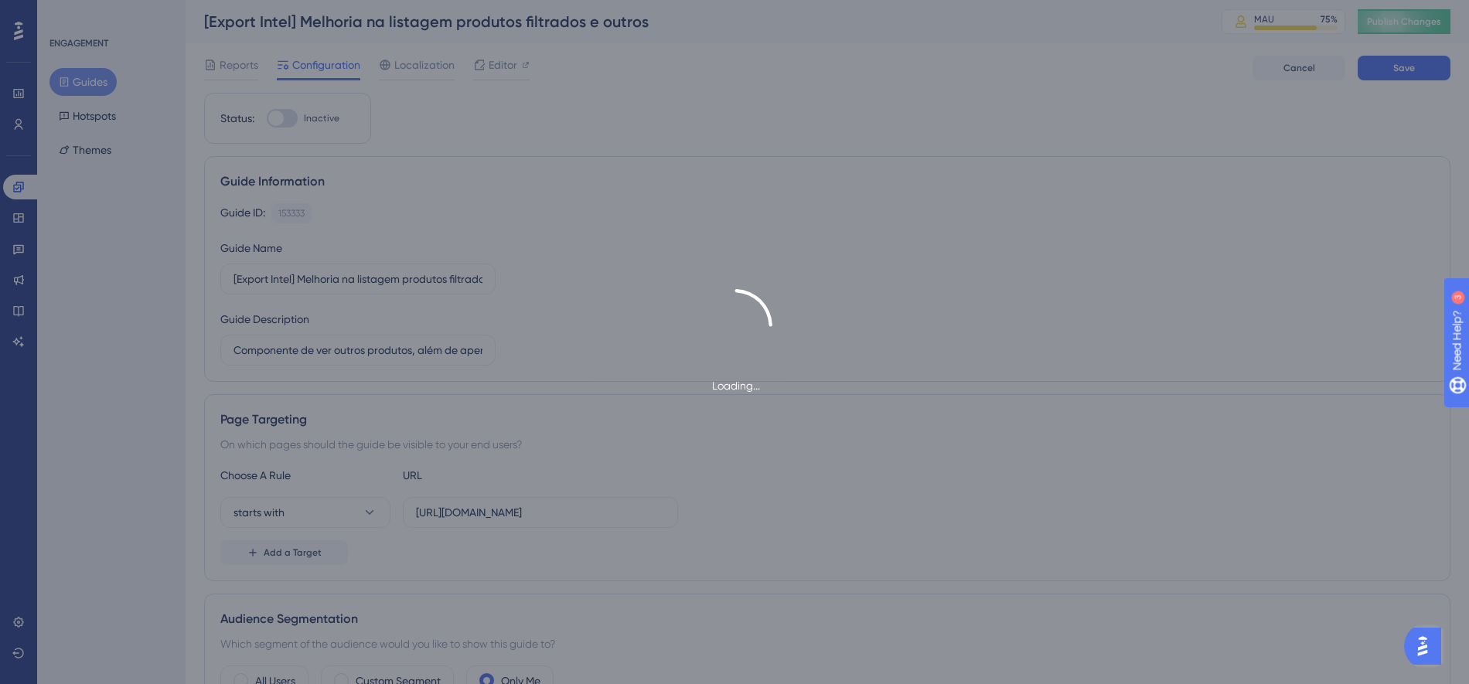
type input "[Export Intel] Melhoria na listagem produtos filtrados e outros"
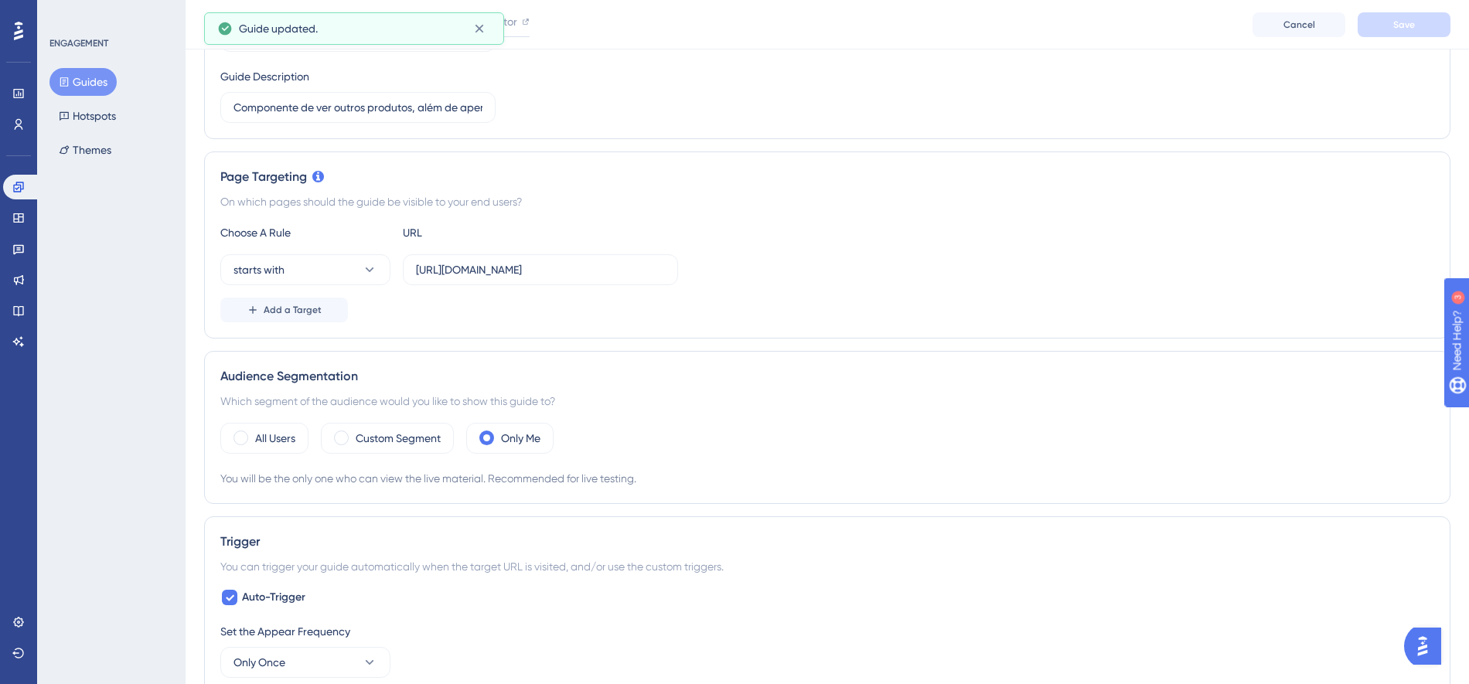
scroll to position [474, 0]
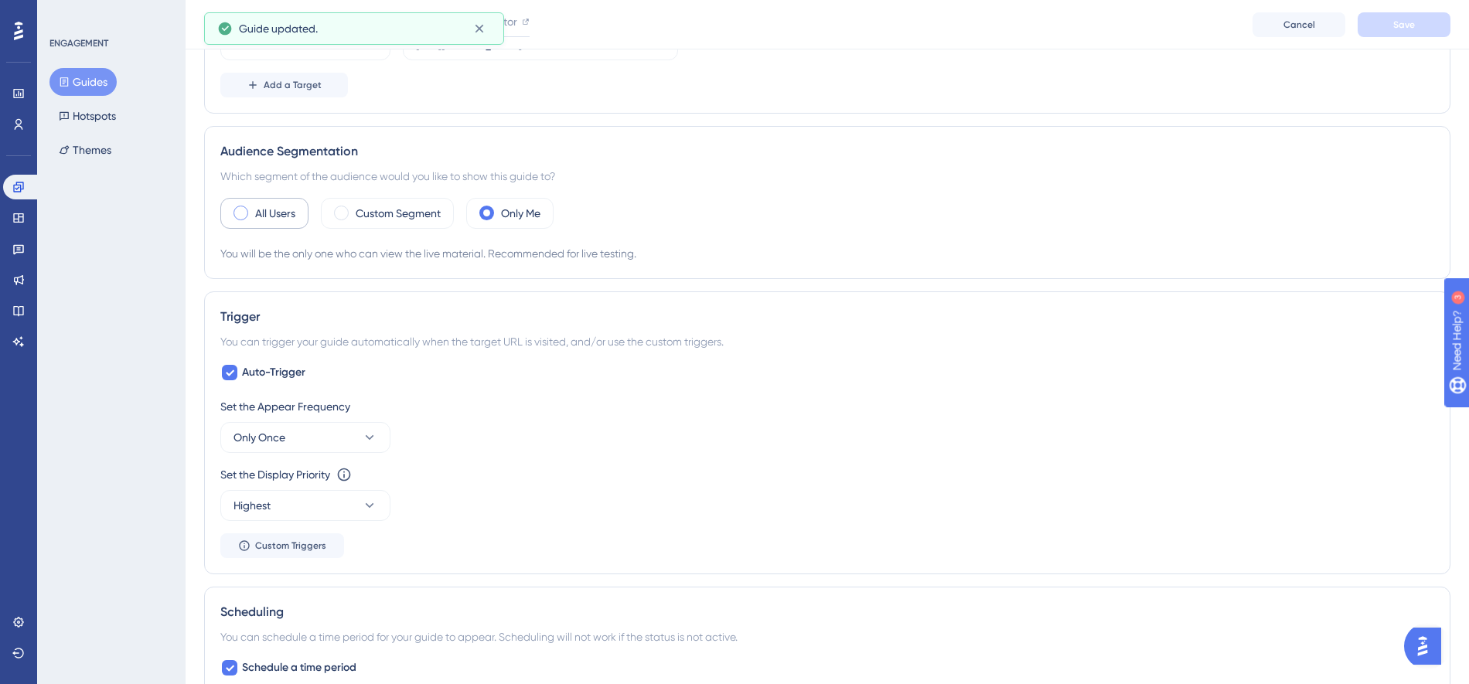
click at [291, 205] on label "All Users" at bounding box center [275, 213] width 40 height 19
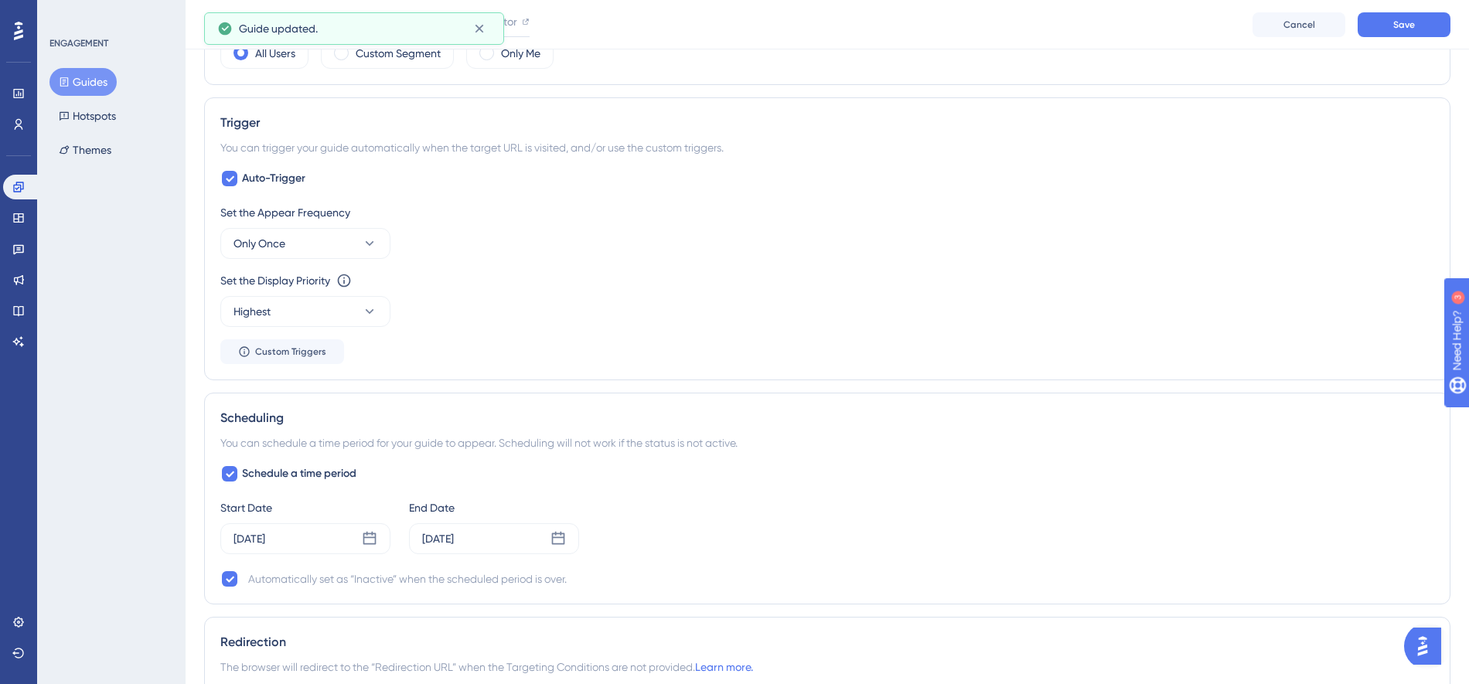
scroll to position [638, 0]
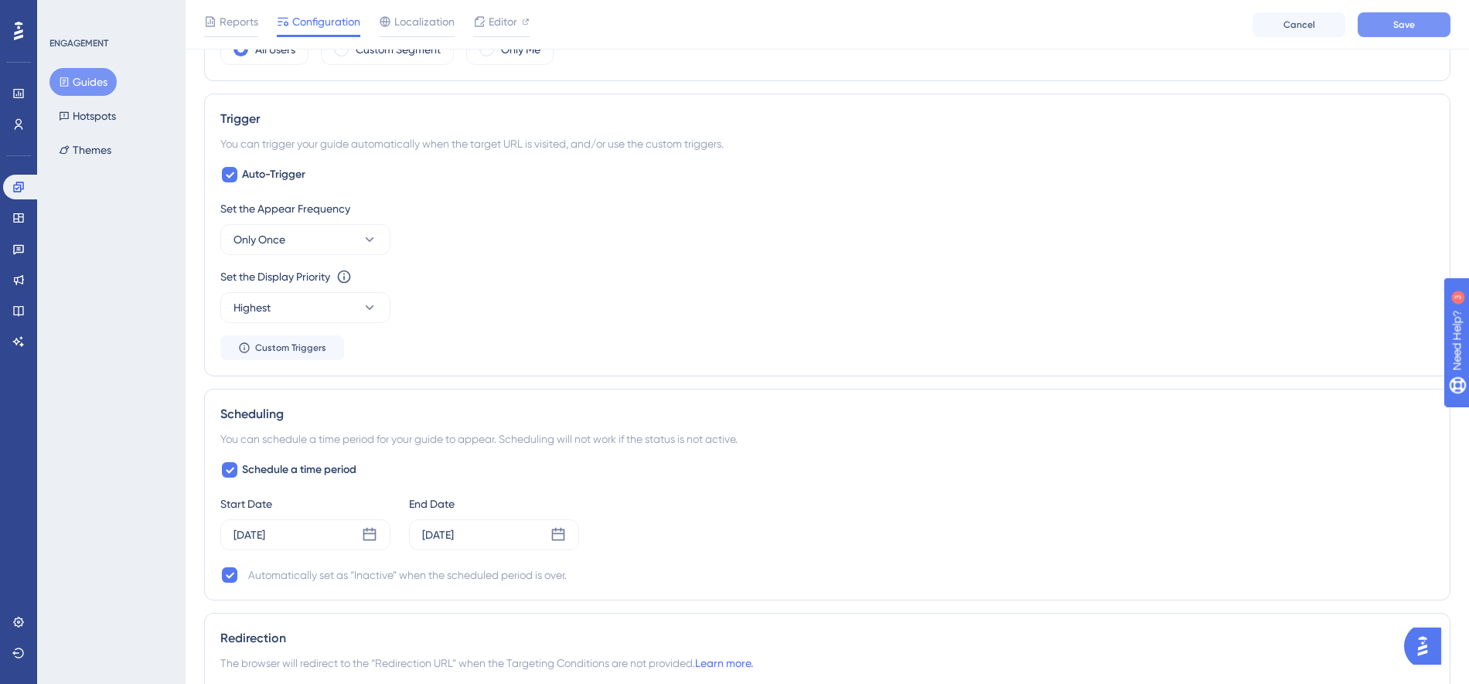
click at [1419, 26] on button "Save" at bounding box center [1403, 24] width 93 height 25
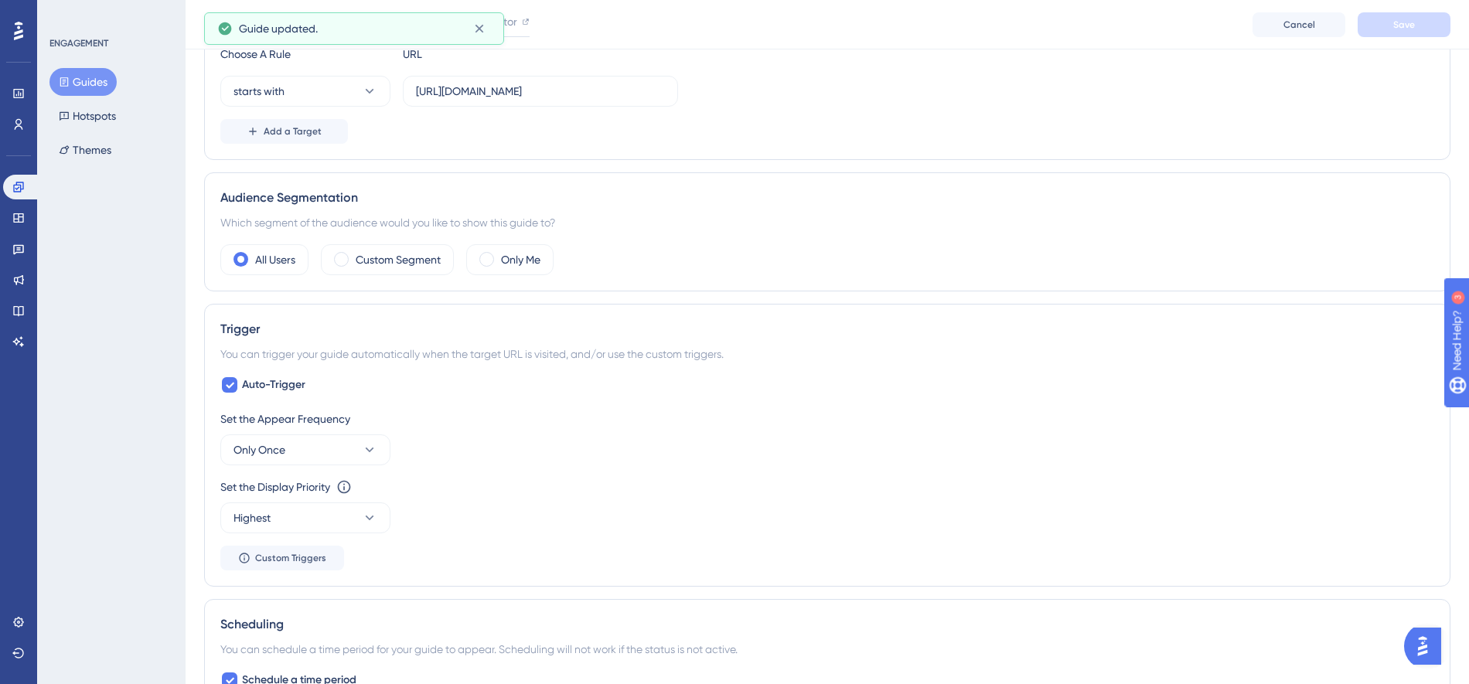
scroll to position [0, 0]
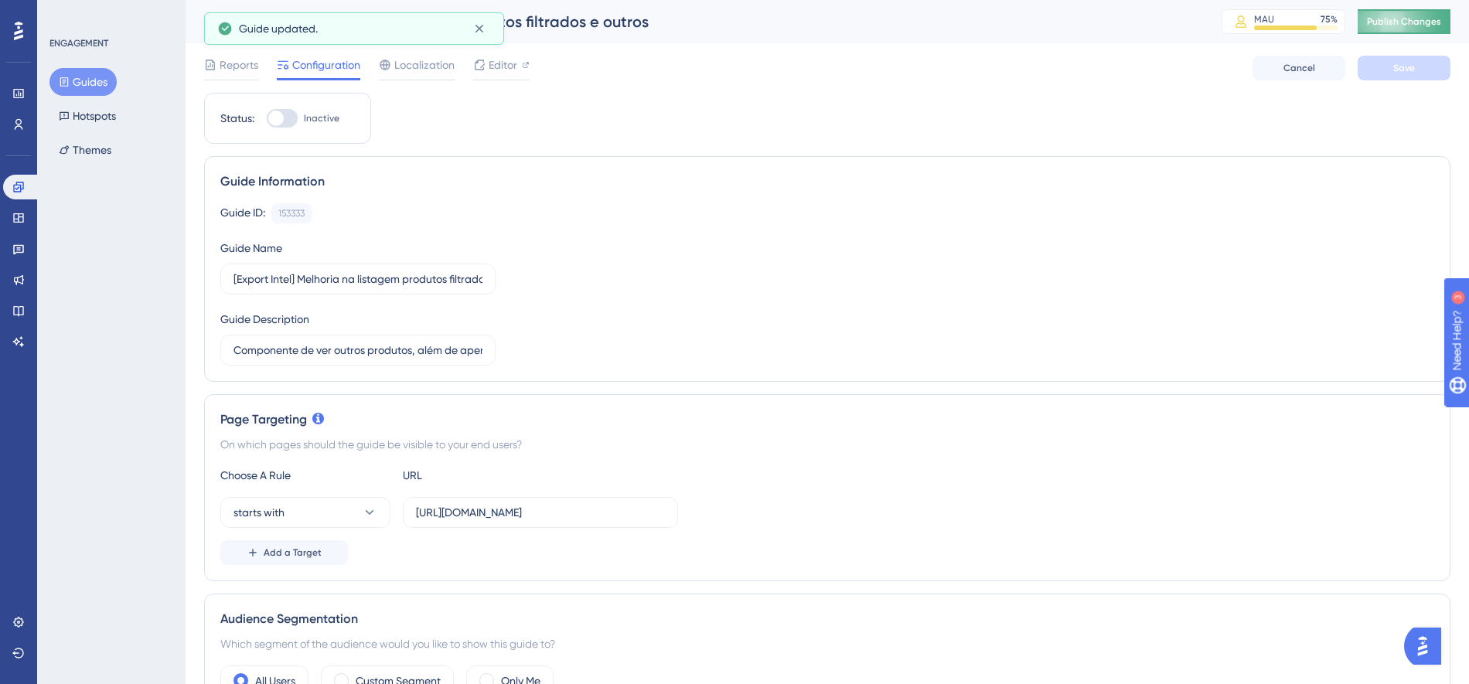
click at [1398, 25] on span "Publish Changes" at bounding box center [1404, 21] width 74 height 12
click at [287, 119] on div at bounding box center [282, 118] width 31 height 19
click at [267, 119] on input "Inactive" at bounding box center [266, 118] width 1 height 1
checkbox input "true"
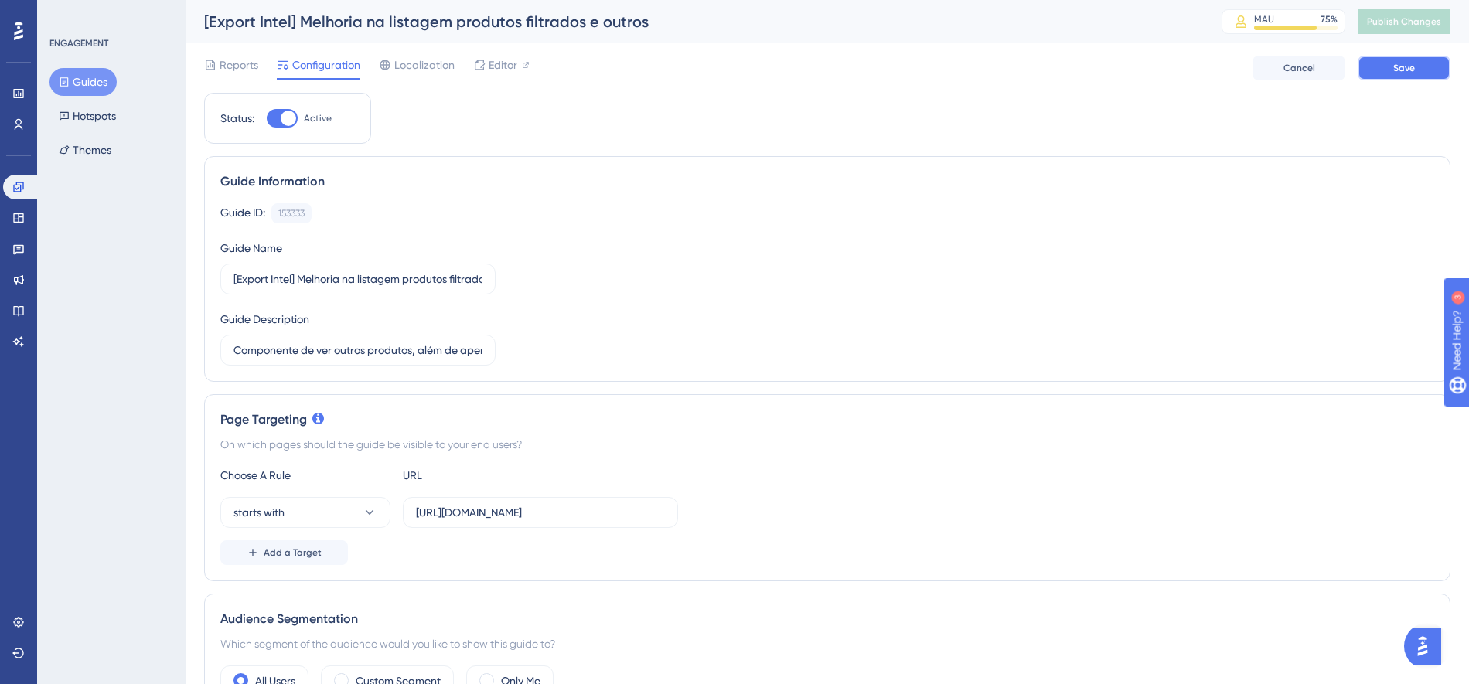
click at [1398, 72] on span "Save" at bounding box center [1404, 68] width 22 height 12
click at [1414, 25] on span "Publish Changes" at bounding box center [1404, 21] width 74 height 12
click at [496, 63] on span "Editor" at bounding box center [503, 65] width 29 height 19
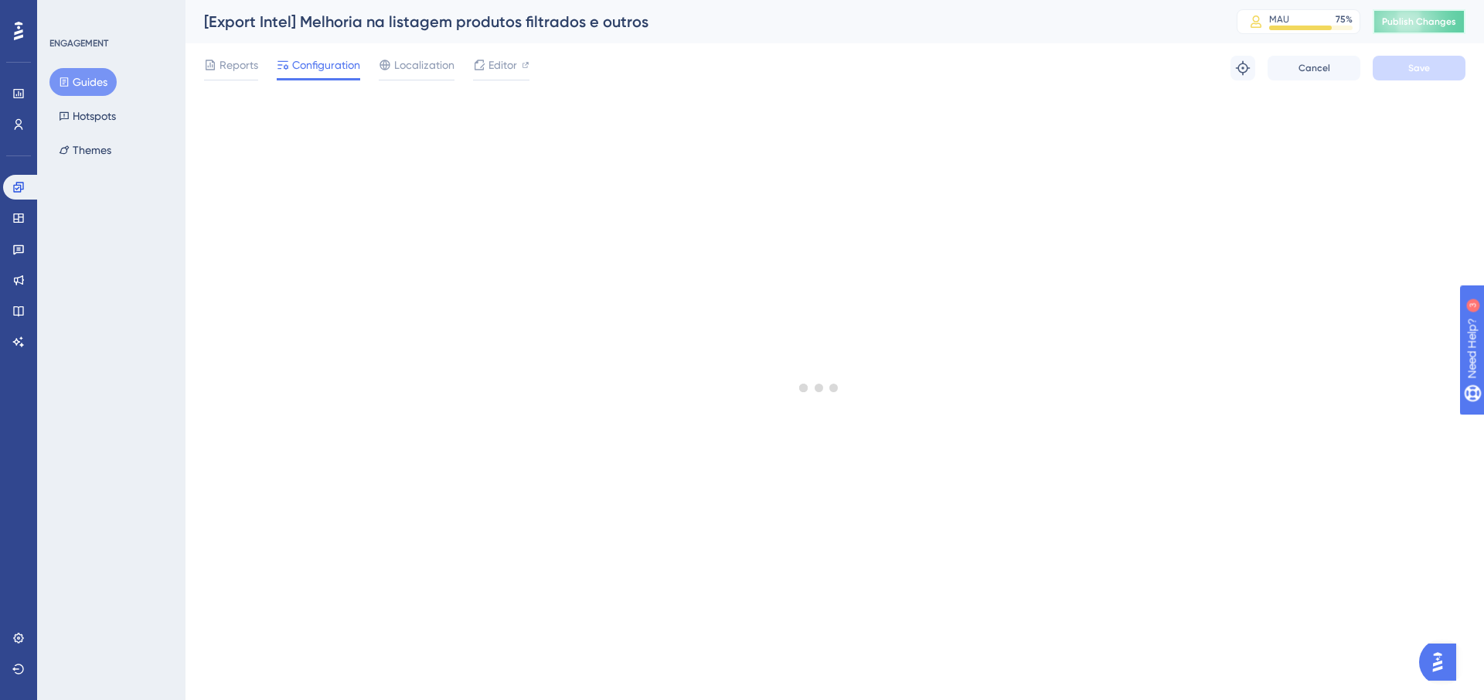
click at [1406, 25] on span "Publish Changes" at bounding box center [1419, 21] width 74 height 12
